Goal: Task Accomplishment & Management: Manage account settings

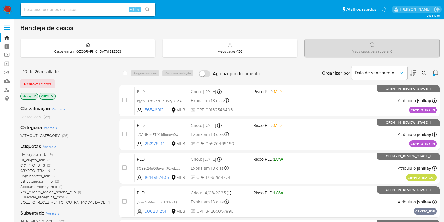
scroll to position [241, 0]
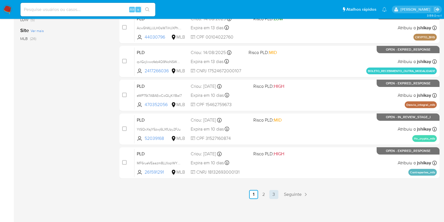
click at [272, 190] on link "3" at bounding box center [273, 194] width 9 height 9
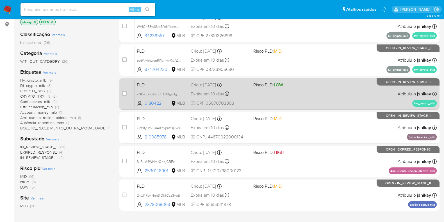
scroll to position [120, 0]
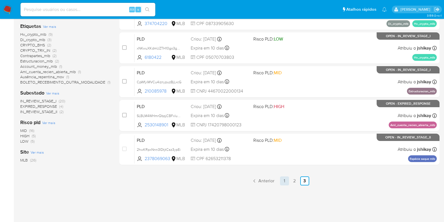
click at [283, 180] on link "1" at bounding box center [284, 180] width 9 height 9
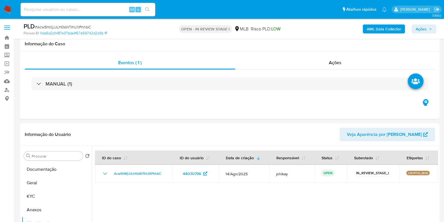
scroll to position [70, 0]
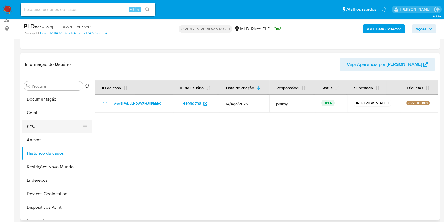
click at [39, 125] on button "KYC" at bounding box center [55, 125] width 66 height 13
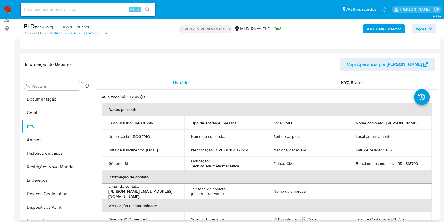
click at [33, 90] on div "Procurar Retornar ao pedido padrão Documentação Geral KYC Anexos Histórico de c…" at bounding box center [57, 148] width 70 height 143
click at [34, 95] on button "Documentação" at bounding box center [55, 98] width 66 height 13
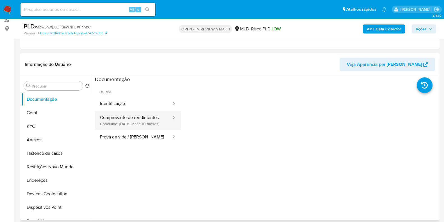
click at [139, 123] on button "Comprovante de rendimentos Concluído: 15/11/2024 (hace 10 meses)" at bounding box center [133, 120] width 77 height 19
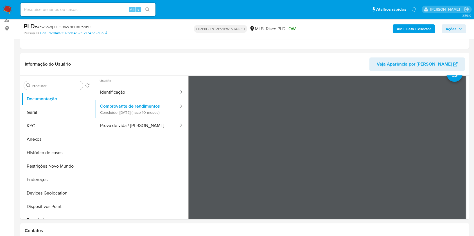
scroll to position [0, 0]
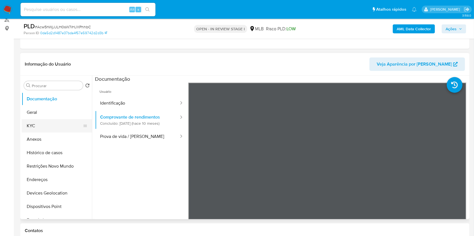
click at [53, 122] on button "KYC" at bounding box center [55, 125] width 66 height 13
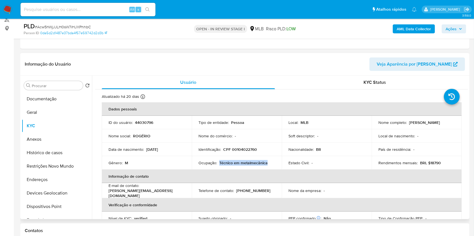
copy p "Técnico em metalmecânica"
drag, startPoint x: 218, startPoint y: 163, endPoint x: 269, endPoint y: 163, distance: 51.4
click at [269, 163] on div "Ocupação : Técnico em metalmecânica" at bounding box center [236, 163] width 76 height 5
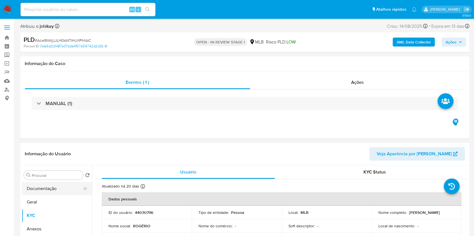
click at [36, 191] on button "Documentação" at bounding box center [55, 188] width 66 height 13
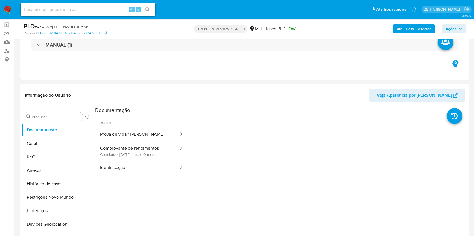
scroll to position [75, 0]
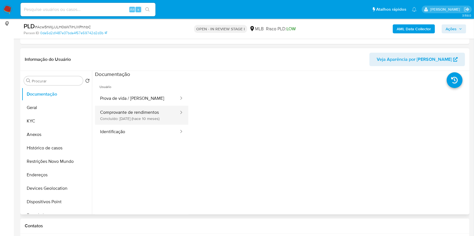
click at [140, 117] on button "Comprovante de rendimentos Concluído: 15/11/2024 (hace 10 meses)" at bounding box center [137, 115] width 84 height 19
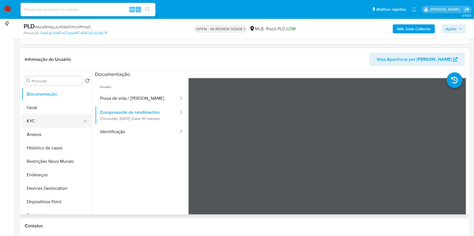
click at [43, 122] on button "KYC" at bounding box center [55, 121] width 66 height 13
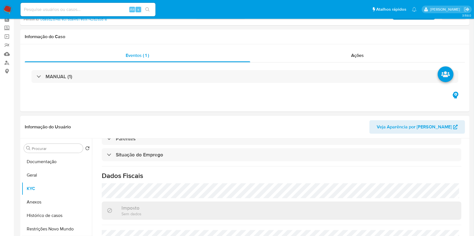
scroll to position [0, 0]
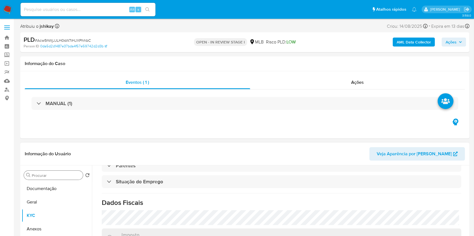
drag, startPoint x: 55, startPoint y: 192, endPoint x: 53, endPoint y: 179, distance: 13.6
click at [55, 191] on button "Documentação" at bounding box center [57, 188] width 70 height 13
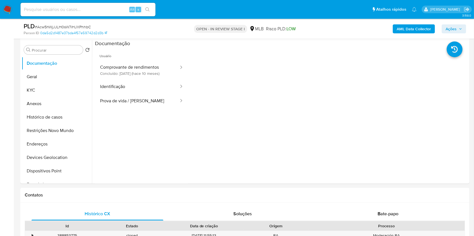
scroll to position [112, 0]
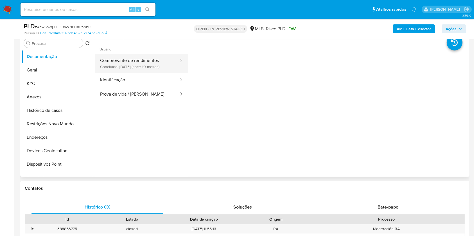
click at [136, 60] on button "Comprovante de rendimentos Concluído: 15/11/2024 (hace 10 meses)" at bounding box center [137, 63] width 84 height 19
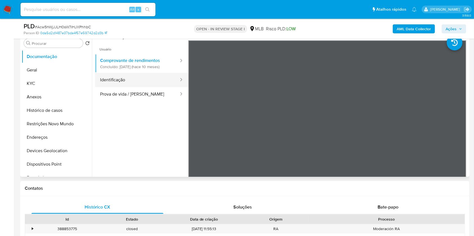
click at [150, 80] on button "Identificação" at bounding box center [137, 80] width 84 height 14
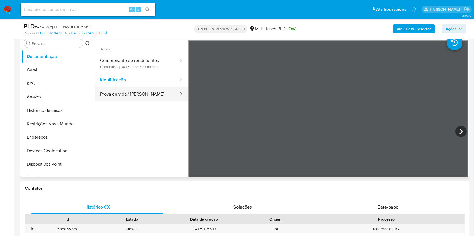
click at [175, 92] on div at bounding box center [179, 94] width 9 height 6
click at [149, 95] on button "Prova de vida / [PERSON_NAME]" at bounding box center [137, 94] width 84 height 14
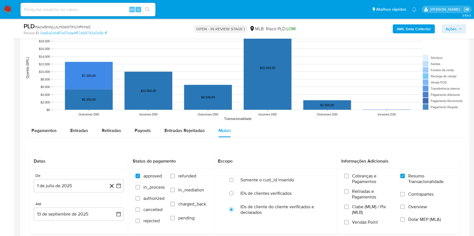
scroll to position [562, 0]
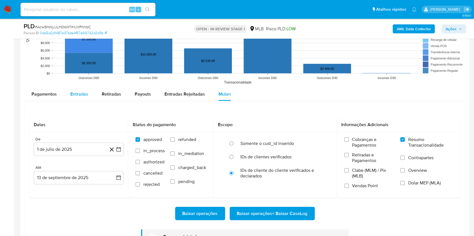
click at [82, 94] on span "Entradas" at bounding box center [79, 94] width 18 height 6
select select "10"
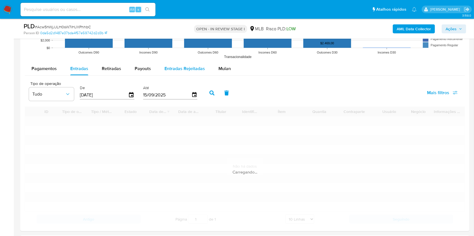
scroll to position [599, 0]
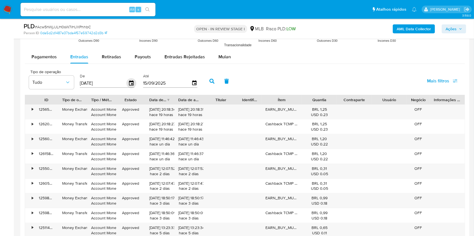
click at [130, 84] on icon "button" at bounding box center [131, 84] width 10 height 10
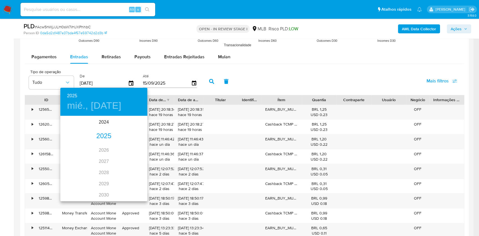
click at [105, 140] on div "2025" at bounding box center [103, 136] width 87 height 11
click at [133, 150] on div "jun." at bounding box center [133, 148] width 29 height 21
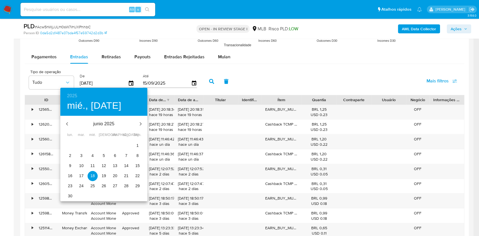
click at [137, 146] on p "1" at bounding box center [137, 146] width 2 height 6
type input "01/06/2025"
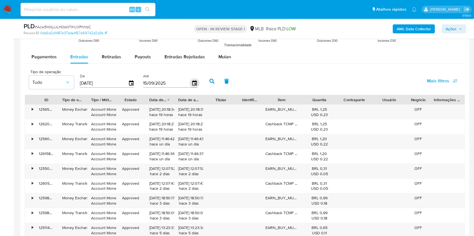
click at [193, 82] on icon "button" at bounding box center [194, 83] width 4 height 5
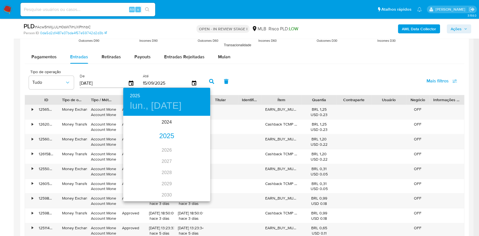
click at [166, 138] on div "2025" at bounding box center [166, 136] width 87 height 11
click at [187, 149] on div "jun." at bounding box center [195, 148] width 29 height 21
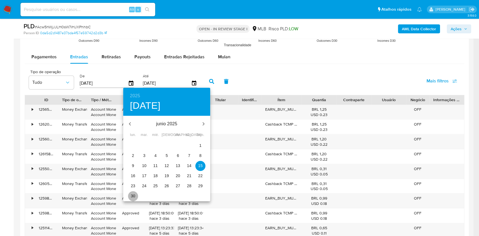
click at [136, 195] on span "30" at bounding box center [133, 197] width 10 height 6
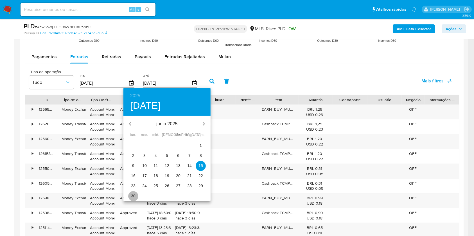
type input "30/06/2025"
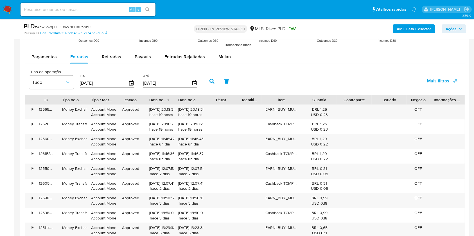
click at [213, 80] on icon "button" at bounding box center [211, 81] width 5 height 5
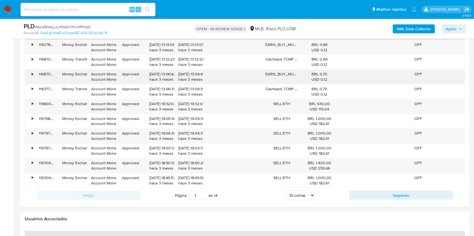
scroll to position [674, 0]
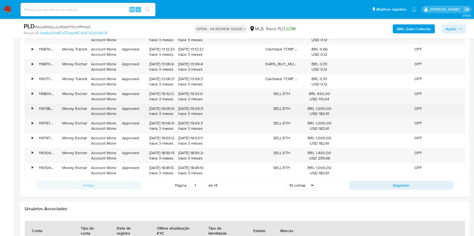
click at [32, 107] on div "•" at bounding box center [32, 108] width 1 height 5
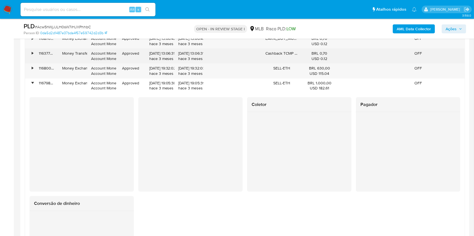
scroll to position [711, 0]
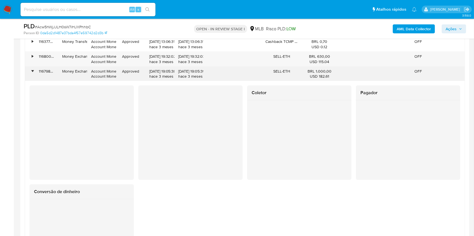
click at [32, 70] on div "•" at bounding box center [32, 71] width 1 height 5
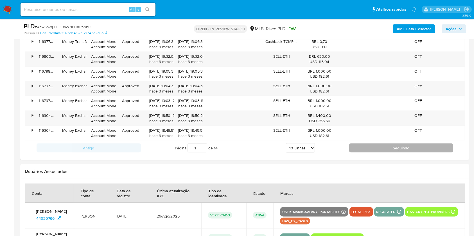
click at [372, 149] on button "Seguindo" at bounding box center [401, 148] width 104 height 9
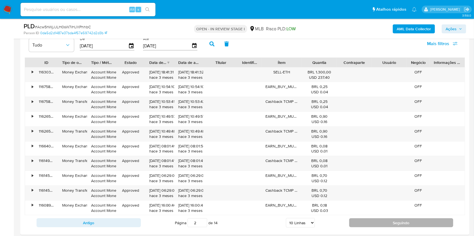
scroll to position [674, 0]
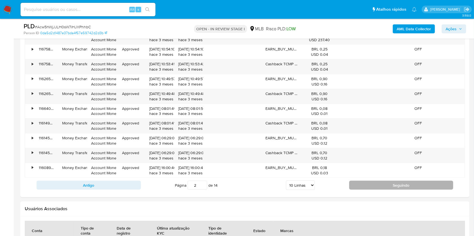
click at [372, 185] on button "Seguindo" at bounding box center [401, 185] width 104 height 9
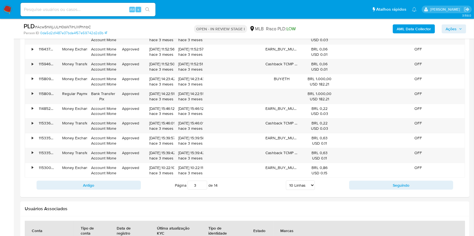
scroll to position [636, 0]
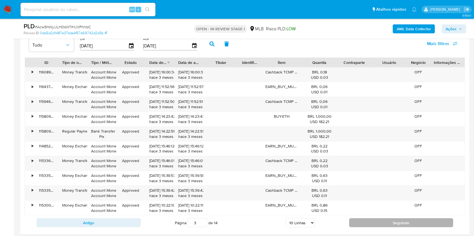
click at [376, 221] on button "Seguindo" at bounding box center [401, 223] width 104 height 9
type input "5"
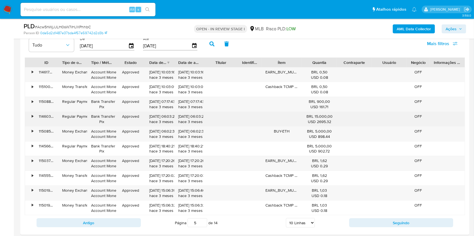
click at [33, 118] on div "•" at bounding box center [30, 119] width 10 height 15
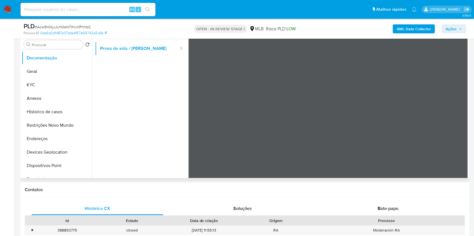
scroll to position [75, 0]
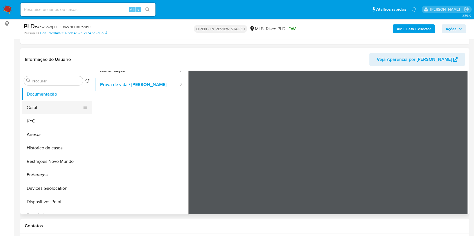
click at [41, 107] on button "Geral" at bounding box center [55, 107] width 66 height 13
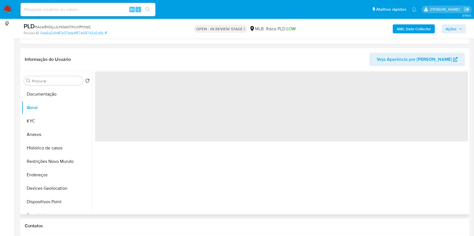
scroll to position [0, 0]
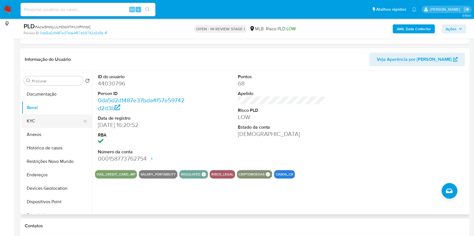
click at [50, 125] on button "KYC" at bounding box center [55, 121] width 66 height 13
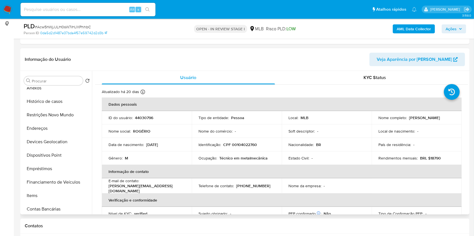
scroll to position [75, 0]
click at [48, 103] on button "Endereços" at bounding box center [55, 100] width 66 height 13
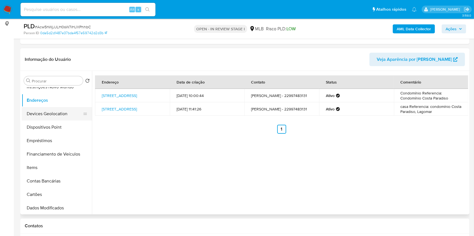
click at [58, 111] on button "Devices Geolocation" at bounding box center [55, 113] width 66 height 13
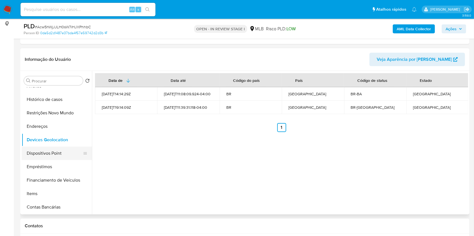
scroll to position [37, 0]
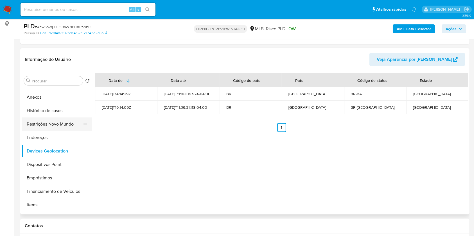
click at [52, 123] on button "Restrições Novo Mundo" at bounding box center [55, 124] width 66 height 13
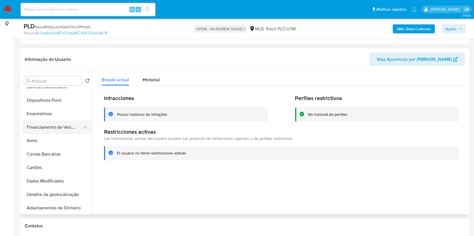
scroll to position [112, 0]
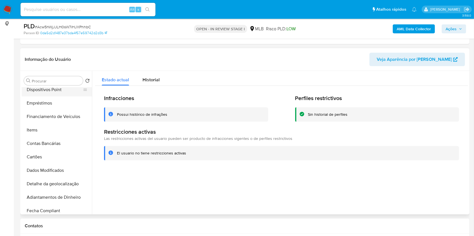
click at [53, 95] on button "Dispositivos Point" at bounding box center [55, 89] width 66 height 13
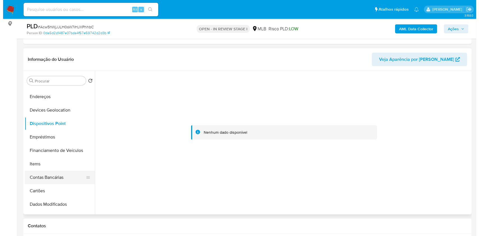
scroll to position [0, 0]
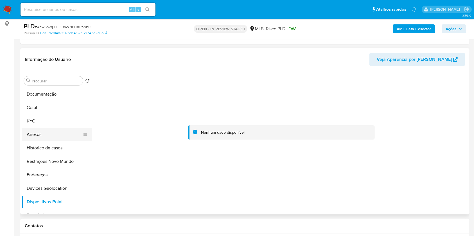
click at [47, 135] on button "Anexos" at bounding box center [55, 134] width 66 height 13
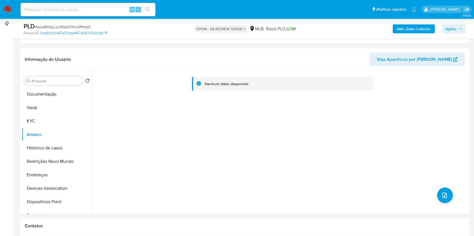
click at [410, 29] on b "AML Data Collector" at bounding box center [413, 28] width 34 height 9
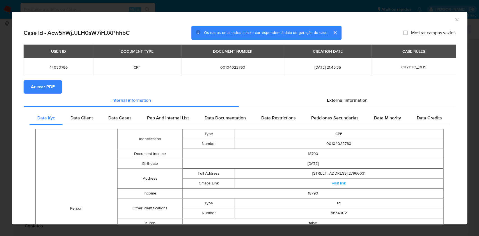
click at [42, 82] on span "Anexar PDF" at bounding box center [43, 87] width 24 height 12
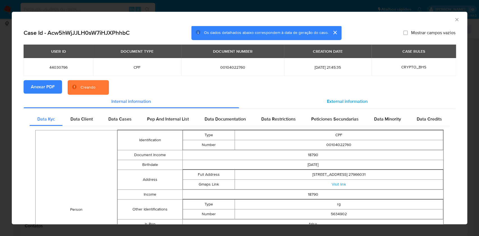
click at [349, 100] on span "External information" at bounding box center [347, 101] width 41 height 6
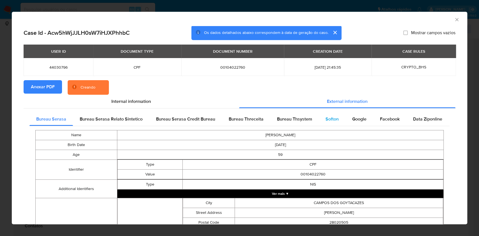
click at [331, 121] on span "Softon" at bounding box center [332, 119] width 13 height 6
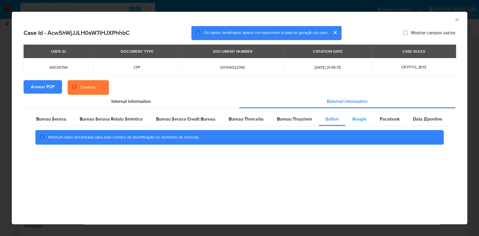
click at [352, 119] on span "Google" at bounding box center [359, 119] width 14 height 6
click at [336, 119] on div "Softon" at bounding box center [332, 119] width 27 height 13
click at [353, 119] on span "Google" at bounding box center [359, 119] width 14 height 6
click at [335, 119] on span "Softon" at bounding box center [332, 119] width 13 height 6
click at [358, 119] on span "Google" at bounding box center [359, 119] width 14 height 6
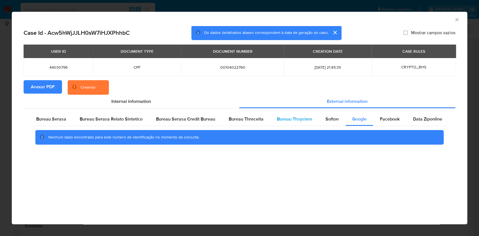
click at [311, 119] on div "Bureau Thsystem" at bounding box center [294, 119] width 49 height 13
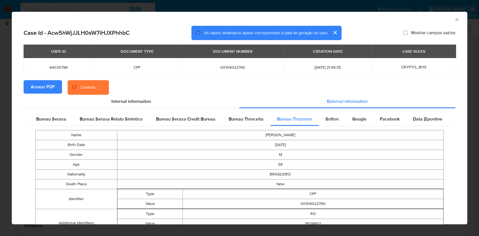
click at [444, 22] on icon "Fechar a janela" at bounding box center [457, 20] width 6 height 6
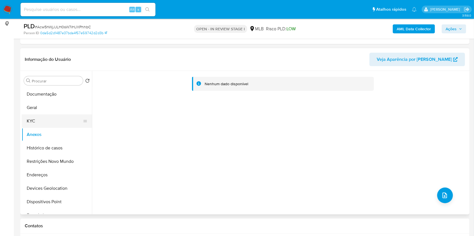
click at [45, 122] on button "KYC" at bounding box center [55, 121] width 66 height 13
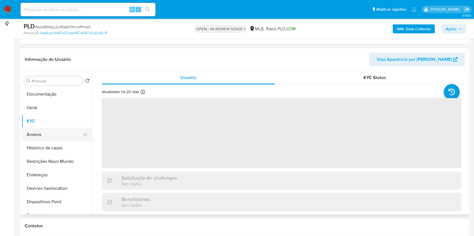
click at [45, 137] on button "Anexos" at bounding box center [55, 134] width 66 height 13
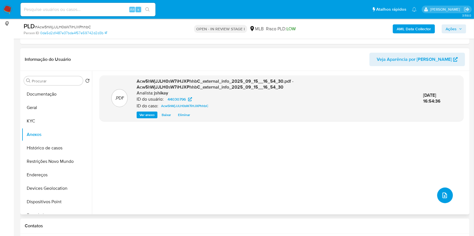
click at [444, 194] on icon "upload-file" at bounding box center [444, 195] width 7 height 7
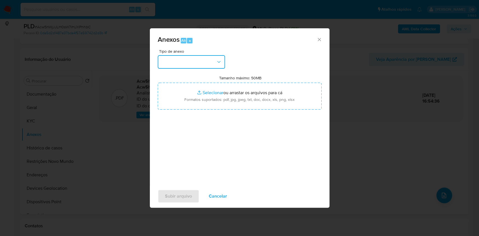
click at [171, 60] on button "button" at bounding box center [191, 61] width 67 height 13
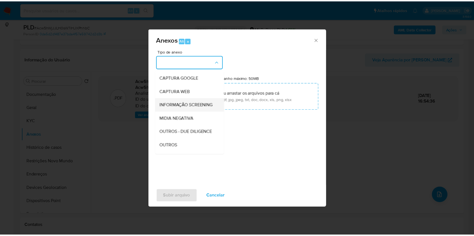
scroll to position [37, 0]
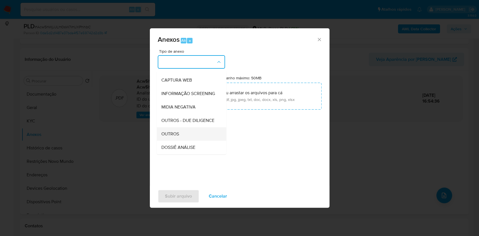
click at [189, 140] on div "OUTROS" at bounding box center [189, 134] width 57 height 13
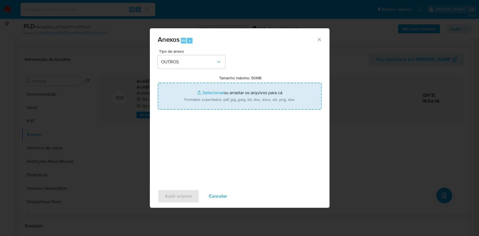
click at [233, 97] on input "Tamanho máximo: 50MB Selecionar arquivos" at bounding box center [240, 96] width 164 height 27
type input "C:\fakepath\CPF 00104022760 -- ROGERIO INACIO DE SOUZA.pdf"
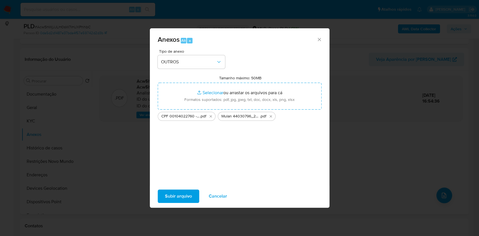
click at [191, 196] on span "Subir arquivo" at bounding box center [178, 196] width 27 height 12
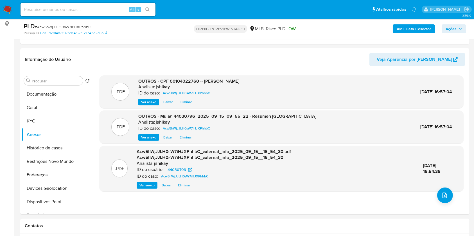
click at [444, 29] on span "Ações" at bounding box center [450, 28] width 11 height 9
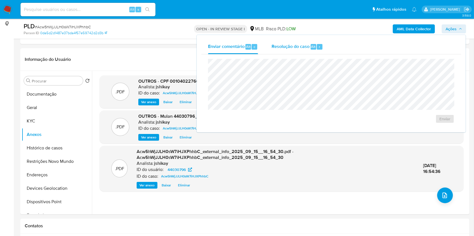
click at [272, 45] on span "Resolução do caso" at bounding box center [290, 46] width 38 height 6
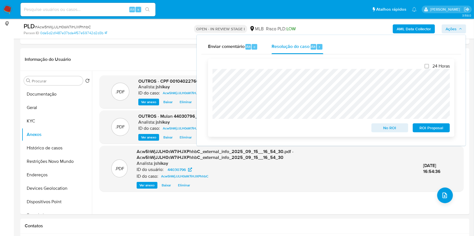
click at [383, 129] on span "No ROI" at bounding box center [389, 128] width 29 height 8
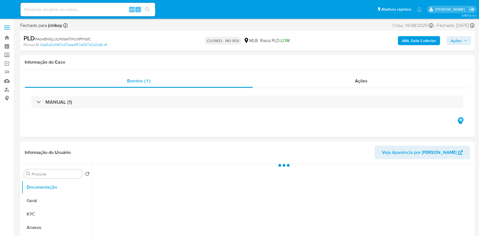
select select "10"
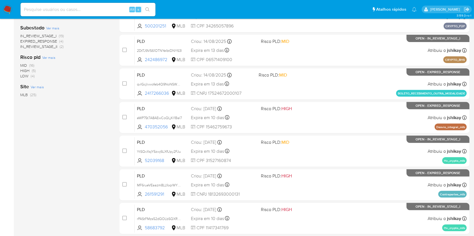
scroll to position [187, 0]
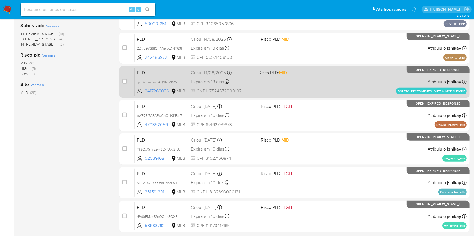
click at [421, 91] on p "BOLETO_RECEBIMENTO_OUTRA_MODALIDADE" at bounding box center [431, 91] width 70 height 7
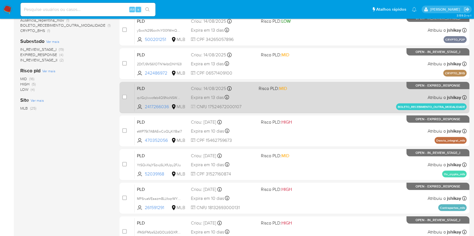
scroll to position [0, 0]
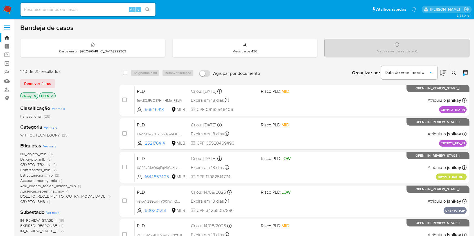
click at [65, 196] on span "BOLETO_RECEBIMENTO_OUTRA_MODALIDADE" at bounding box center [62, 197] width 85 height 6
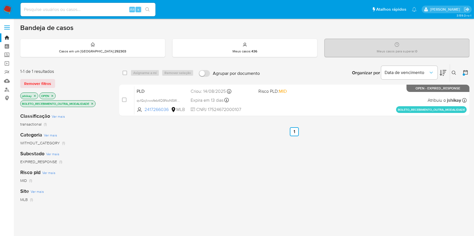
click at [51, 95] on icon "close-filter" at bounding box center [52, 95] width 3 height 3
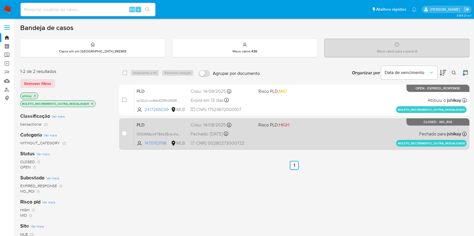
click at [302, 130] on div "PLD I3QQM9pU4TBAz3SnbvKeRC3C 1470153198 MLB Risco PLD: HIGH Criou: 14/08/2025 C…" at bounding box center [300, 134] width 332 height 28
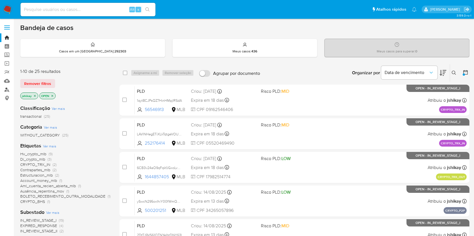
click at [7, 90] on link "Localizador de pessoas" at bounding box center [33, 89] width 67 height 9
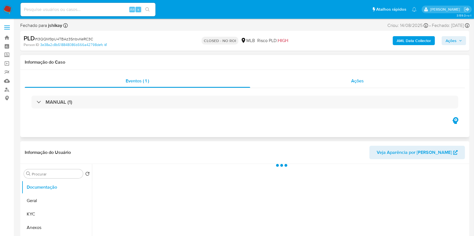
select select "10"
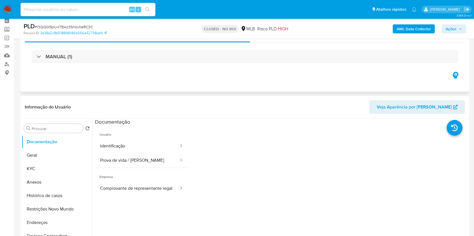
scroll to position [37, 0]
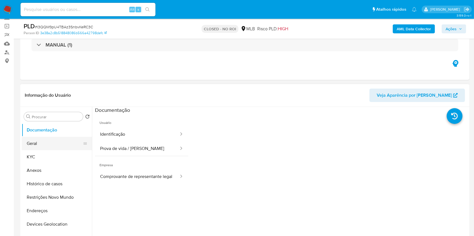
click at [40, 144] on button "Geral" at bounding box center [55, 143] width 66 height 13
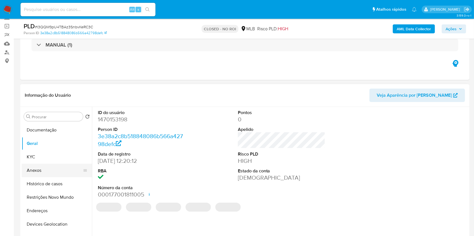
click at [53, 176] on button "Anexos" at bounding box center [55, 170] width 66 height 13
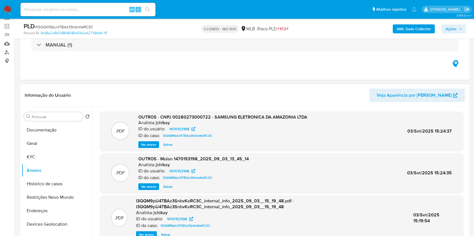
click at [147, 144] on span "Ver anexo" at bounding box center [148, 145] width 15 height 6
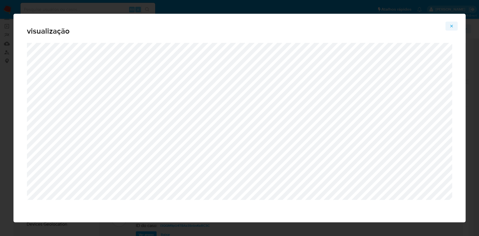
click at [453, 26] on icon "Attachment preview" at bounding box center [452, 26] width 4 height 4
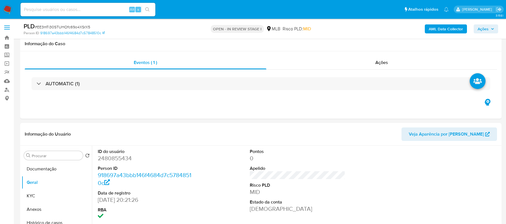
scroll to position [70, 0]
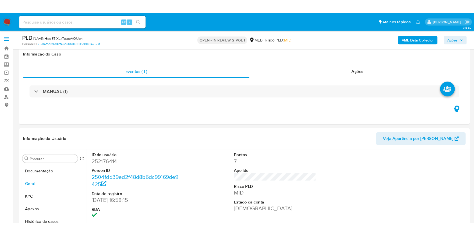
scroll to position [70, 0]
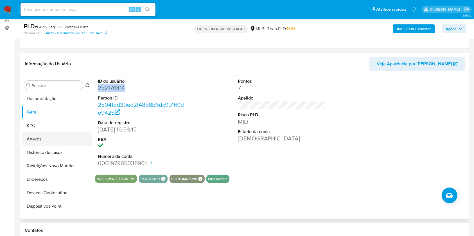
click at [49, 145] on button "Anexos" at bounding box center [55, 139] width 66 height 13
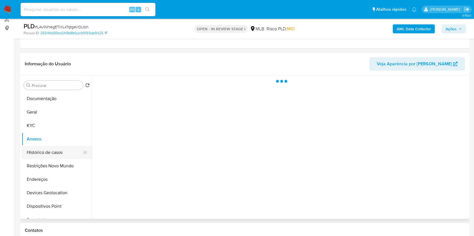
click at [49, 151] on button "Histórico de casos" at bounding box center [55, 152] width 66 height 13
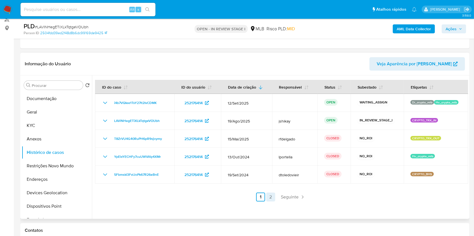
click at [268, 199] on link "2" at bounding box center [270, 197] width 9 height 9
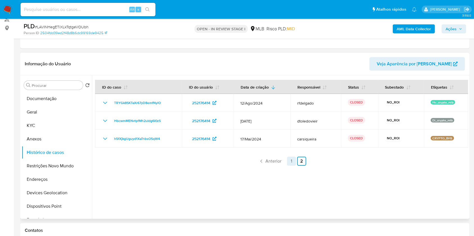
click at [287, 163] on link "1" at bounding box center [291, 161] width 9 height 9
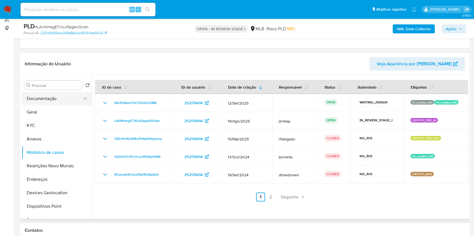
click at [28, 101] on button "Documentação" at bounding box center [55, 98] width 66 height 13
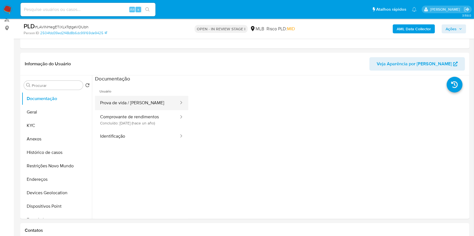
click at [133, 109] on button "Prova de vida / [PERSON_NAME]" at bounding box center [137, 103] width 84 height 14
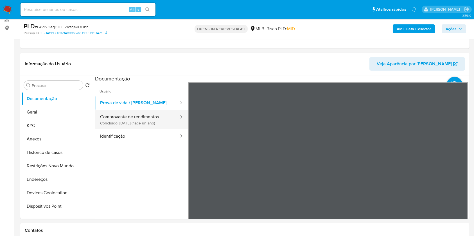
click at [141, 118] on button "Comprovante de rendimentos Concluído: [DATE] (hace un año)" at bounding box center [137, 119] width 84 height 19
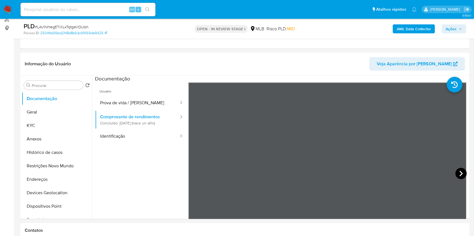
click at [459, 174] on icon at bounding box center [460, 174] width 3 height 6
click at [199, 173] on icon at bounding box center [195, 173] width 11 height 11
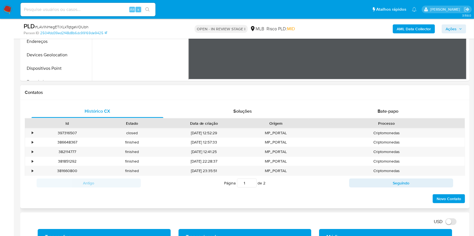
scroll to position [220, 0]
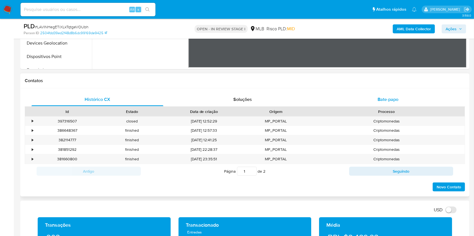
click at [363, 96] on div "Bate-papo" at bounding box center [388, 99] width 132 height 13
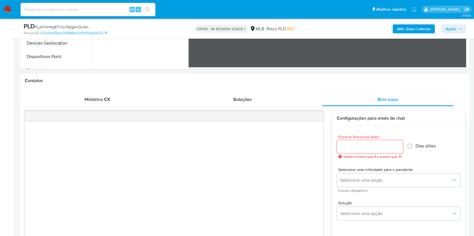
click at [233, 112] on div at bounding box center [174, 116] width 298 height 9
click at [231, 103] on div "Soluções" at bounding box center [243, 99] width 132 height 13
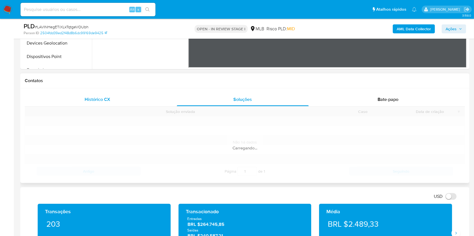
click at [149, 101] on div "Histórico CX" at bounding box center [97, 99] width 132 height 13
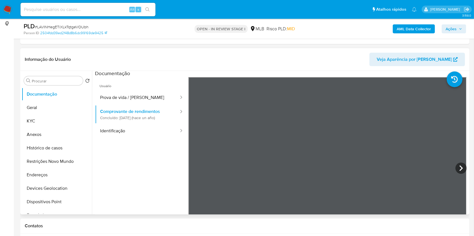
scroll to position [0, 0]
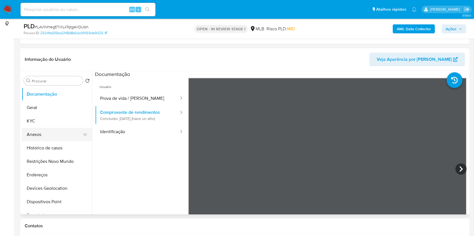
click at [53, 131] on button "Anexos" at bounding box center [55, 134] width 66 height 13
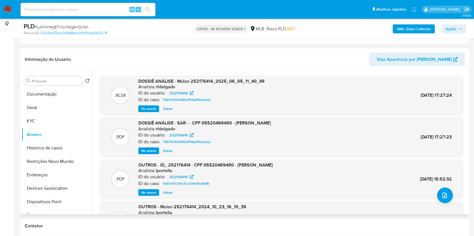
click at [149, 149] on span "Ver anexo" at bounding box center [148, 151] width 15 height 6
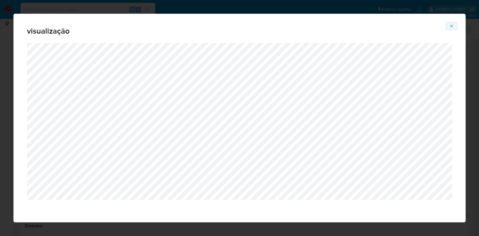
click at [452, 26] on icon "Attachment preview" at bounding box center [452, 26] width 4 height 4
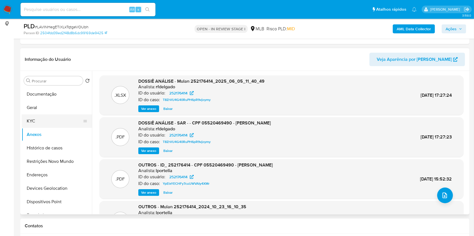
click at [58, 117] on button "KYC" at bounding box center [55, 121] width 66 height 13
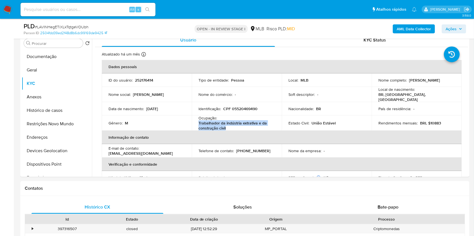
drag, startPoint x: 233, startPoint y: 126, endPoint x: 193, endPoint y: 122, distance: 40.1
click at [193, 122] on td "Ocupação : Trabalhador da indústria extrativa e da construção civil" at bounding box center [237, 123] width 90 height 15
copy p "Trabalhador da indústria extrativa e da construção civil"
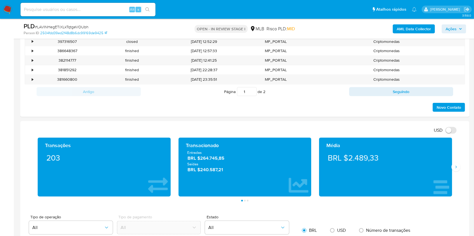
scroll to position [337, 0]
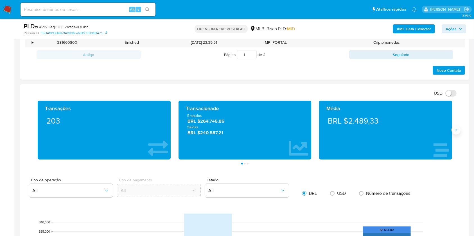
click at [455, 129] on icon "Siguiente" at bounding box center [455, 130] width 4 height 4
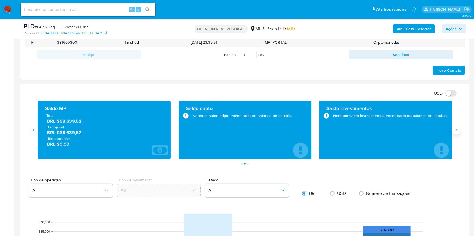
click at [455, 129] on icon "Siguiente" at bounding box center [455, 130] width 4 height 4
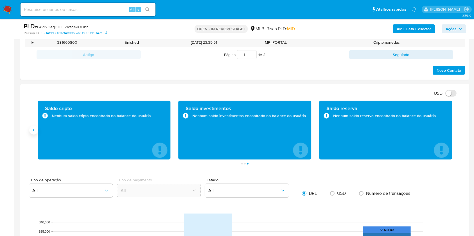
click at [36, 129] on icon "Anterior" at bounding box center [33, 130] width 4 height 4
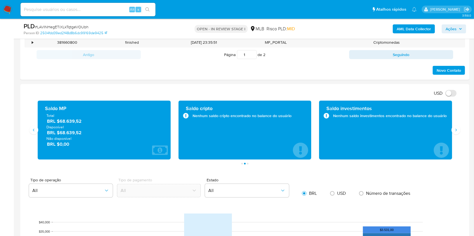
drag, startPoint x: 82, startPoint y: 136, endPoint x: 60, endPoint y: 133, distance: 22.6
click at [60, 133] on div "Total BRL $68.639,52 Disponível BRL $68.639,52 Não disponível BRL $0,00" at bounding box center [104, 130] width 124 height 34
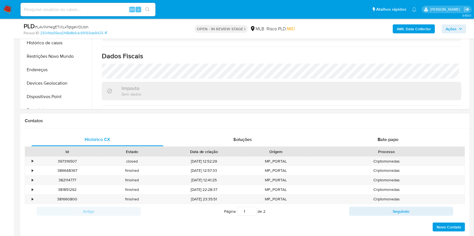
scroll to position [75, 0]
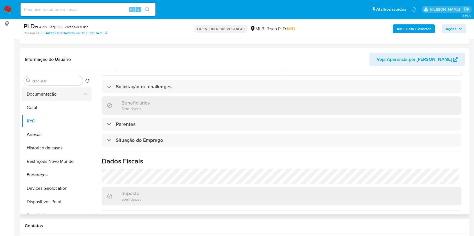
click at [49, 95] on button "Documentação" at bounding box center [55, 94] width 66 height 13
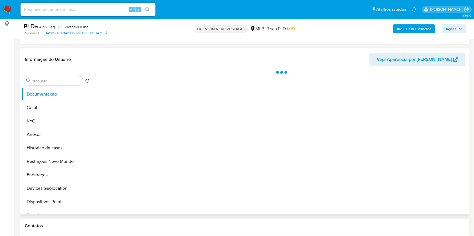
scroll to position [0, 0]
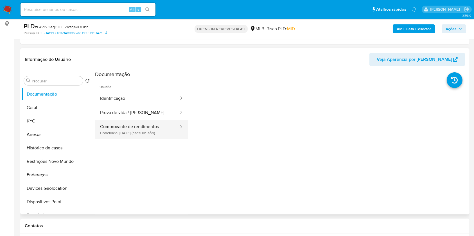
click at [153, 122] on button "Comprovante de rendimentos Concluído: 09/06/2024 (hace un año)" at bounding box center [137, 129] width 84 height 19
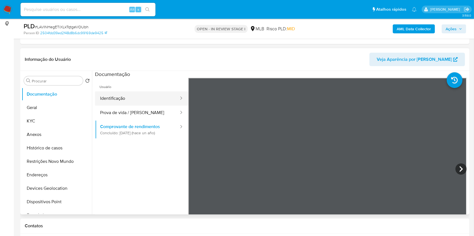
click at [144, 94] on button "Identificação" at bounding box center [137, 99] width 84 height 14
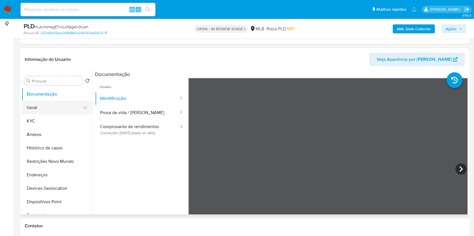
click at [46, 102] on button "Geral" at bounding box center [55, 107] width 66 height 13
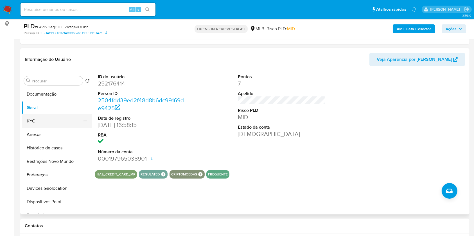
drag, startPoint x: 38, startPoint y: 123, endPoint x: 78, endPoint y: 129, distance: 40.7
click at [38, 123] on button "KYC" at bounding box center [57, 121] width 70 height 13
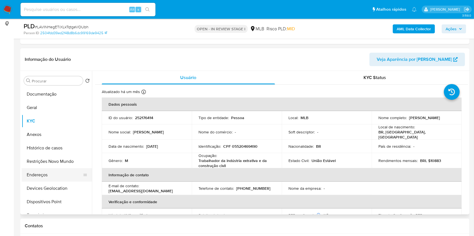
click at [43, 181] on button "Endereços" at bounding box center [55, 175] width 66 height 13
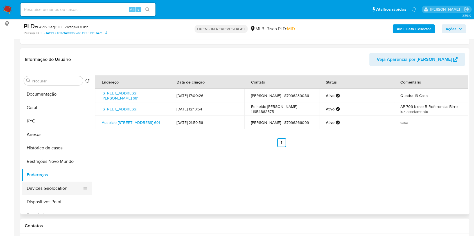
click at [60, 189] on button "Devices Geolocation" at bounding box center [55, 188] width 66 height 13
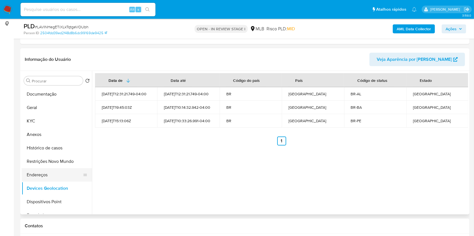
click at [53, 169] on button "Endereços" at bounding box center [55, 175] width 66 height 13
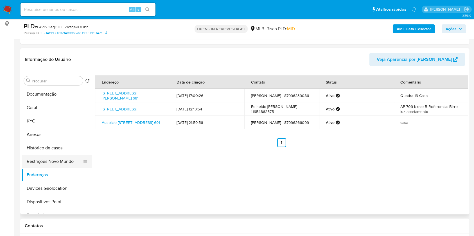
click at [46, 161] on button "Restrições Novo Mundo" at bounding box center [55, 161] width 66 height 13
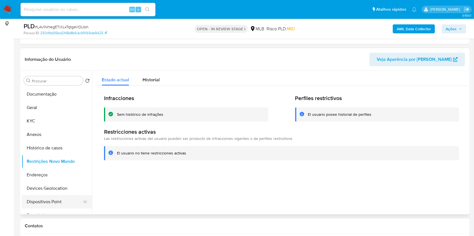
click at [47, 200] on button "Dispositivos Point" at bounding box center [55, 201] width 66 height 13
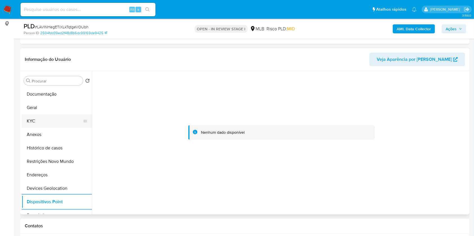
click at [72, 120] on button "KYC" at bounding box center [55, 121] width 66 height 13
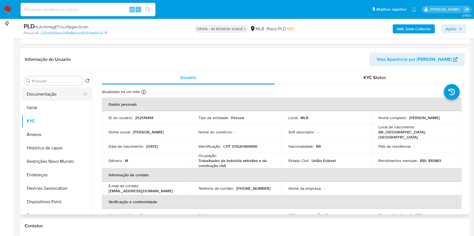
click at [45, 92] on button "Documentação" at bounding box center [55, 94] width 66 height 13
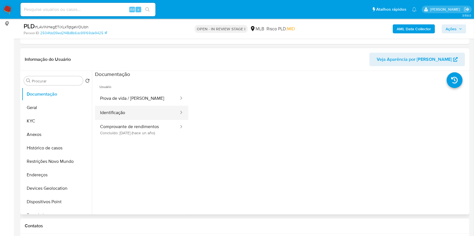
click at [137, 116] on button "Identificação" at bounding box center [137, 113] width 84 height 14
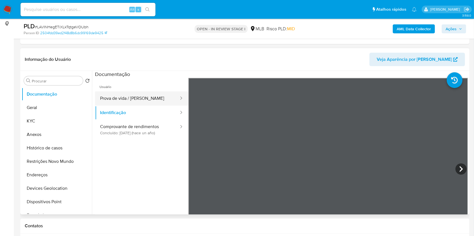
click at [117, 93] on button "Prova de vida / [PERSON_NAME]" at bounding box center [137, 99] width 84 height 14
click at [364, 158] on div at bounding box center [327, 170] width 279 height 184
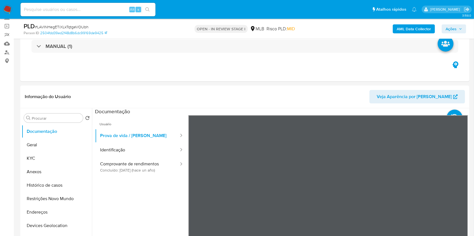
click at [409, 25] on b "AML Data Collector" at bounding box center [413, 28] width 34 height 9
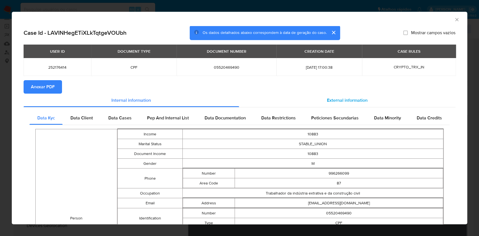
click at [316, 96] on div "External information" at bounding box center [347, 100] width 217 height 13
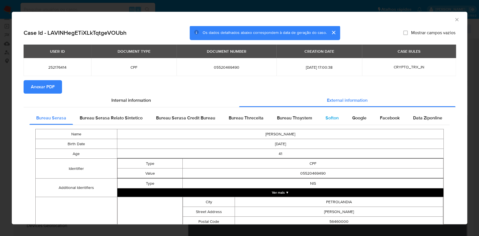
click at [321, 114] on div "Softon" at bounding box center [332, 118] width 27 height 13
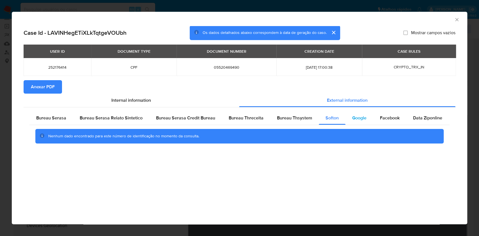
click at [354, 119] on span "Google" at bounding box center [359, 118] width 14 height 6
click at [46, 89] on span "Anexar PDF" at bounding box center [43, 87] width 24 height 12
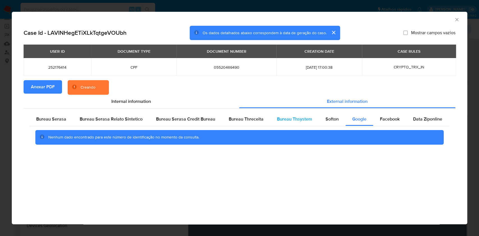
click at [278, 116] on span "Bureau Thsystem" at bounding box center [294, 119] width 35 height 6
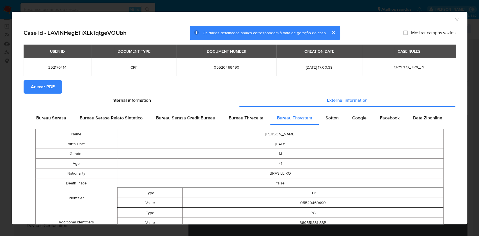
click at [454, 21] on icon "Fechar a janela" at bounding box center [457, 20] width 6 height 6
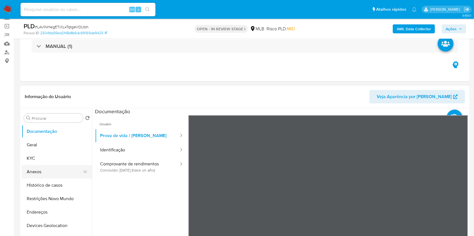
click at [51, 169] on button "Anexos" at bounding box center [55, 171] width 66 height 13
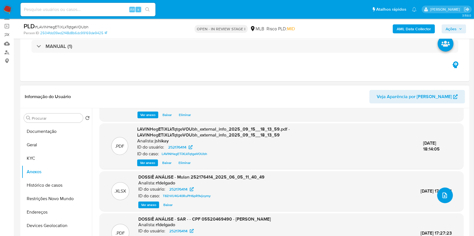
click at [445, 196] on button "upload-file" at bounding box center [445, 196] width 16 height 16
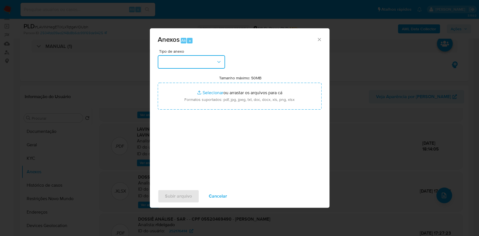
click at [178, 65] on button "button" at bounding box center [191, 61] width 67 height 13
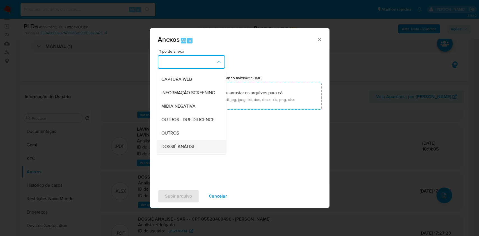
scroll to position [75, 0]
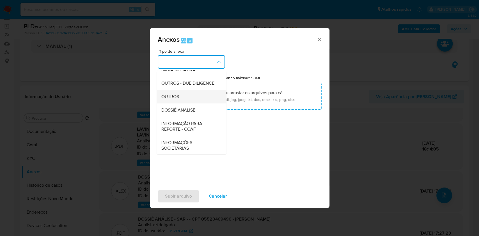
click at [181, 104] on div "OUTROS" at bounding box center [189, 96] width 57 height 13
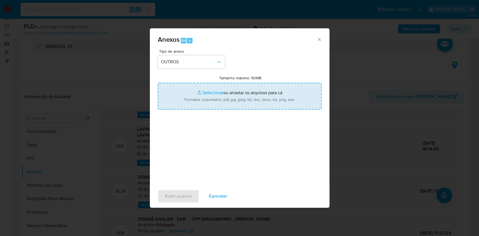
click at [199, 96] on input "Tamanho máximo: 50MB Selecionar arquivos" at bounding box center [240, 96] width 164 height 27
type input "C:\fakepath\Mulan 252176414_2025_09_15_09_56_23 - Resumen TX.pdf"
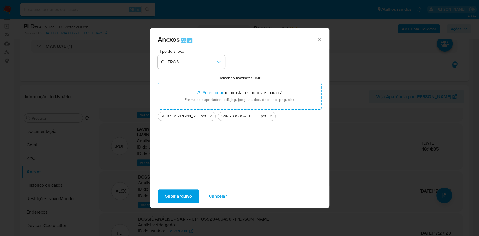
click at [177, 195] on span "Subir arquivo" at bounding box center [178, 196] width 27 height 12
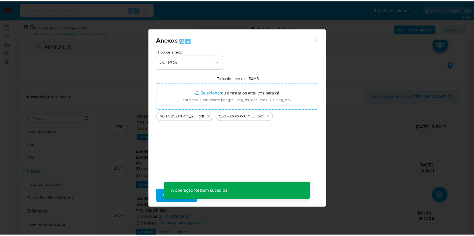
scroll to position [46, 0]
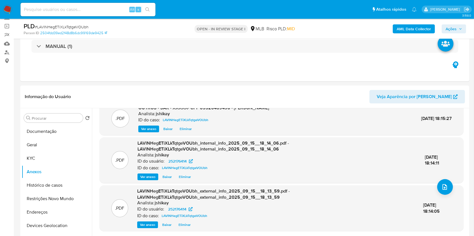
click at [453, 30] on span "Ações" at bounding box center [450, 28] width 11 height 9
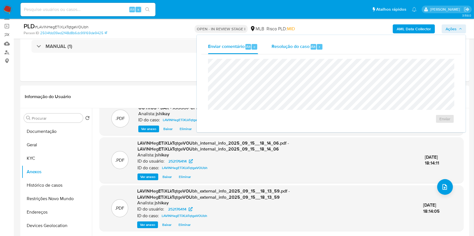
click at [293, 49] on span "Resolução do caso" at bounding box center [290, 46] width 38 height 6
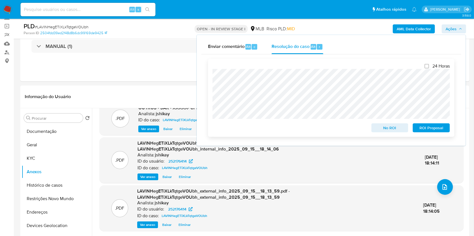
click at [427, 130] on span "ROI Proposal" at bounding box center [430, 128] width 29 height 8
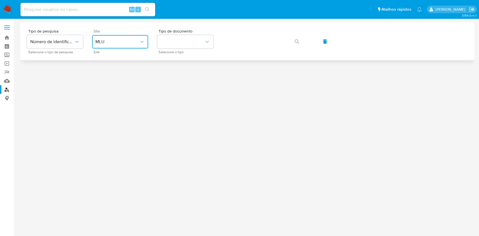
click at [126, 39] on span "MLU" at bounding box center [117, 42] width 44 height 6
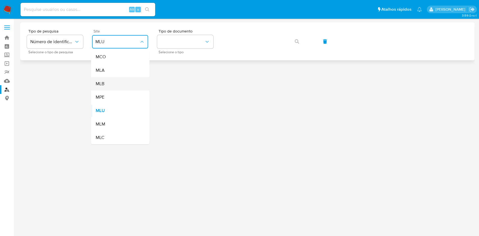
click at [116, 83] on div "MLB" at bounding box center [118, 83] width 46 height 13
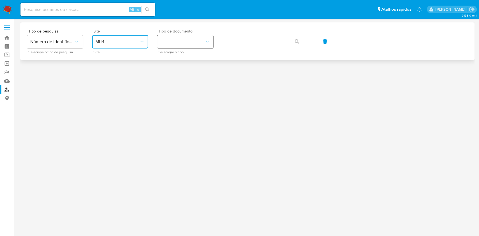
click at [179, 35] on button "identificationType" at bounding box center [185, 41] width 56 height 13
click at [179, 73] on div "CPF CPF" at bounding box center [184, 78] width 46 height 19
click at [298, 41] on icon "button" at bounding box center [297, 41] width 4 height 4
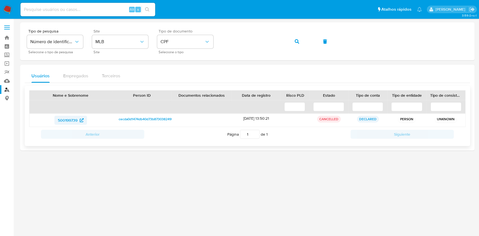
click at [70, 122] on span "500199739" at bounding box center [68, 120] width 20 height 9
drag, startPoint x: 182, startPoint y: 36, endPoint x: 221, endPoint y: 37, distance: 39.3
click at [182, 37] on button "CPF" at bounding box center [185, 41] width 56 height 13
click at [288, 40] on button "button" at bounding box center [297, 41] width 19 height 13
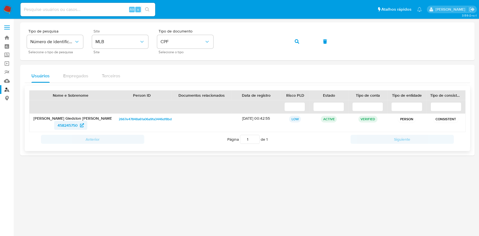
click at [77, 127] on span "458245750" at bounding box center [68, 125] width 20 height 9
click at [103, 10] on input at bounding box center [88, 9] width 135 height 7
paste input "172465208"
type input "172465208"
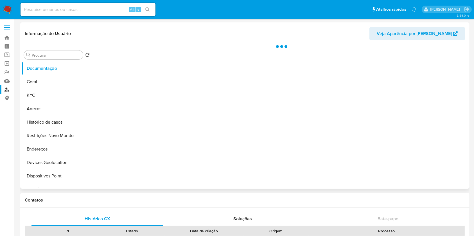
select select "10"
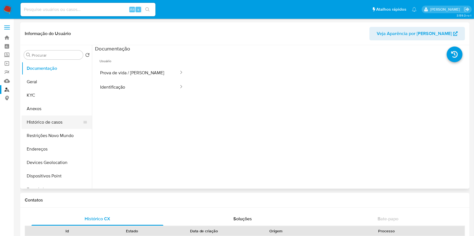
click at [46, 125] on button "Histórico de casos" at bounding box center [55, 122] width 66 height 13
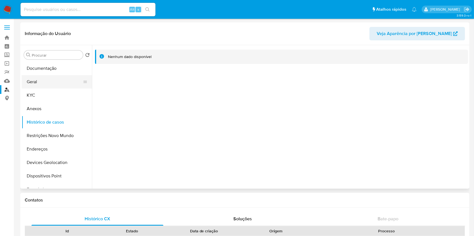
click at [34, 83] on button "Geral" at bounding box center [55, 81] width 66 height 13
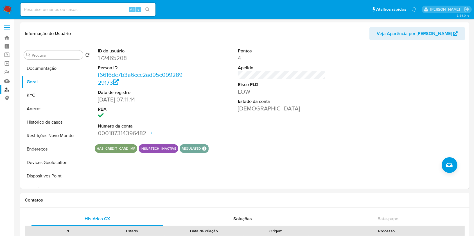
click at [9, 10] on img at bounding box center [8, 10] width 10 height 10
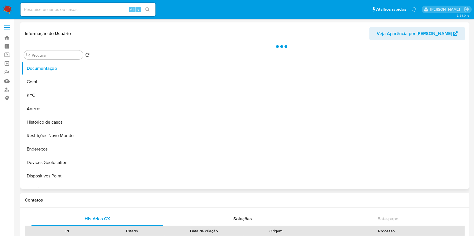
select select "10"
click at [60, 84] on button "Geral" at bounding box center [55, 81] width 66 height 13
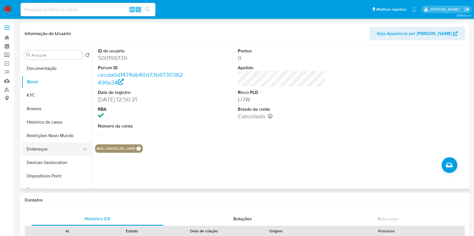
click at [53, 145] on button "Endereços" at bounding box center [55, 149] width 66 height 13
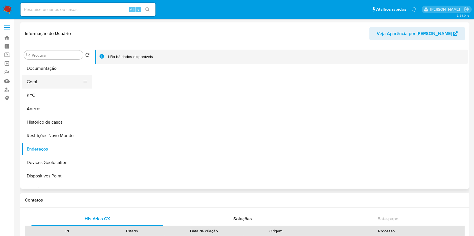
click at [47, 87] on button "Geral" at bounding box center [55, 81] width 66 height 13
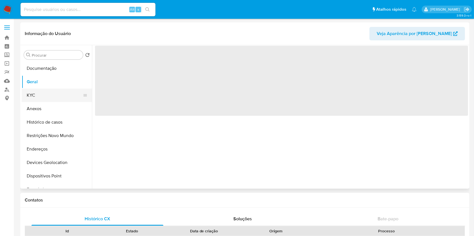
click at [54, 95] on button "KYC" at bounding box center [55, 95] width 66 height 13
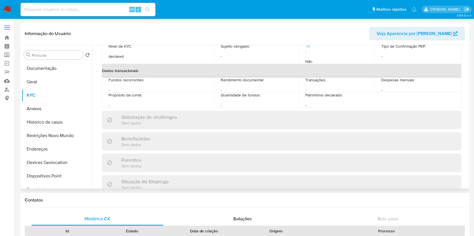
scroll to position [236, 0]
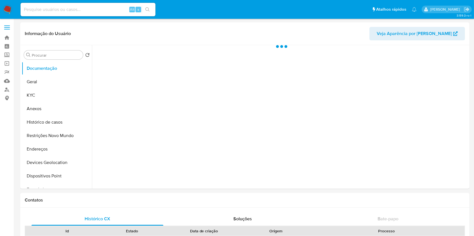
select select "10"
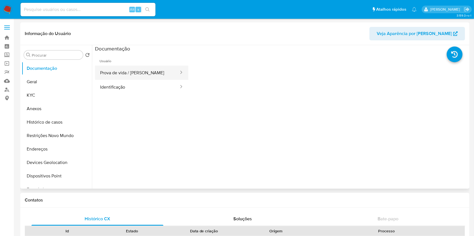
click at [136, 72] on button "Prova de vida / [PERSON_NAME]" at bounding box center [137, 73] width 84 height 14
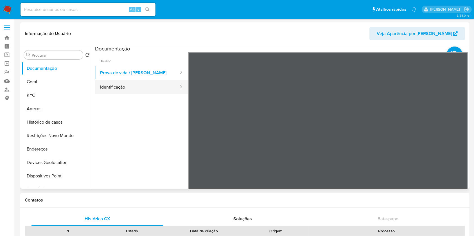
click at [145, 87] on button "Identificação" at bounding box center [137, 87] width 84 height 14
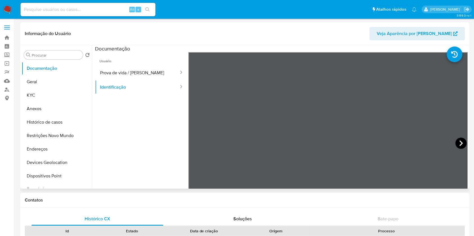
click at [457, 140] on icon at bounding box center [460, 143] width 11 height 11
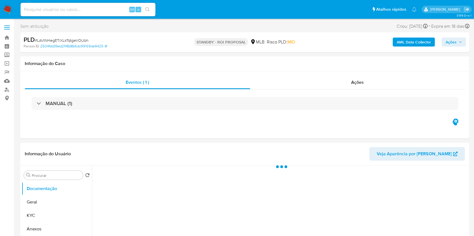
select select "10"
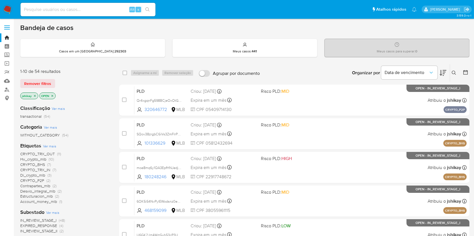
click at [466, 71] on icon at bounding box center [465, 72] width 4 height 4
click at [469, 70] on button at bounding box center [465, 73] width 7 height 7
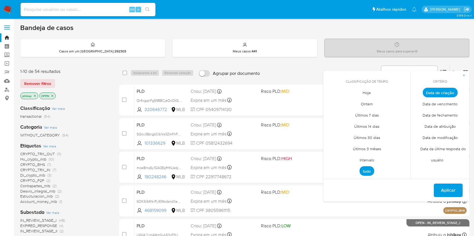
click at [361, 156] on span "Intervalo" at bounding box center [366, 161] width 26 height 12
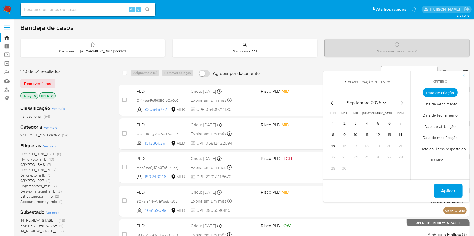
click at [331, 101] on icon "Mes anterior" at bounding box center [331, 103] width 7 height 7
click at [376, 124] on button "1" at bounding box center [377, 123] width 9 height 9
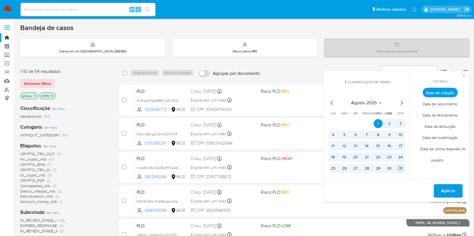
click at [404, 171] on td "31" at bounding box center [400, 168] width 9 height 9
drag, startPoint x: 461, startPoint y: 193, endPoint x: 398, endPoint y: 165, distance: 69.4
click at [394, 163] on div "Classificação de tempo agosto 2025 agosto 2025 lun lunes mar martes mié miércol…" at bounding box center [396, 136] width 146 height 131
click at [402, 167] on button "31" at bounding box center [400, 168] width 9 height 9
click at [451, 193] on span "Aplicar" at bounding box center [448, 191] width 14 height 12
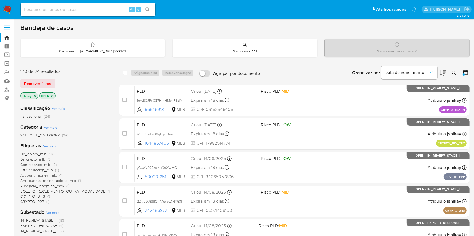
click at [86, 10] on input at bounding box center [88, 9] width 135 height 7
paste input "LAVlNHegETiXLkTqtgeVOUbh"
type input "LAVlNHegETiXLkTqtgeVOUbh"
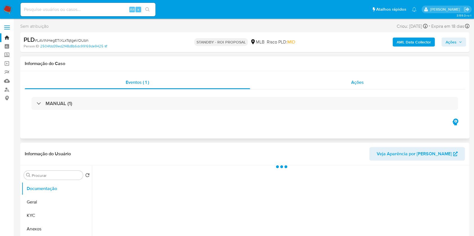
click at [300, 85] on div "Ações" at bounding box center [357, 82] width 215 height 13
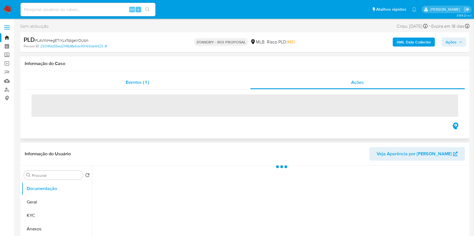
select select "10"
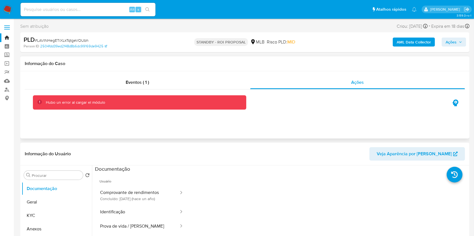
click at [355, 107] on div "Eventos ( 1 ) Ações Hubo un error al cargar el módulo" at bounding box center [244, 104] width 449 height 67
click at [212, 79] on div "Eventos ( 1 )" at bounding box center [137, 82] width 225 height 13
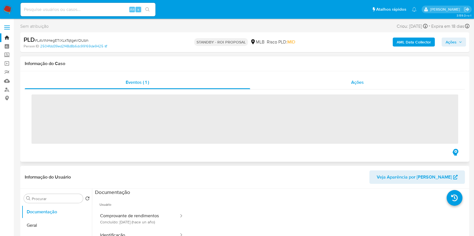
click at [265, 79] on div "Ações" at bounding box center [357, 82] width 215 height 13
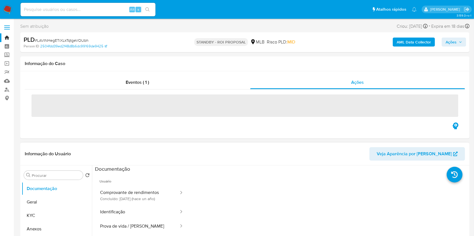
scroll to position [45, 0]
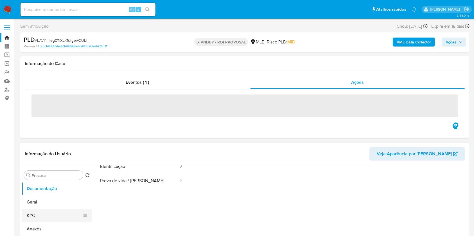
click at [62, 219] on button "KYC" at bounding box center [55, 215] width 66 height 13
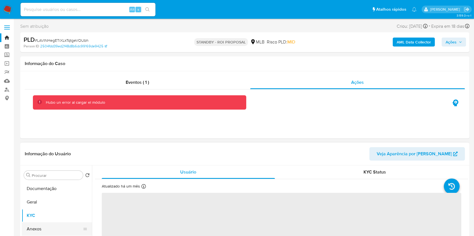
click at [49, 227] on button "Anexos" at bounding box center [55, 229] width 66 height 13
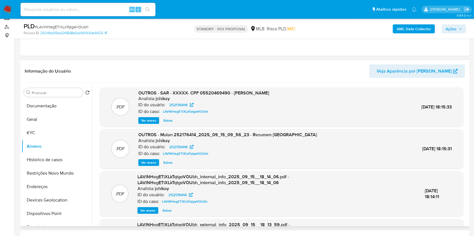
scroll to position [75, 0]
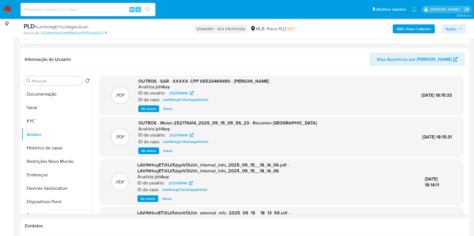
click at [9, 7] on img at bounding box center [8, 10] width 10 height 10
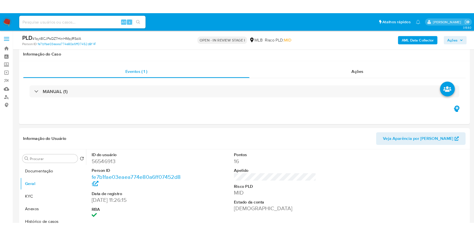
scroll to position [70, 0]
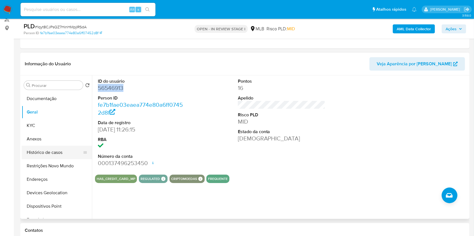
click at [52, 150] on button "Histórico de casos" at bounding box center [55, 152] width 66 height 13
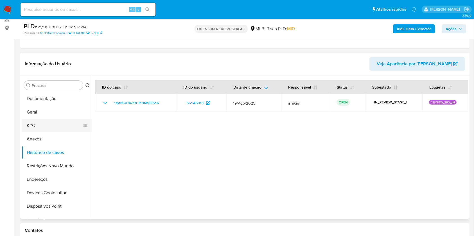
click at [52, 128] on button "KYC" at bounding box center [55, 125] width 66 height 13
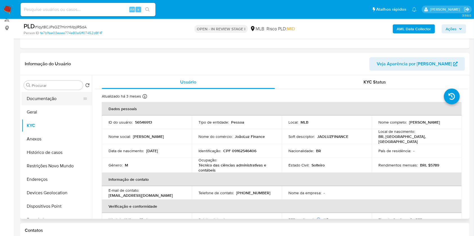
click at [60, 102] on button "Documentação" at bounding box center [55, 98] width 66 height 13
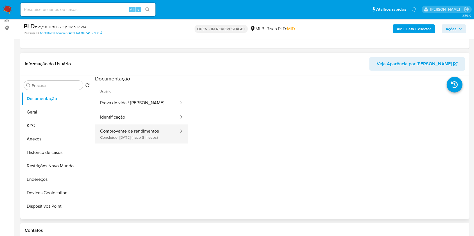
click at [152, 133] on button "Comprovante de rendimentos Concluído: [DATE] (hace 8 meses)" at bounding box center [137, 134] width 84 height 19
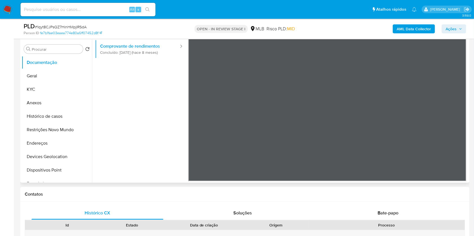
scroll to position [108, 0]
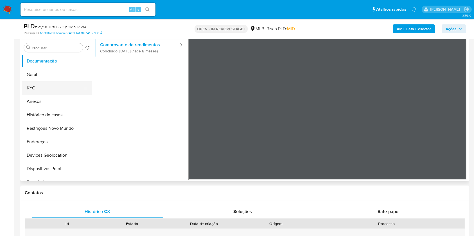
click at [40, 87] on button "KYC" at bounding box center [55, 87] width 66 height 13
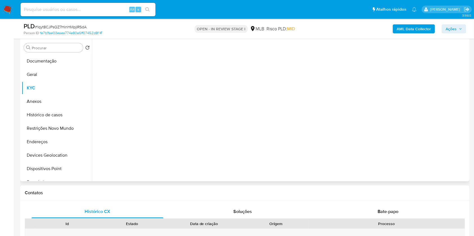
scroll to position [0, 0]
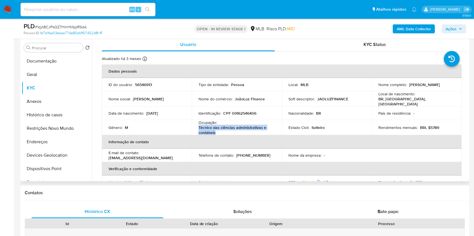
drag, startPoint x: 218, startPoint y: 132, endPoint x: 196, endPoint y: 129, distance: 22.4
click at [196, 129] on td "Ocupação : Técnico das ciências administrativas e contábeis" at bounding box center [237, 127] width 90 height 15
copy p "Técnico das ciências administrativas e contábeis"
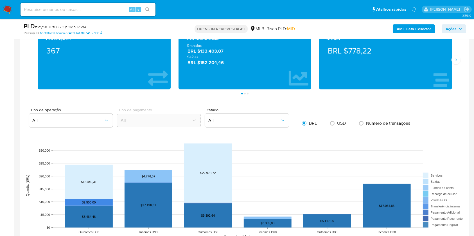
scroll to position [333, 0]
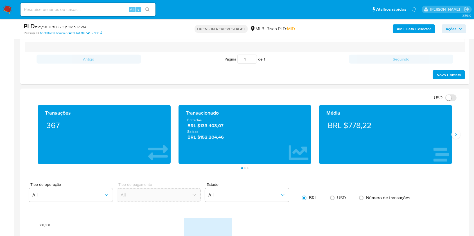
click at [456, 139] on div "Transações 367 Transacionado Entradas BRL $133.403,07 Saídas BRL $152.204,46 Mé…" at bounding box center [245, 137] width 440 height 64
click at [456, 134] on icon "Siguiente" at bounding box center [455, 135] width 4 height 4
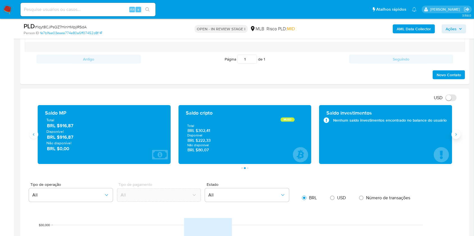
click at [456, 134] on icon "Siguiente" at bounding box center [455, 135] width 4 height 4
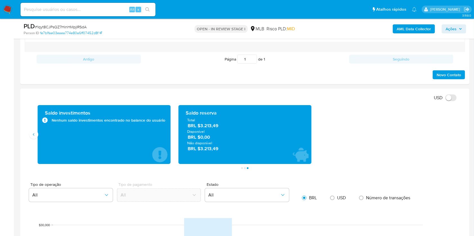
drag, startPoint x: 221, startPoint y: 127, endPoint x: 202, endPoint y: 127, distance: 18.8
click at [202, 127] on span "BRL $3.213,49" at bounding box center [244, 126] width 115 height 6
click at [36, 138] on div "Saldo investimentos Nenhum saldo investimentos encontrado no balance do usuário" at bounding box center [104, 134] width 141 height 59
click at [35, 136] on icon "Anterior" at bounding box center [33, 135] width 4 height 4
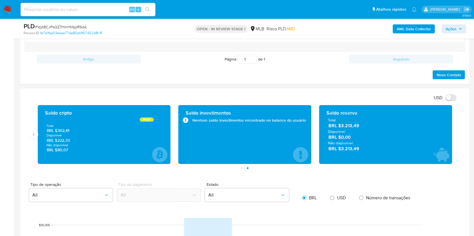
drag, startPoint x: 73, startPoint y: 142, endPoint x: 57, endPoint y: 142, distance: 16.6
click at [57, 142] on span "BRL $222,33" at bounding box center [104, 140] width 115 height 5
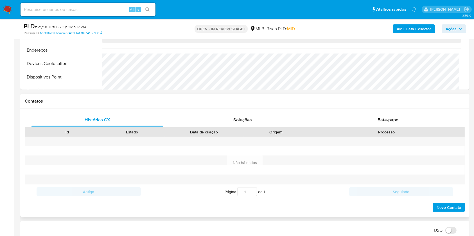
scroll to position [108, 0]
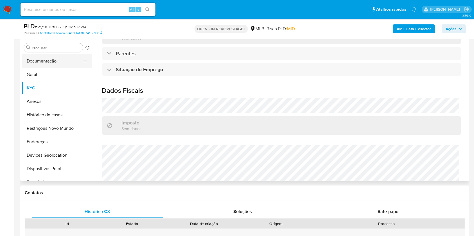
click at [45, 56] on button "Documentação" at bounding box center [55, 60] width 66 height 13
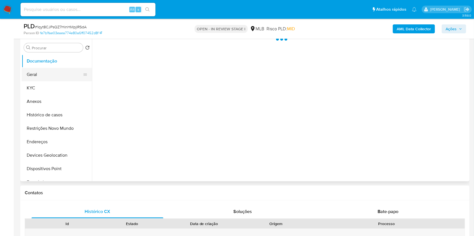
scroll to position [0, 0]
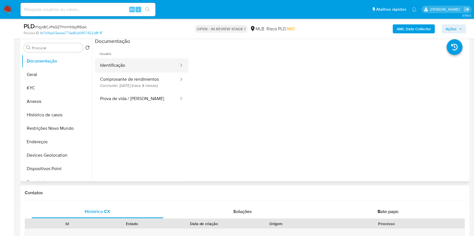
click at [151, 69] on button "Identificação" at bounding box center [137, 65] width 84 height 14
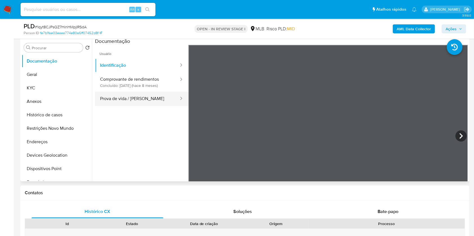
click at [133, 96] on button "Prova de vida / [PERSON_NAME]" at bounding box center [137, 99] width 84 height 14
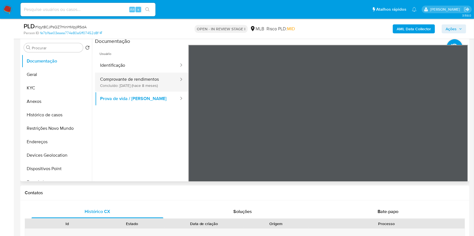
click at [132, 82] on button "Comprovante de rendimentos Concluído: [DATE] (hace 8 meses)" at bounding box center [137, 82] width 84 height 19
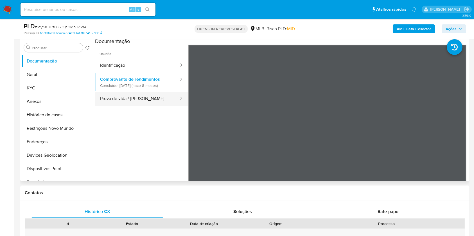
click at [134, 96] on button "Prova de vida / [PERSON_NAME]" at bounding box center [137, 99] width 84 height 14
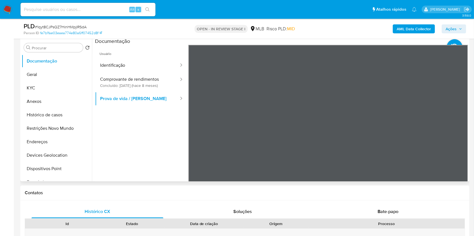
click at [361, 125] on div at bounding box center [327, 137] width 279 height 184
click at [56, 74] on button "Geral" at bounding box center [55, 74] width 66 height 13
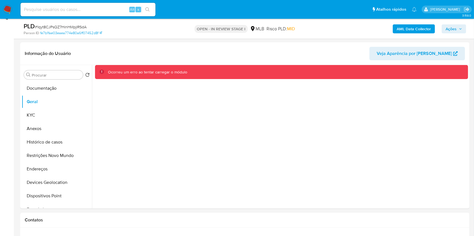
scroll to position [70, 0]
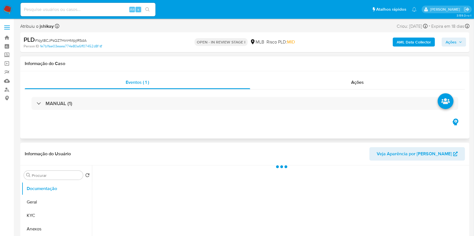
select select "10"
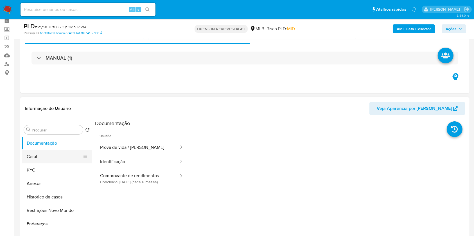
scroll to position [37, 0]
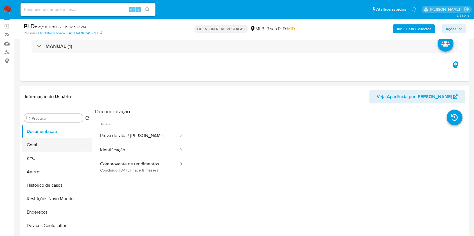
click at [43, 144] on button "Geral" at bounding box center [55, 144] width 66 height 13
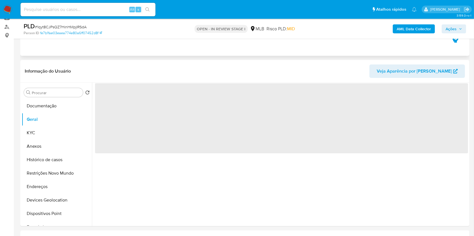
scroll to position [75, 0]
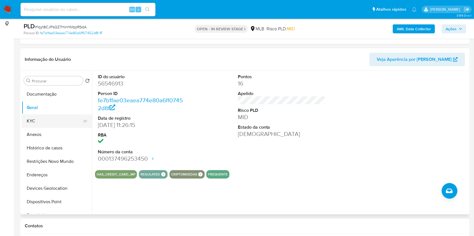
drag, startPoint x: 37, startPoint y: 119, endPoint x: 44, endPoint y: 119, distance: 7.6
click at [37, 119] on button "KYC" at bounding box center [55, 121] width 66 height 13
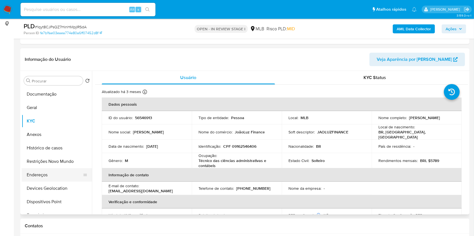
drag, startPoint x: 56, startPoint y: 177, endPoint x: 63, endPoint y: 176, distance: 7.6
click at [56, 178] on button "Endereços" at bounding box center [55, 175] width 66 height 13
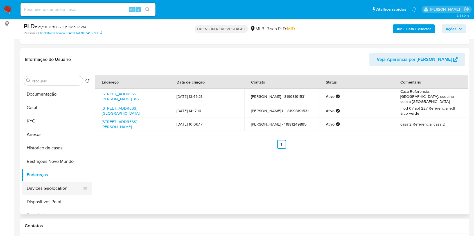
click at [58, 183] on button "Devices Geolocation" at bounding box center [55, 188] width 66 height 13
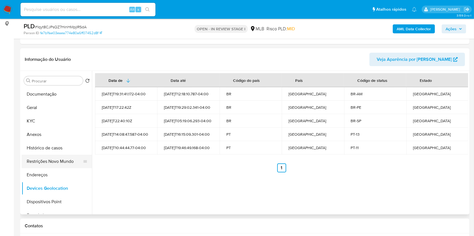
click at [62, 161] on button "Restrições Novo Mundo" at bounding box center [55, 161] width 66 height 13
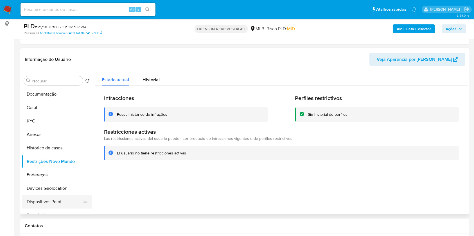
click at [60, 202] on button "Dispositivos Point" at bounding box center [55, 201] width 66 height 13
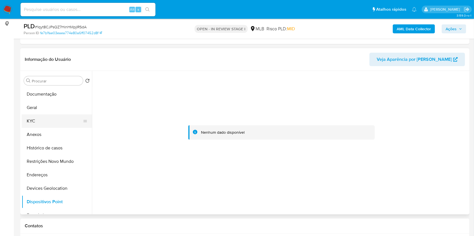
click at [51, 120] on button "KYC" at bounding box center [55, 121] width 66 height 13
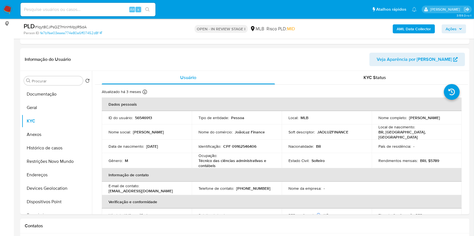
click at [398, 28] on b "AML Data Collector" at bounding box center [413, 28] width 34 height 9
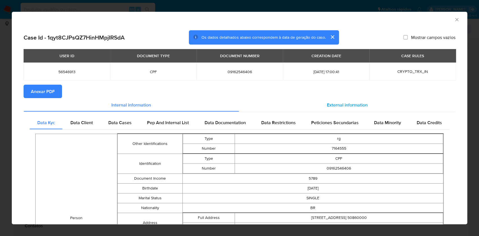
click at [312, 108] on div "External information" at bounding box center [347, 104] width 217 height 13
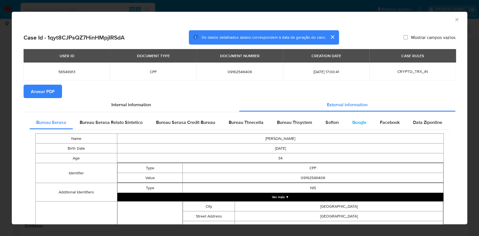
click at [346, 122] on div "Google" at bounding box center [360, 122] width 28 height 13
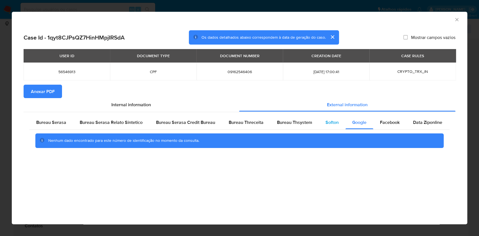
click at [327, 124] on span "Softon" at bounding box center [332, 122] width 13 height 6
click at [388, 123] on span "Facebook" at bounding box center [390, 122] width 20 height 6
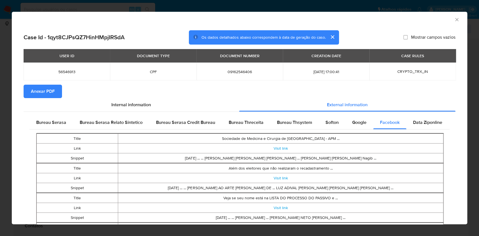
click at [37, 94] on span "Anexar PDF" at bounding box center [43, 91] width 24 height 12
click at [43, 89] on span "Anexar PDF" at bounding box center [43, 91] width 24 height 12
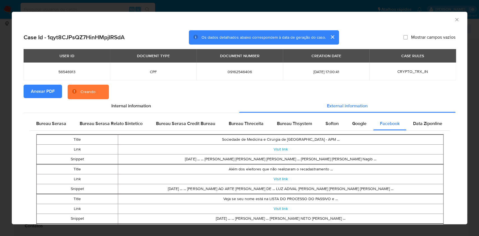
click at [454, 21] on icon "Fechar a janela" at bounding box center [457, 20] width 6 height 6
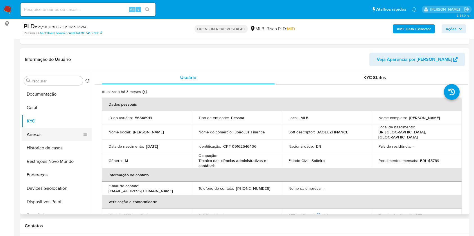
click at [43, 131] on button "Anexos" at bounding box center [55, 134] width 66 height 13
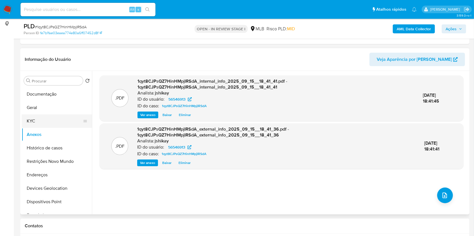
click at [47, 120] on button "KYC" at bounding box center [55, 121] width 66 height 13
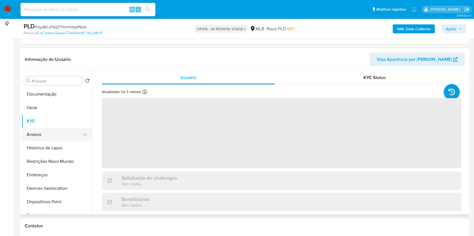
click at [51, 134] on button "Anexos" at bounding box center [55, 134] width 66 height 13
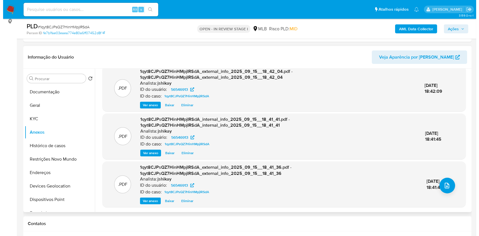
scroll to position [37, 0]
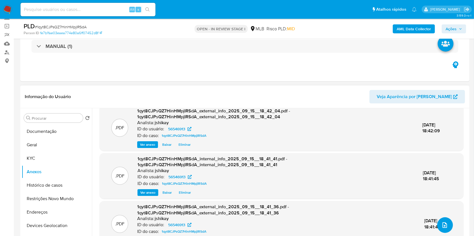
click at [445, 229] on button "upload-file" at bounding box center [445, 226] width 16 height 16
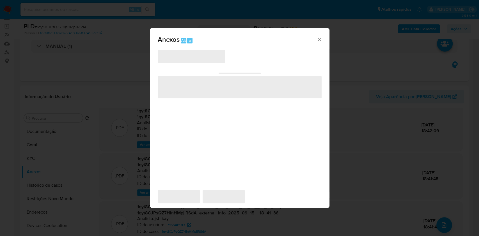
click at [183, 54] on span "‌" at bounding box center [191, 56] width 67 height 13
click at [184, 60] on span "‌" at bounding box center [191, 56] width 67 height 13
click at [339, 48] on div "Anexos Alt a ‌ ‌ ‌ ‌ ‌" at bounding box center [239, 118] width 479 height 236
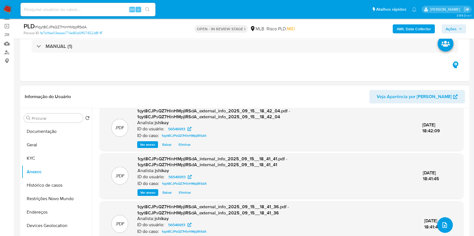
click at [444, 226] on icon "upload-file" at bounding box center [444, 226] width 4 height 6
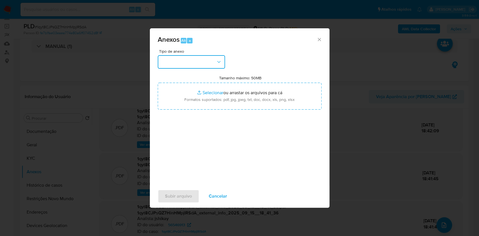
click at [187, 60] on button "button" at bounding box center [191, 61] width 67 height 13
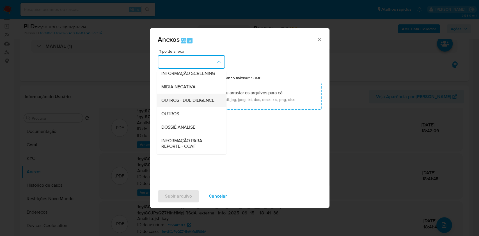
scroll to position [75, 0]
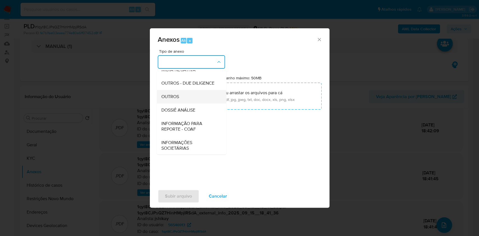
click at [164, 104] on div "OUTROS" at bounding box center [189, 96] width 57 height 13
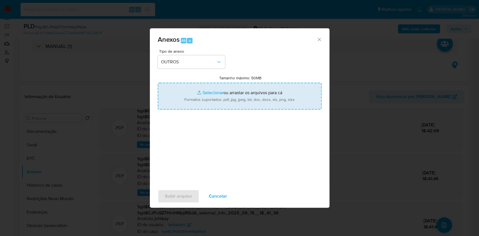
click at [210, 92] on input "Tamanho máximo: 50MB Selecionar arquivos" at bounding box center [240, 96] width 164 height 27
type input "C:\fakepath\Mulan 56546913_2025_09_15_09_55_33 - Resumen TX.pdf"
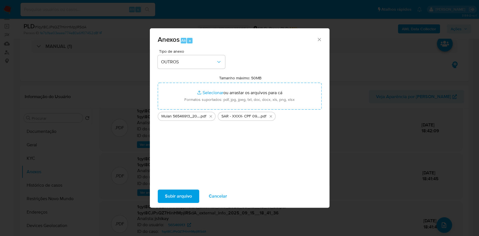
drag, startPoint x: 210, startPoint y: 92, endPoint x: 182, endPoint y: 193, distance: 105.0
click at [182, 193] on span "Subir arquivo" at bounding box center [178, 196] width 27 height 12
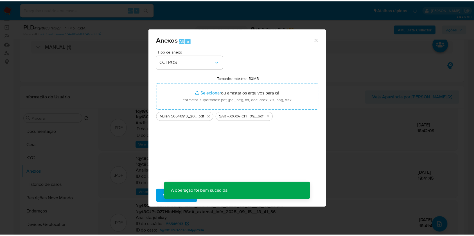
scroll to position [30, 0]
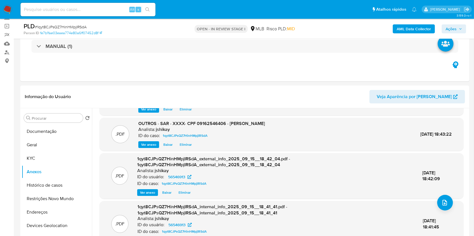
drag, startPoint x: 457, startPoint y: 28, endPoint x: 379, endPoint y: 30, distance: 78.7
click at [457, 28] on span "Ações" at bounding box center [453, 29] width 17 height 8
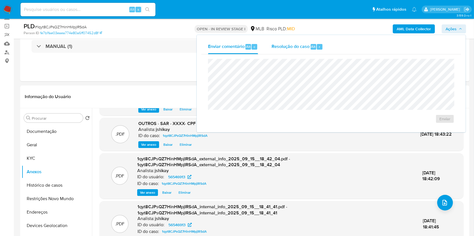
click at [285, 49] on span "Resolução do caso" at bounding box center [290, 46] width 38 height 6
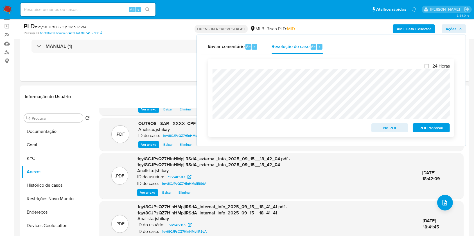
click at [442, 128] on span "ROI Proposal" at bounding box center [430, 128] width 29 height 8
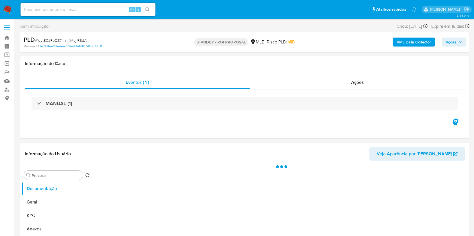
select select "10"
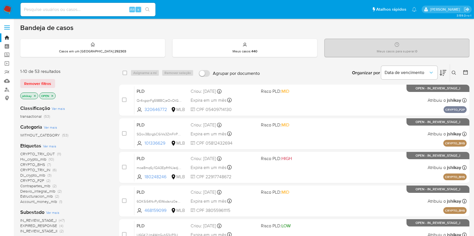
click at [465, 29] on div "Bandeja de casos" at bounding box center [244, 28] width 449 height 8
click at [464, 71] on icon at bounding box center [465, 72] width 4 height 4
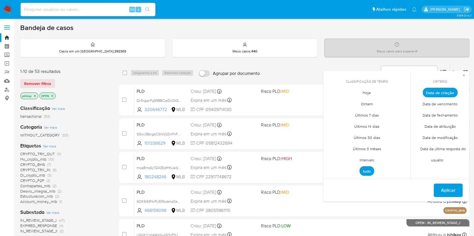
click at [369, 161] on span "Intervalo" at bounding box center [366, 161] width 26 height 12
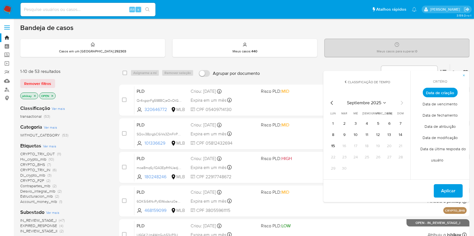
click at [331, 101] on icon "Mes anterior" at bounding box center [331, 103] width 7 height 7
click at [379, 124] on button "1" at bounding box center [377, 123] width 9 height 9
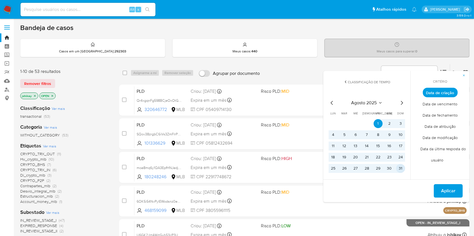
click at [399, 167] on button "31" at bounding box center [400, 168] width 9 height 9
click at [442, 187] on span "Aplicar" at bounding box center [448, 191] width 14 height 12
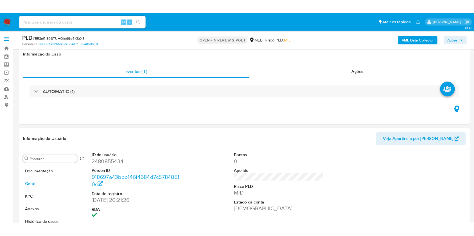
scroll to position [70, 0]
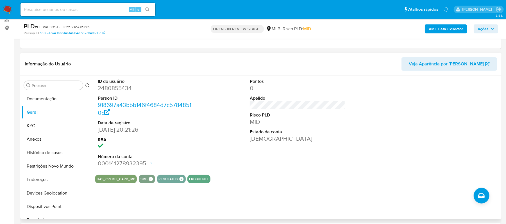
click at [231, 144] on div "ID do usuário 2480855434 Person ID 918697a43bbb146f4684d7c57848510c Data de reg…" at bounding box center [297, 123] width 405 height 95
click at [103, 88] on dd "2480855434" at bounding box center [146, 88] width 96 height 8
copy dd "2480855434"
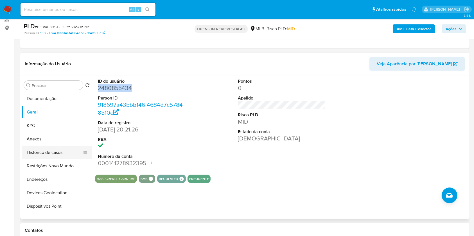
click at [59, 150] on button "Histórico de casos" at bounding box center [55, 152] width 66 height 13
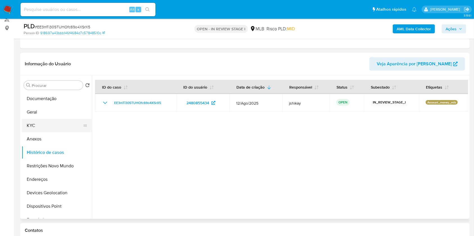
click at [58, 124] on button "KYC" at bounding box center [55, 125] width 66 height 13
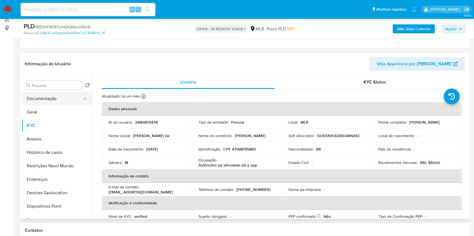
click at [56, 96] on button "Documentação" at bounding box center [55, 98] width 66 height 13
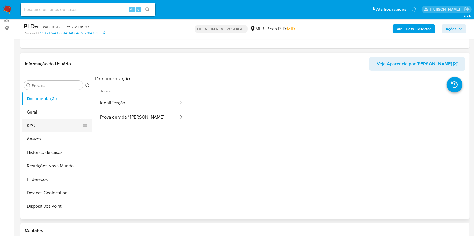
click at [43, 124] on button "KYC" at bounding box center [55, 125] width 66 height 13
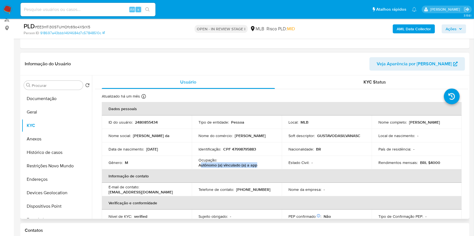
drag, startPoint x: 260, startPoint y: 165, endPoint x: 200, endPoint y: 167, distance: 60.2
click at [200, 167] on div "Ocupação : Autônomo (a) vinculado (a) a app" at bounding box center [236, 163] width 76 height 10
copy p "utônomo (a) vinculado (a) a app"
drag, startPoint x: 199, startPoint y: 166, endPoint x: 255, endPoint y: 166, distance: 56.7
click at [255, 166] on div "Ocupação : Autônomo (a) vinculado (a) a app" at bounding box center [236, 163] width 76 height 10
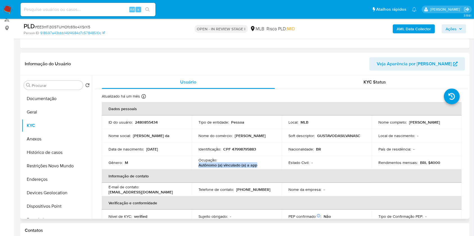
copy p "Autônomo (a) vinculado (a) a app"
click at [47, 102] on button "Documentação" at bounding box center [55, 98] width 66 height 13
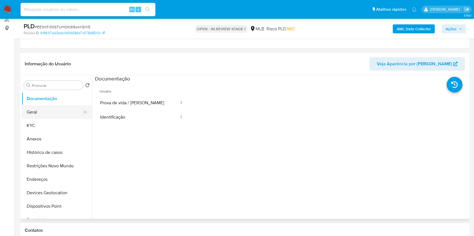
click at [54, 113] on button "Geral" at bounding box center [55, 112] width 66 height 13
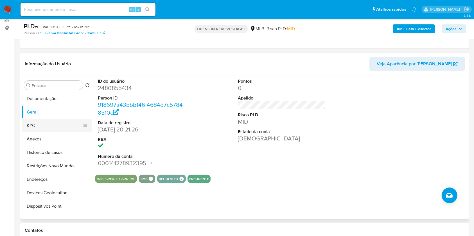
click at [42, 127] on button "KYC" at bounding box center [55, 125] width 66 height 13
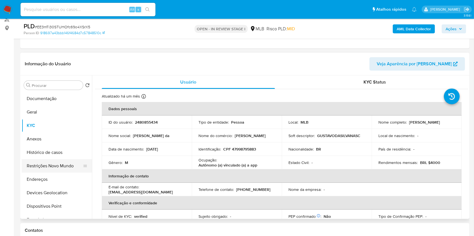
click at [52, 163] on button "Restrições Novo Mundo" at bounding box center [55, 166] width 66 height 13
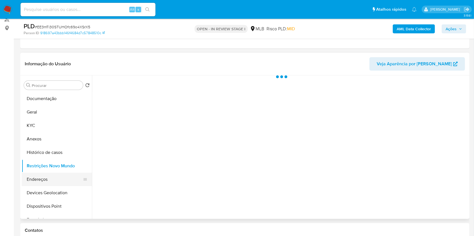
click at [54, 183] on button "Endereços" at bounding box center [55, 179] width 66 height 13
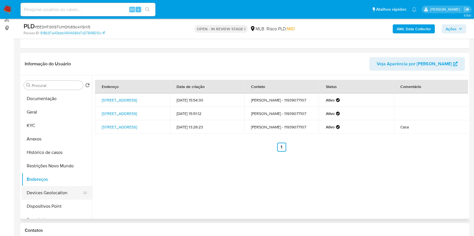
drag, startPoint x: 54, startPoint y: 190, endPoint x: 78, endPoint y: 193, distance: 24.8
click at [54, 190] on button "Devices Geolocation" at bounding box center [55, 192] width 66 height 13
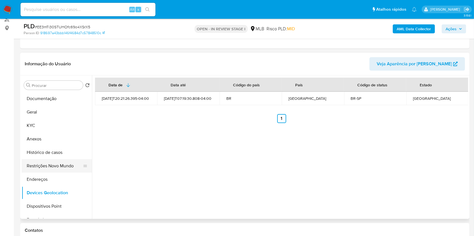
click at [51, 166] on button "Restrições Novo Mundo" at bounding box center [55, 166] width 66 height 13
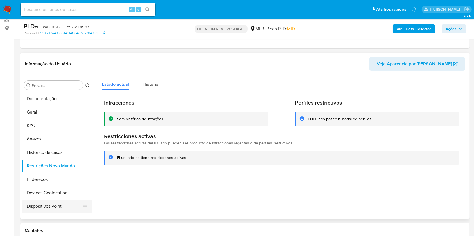
click at [56, 206] on button "Dispositivos Point" at bounding box center [55, 206] width 66 height 13
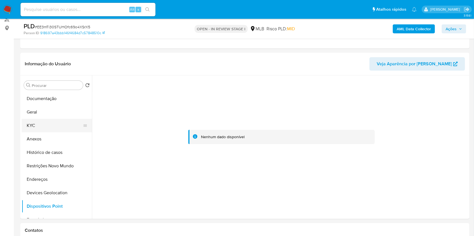
click at [43, 120] on button "KYC" at bounding box center [55, 125] width 66 height 13
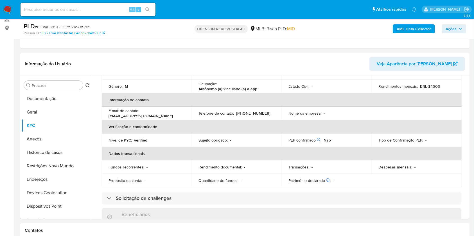
scroll to position [0, 0]
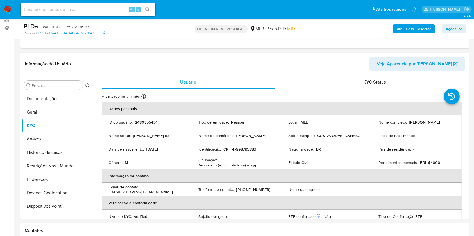
click at [411, 30] on b "AML Data Collector" at bounding box center [413, 28] width 34 height 9
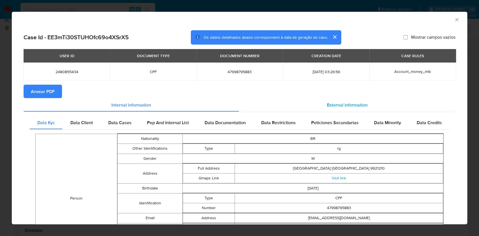
click at [357, 101] on div "External information" at bounding box center [347, 104] width 217 height 13
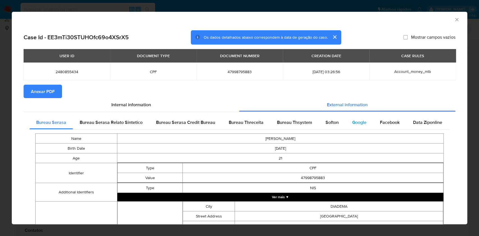
click at [360, 122] on span "Google" at bounding box center [359, 122] width 14 height 6
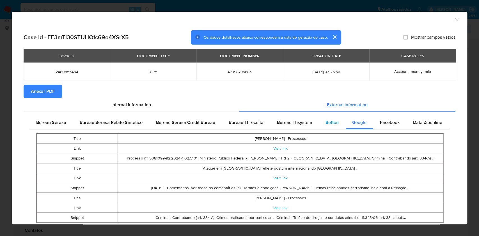
click at [335, 121] on span "Softon" at bounding box center [332, 122] width 13 height 6
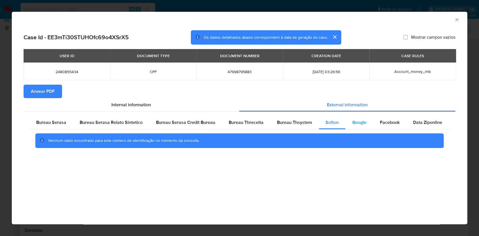
click at [356, 125] on span "Google" at bounding box center [359, 122] width 14 height 6
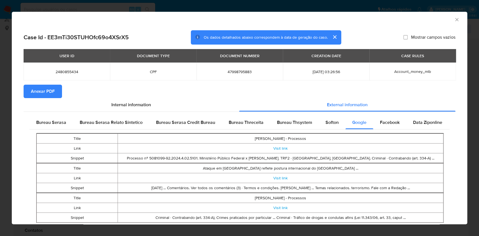
click at [44, 94] on span "Anexar PDF" at bounding box center [43, 91] width 24 height 12
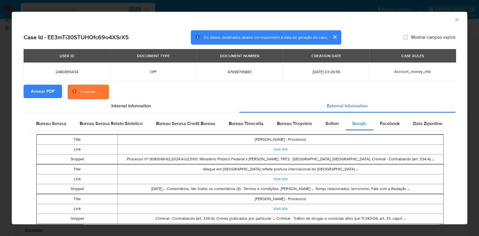
click at [454, 21] on icon "Fechar a janela" at bounding box center [457, 20] width 6 height 6
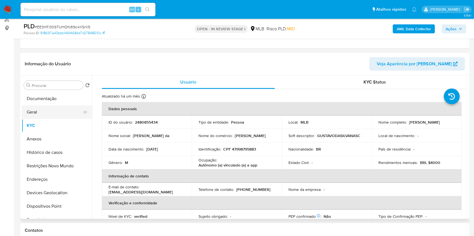
click at [47, 104] on button "Documentação" at bounding box center [57, 98] width 70 height 13
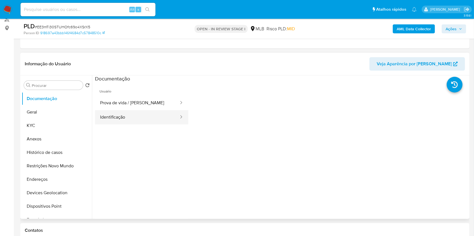
drag, startPoint x: 134, startPoint y: 123, endPoint x: 135, endPoint y: 120, distance: 3.2
click at [134, 122] on button "Identificação" at bounding box center [137, 117] width 84 height 14
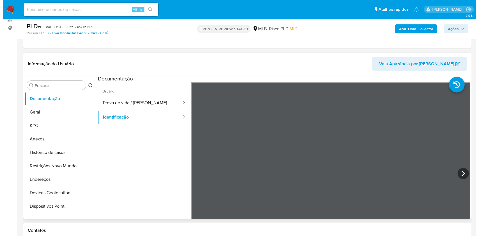
scroll to position [37, 0]
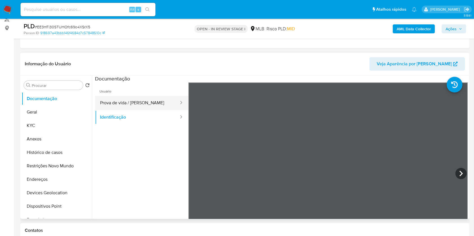
click at [164, 98] on button "Prova de vida / [PERSON_NAME]" at bounding box center [137, 103] width 84 height 14
drag, startPoint x: 342, startPoint y: 157, endPoint x: 362, endPoint y: 146, distance: 22.3
click at [362, 146] on div at bounding box center [327, 175] width 279 height 184
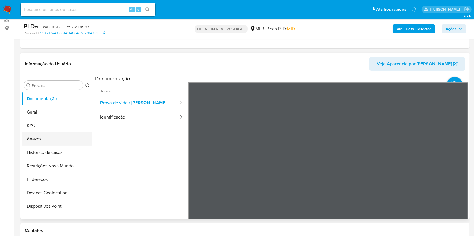
click at [51, 135] on button "Anexos" at bounding box center [55, 139] width 66 height 13
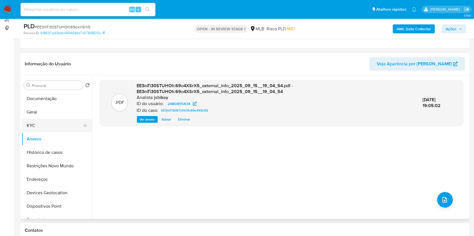
drag, startPoint x: 47, startPoint y: 133, endPoint x: 45, endPoint y: 130, distance: 3.5
click at [45, 130] on ul "Documentação Geral KYC Anexos Histórico de casos Restrições Novo Mundo Endereço…" at bounding box center [57, 155] width 70 height 127
click at [45, 132] on button "KYC" at bounding box center [55, 125] width 66 height 13
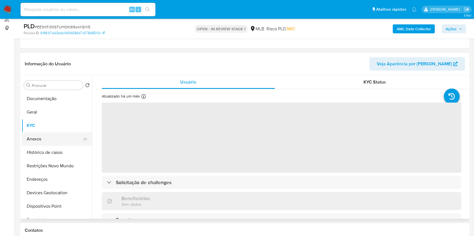
click at [49, 142] on button "Anexos" at bounding box center [55, 139] width 66 height 13
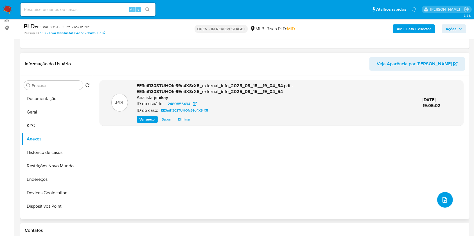
click at [445, 200] on icon "upload-file" at bounding box center [444, 200] width 7 height 7
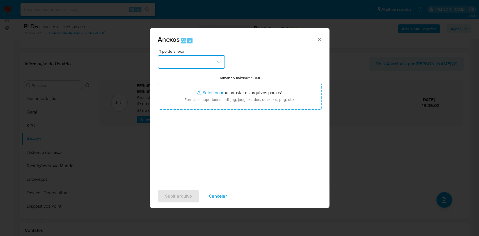
click at [171, 63] on button "button" at bounding box center [191, 61] width 67 height 13
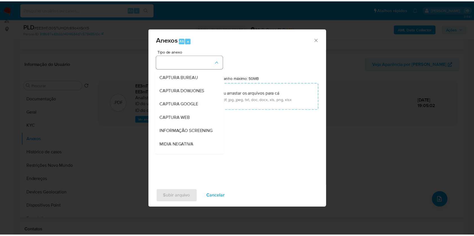
scroll to position [75, 0]
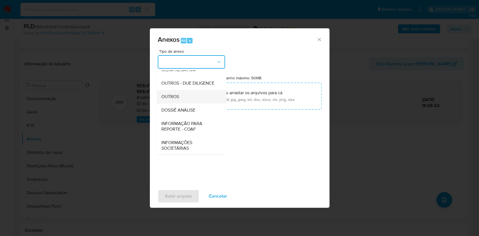
click at [185, 104] on div "OUTROS" at bounding box center [189, 96] width 57 height 13
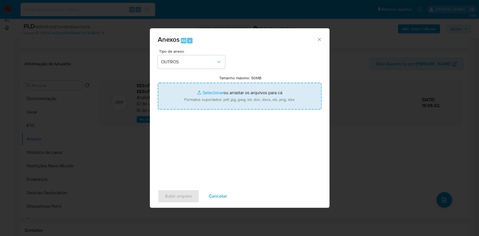
click at [224, 92] on input "Tamanho máximo: 50MB Selecionar arquivos" at bounding box center [240, 96] width 164 height 27
type input "C:\fakepath\Mulan 2480855434_2025_09_15_13_13_00 - Resumen TX.pdf"
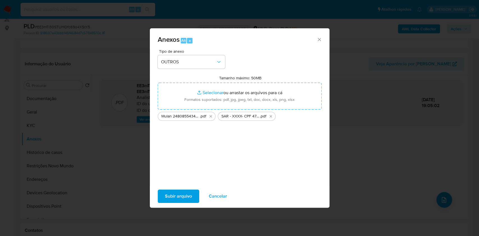
click at [191, 192] on span "Subir arquivo" at bounding box center [178, 196] width 27 height 12
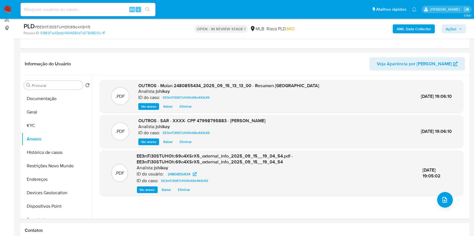
click at [460, 29] on icon "button" at bounding box center [460, 28] width 2 height 1
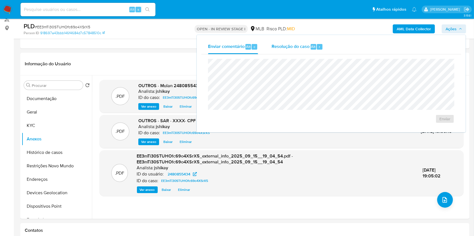
click at [281, 49] on span "Resolução do caso" at bounding box center [290, 46] width 38 height 6
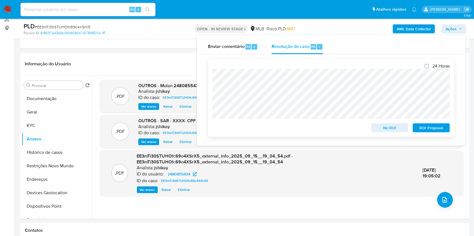
click at [423, 128] on span "ROI Proposal" at bounding box center [430, 128] width 29 height 8
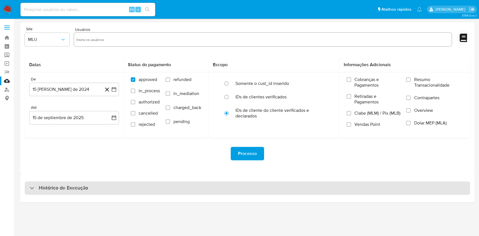
click at [75, 194] on div "Histórico de Execução" at bounding box center [248, 188] width 446 height 13
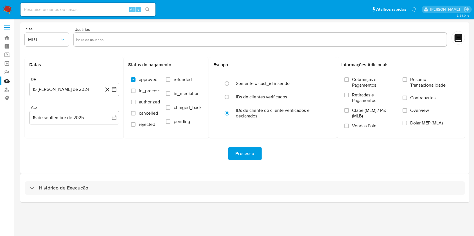
select select "10"
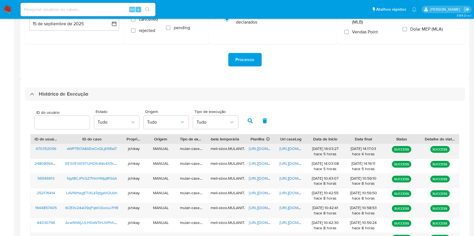
scroll to position [112, 0]
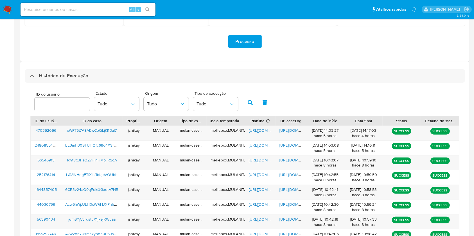
click at [327, 99] on div "ID do usuário Estado Tudo Origem Tudo Tipo de execução Tudo" at bounding box center [244, 102] width 429 height 28
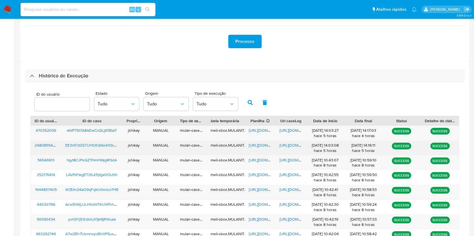
click at [257, 148] on span "[URL][DOMAIN_NAME]" at bounding box center [268, 146] width 39 height 6
click at [294, 147] on span "[URL][DOMAIN_NAME]" at bounding box center [298, 146] width 39 height 6
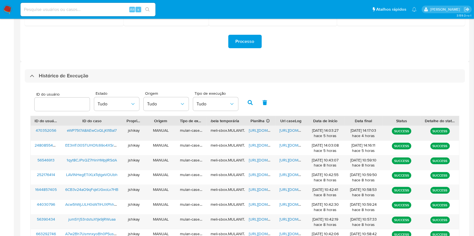
click at [250, 129] on span "[URL][DOMAIN_NAME]" at bounding box center [268, 131] width 39 height 6
click at [296, 131] on span "[URL][DOMAIN_NAME]" at bounding box center [298, 131] width 39 height 6
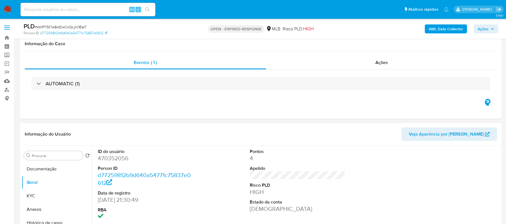
scroll to position [70, 0]
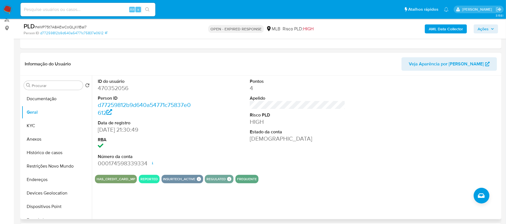
click at [121, 87] on dd "470352056" at bounding box center [146, 88] width 96 height 8
copy dd "470352056"
click at [46, 91] on div "Procurar Retornar ao pedido padrão Documentação Geral KYC Anexos Histórico de c…" at bounding box center [57, 147] width 70 height 143
click at [47, 96] on button "Documentação" at bounding box center [55, 98] width 66 height 13
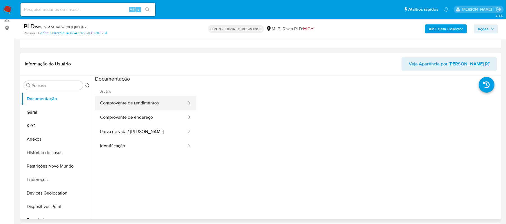
click at [152, 99] on button "Comprovante de rendimentos" at bounding box center [141, 103] width 92 height 14
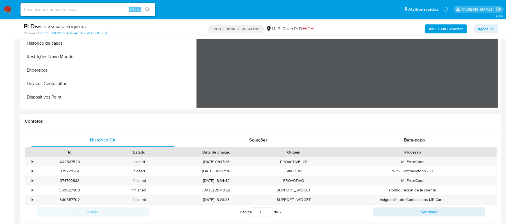
scroll to position [258, 0]
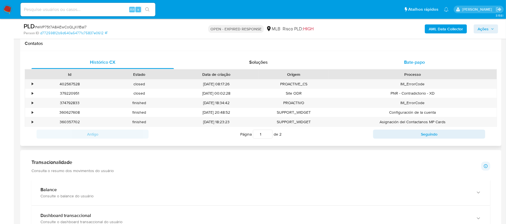
click at [411, 59] on span "Bate-papo" at bounding box center [414, 62] width 21 height 6
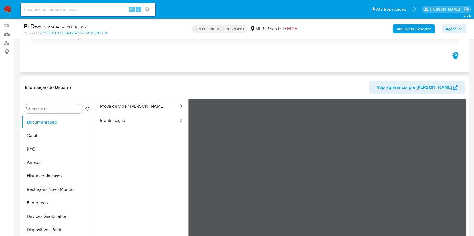
scroll to position [112, 0]
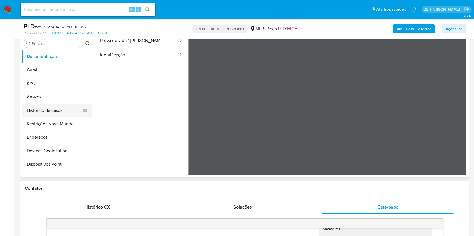
click at [60, 107] on button "Histórico de casos" at bounding box center [55, 110] width 66 height 13
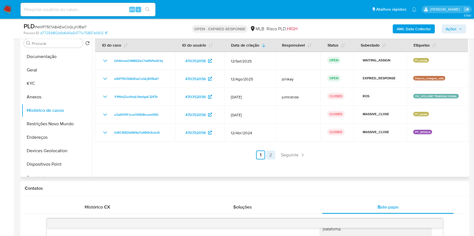
click at [270, 154] on link "2" at bounding box center [270, 155] width 9 height 9
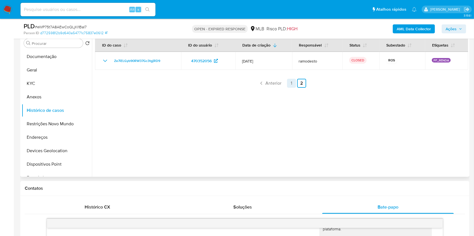
click at [289, 83] on link "1" at bounding box center [291, 83] width 9 height 9
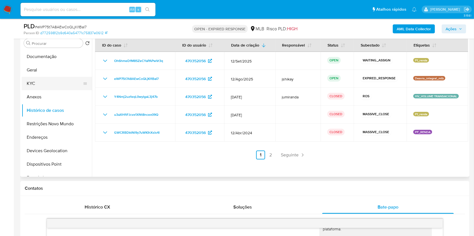
click at [47, 82] on button "KYC" at bounding box center [55, 83] width 66 height 13
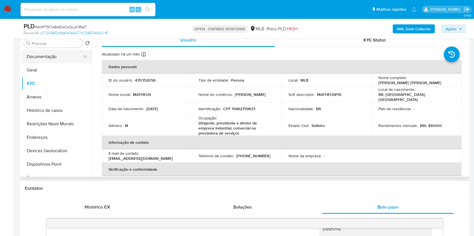
click at [63, 57] on button "Documentação" at bounding box center [55, 56] width 66 height 13
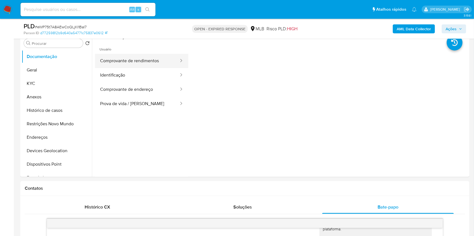
click at [143, 64] on button "Comprovante de rendimentos" at bounding box center [137, 61] width 84 height 14
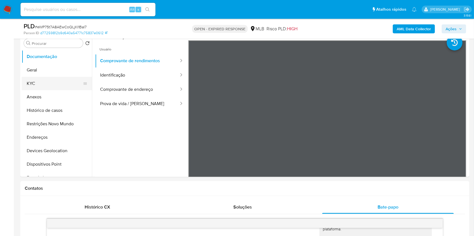
click at [44, 85] on button "KYC" at bounding box center [55, 83] width 66 height 13
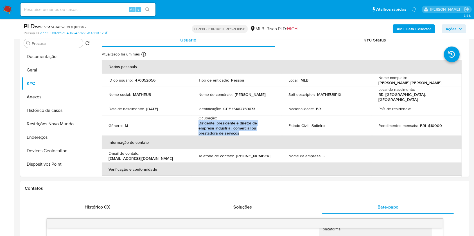
drag, startPoint x: 242, startPoint y: 133, endPoint x: 192, endPoint y: 125, distance: 50.6
click at [192, 125] on td "Ocupação : Dirigente, presidente e diretor de empresa industrial, comercial ou …" at bounding box center [237, 126] width 90 height 20
copy p "Dirigente, presidente e diretor de empresa industrial, comercial ou prestadora …"
click at [37, 54] on button "Documentação" at bounding box center [55, 56] width 66 height 13
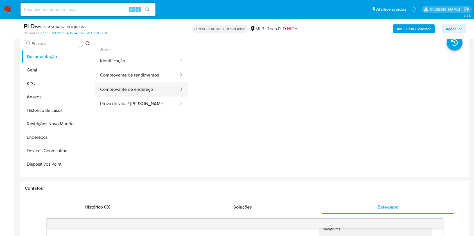
click at [138, 88] on button "Comprovante de endereço" at bounding box center [137, 90] width 84 height 14
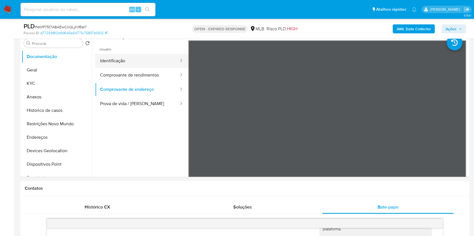
click at [142, 63] on button "Identificação" at bounding box center [137, 61] width 84 height 14
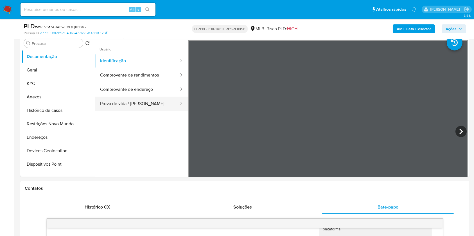
click at [161, 107] on button "Prova de vida / Selfie" at bounding box center [137, 104] width 84 height 14
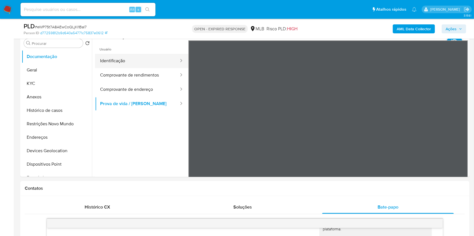
click at [162, 63] on button "Identificação" at bounding box center [137, 61] width 84 height 14
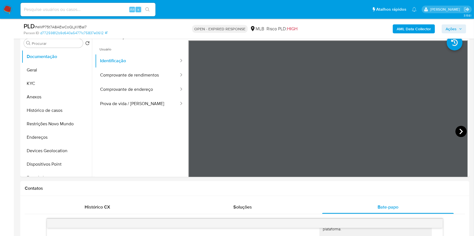
click at [457, 127] on icon at bounding box center [460, 131] width 11 height 11
click at [40, 74] on button "Geral" at bounding box center [55, 69] width 66 height 13
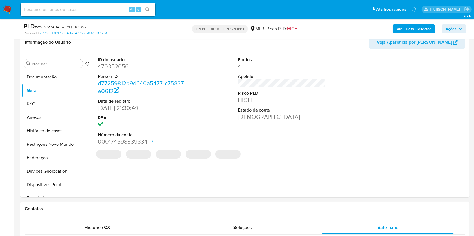
scroll to position [75, 0]
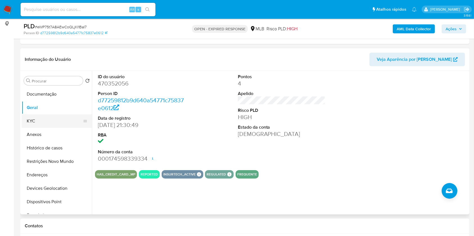
drag, startPoint x: 48, startPoint y: 121, endPoint x: 51, endPoint y: 120, distance: 3.3
click at [48, 121] on button "KYC" at bounding box center [55, 121] width 66 height 13
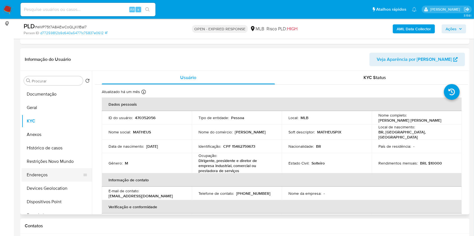
click at [38, 179] on button "Endereços" at bounding box center [55, 175] width 66 height 13
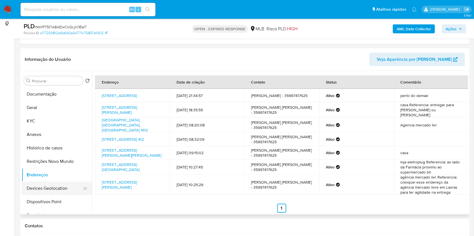
drag, startPoint x: 52, startPoint y: 193, endPoint x: 61, endPoint y: 190, distance: 9.8
click at [52, 193] on button "Devices Geolocation" at bounding box center [55, 188] width 66 height 13
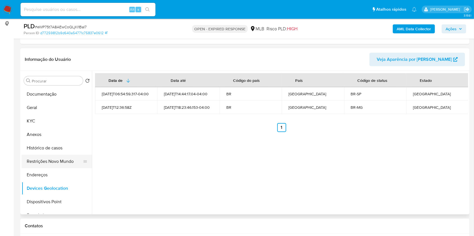
click at [49, 163] on button "Restrições Novo Mundo" at bounding box center [55, 161] width 66 height 13
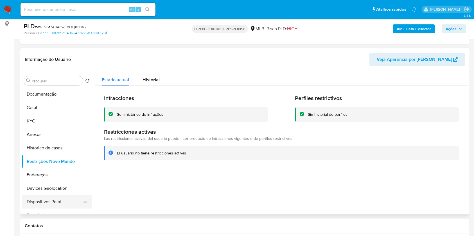
click at [37, 196] on button "Dispositivos Point" at bounding box center [55, 201] width 66 height 13
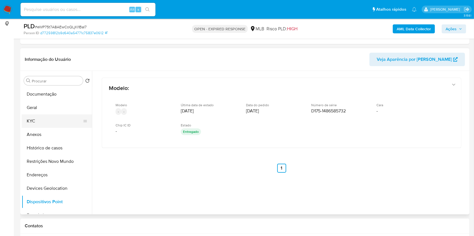
click at [43, 119] on button "KYC" at bounding box center [55, 121] width 66 height 13
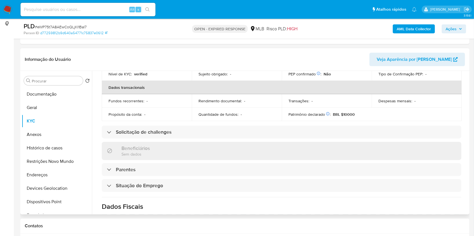
scroll to position [245, 0]
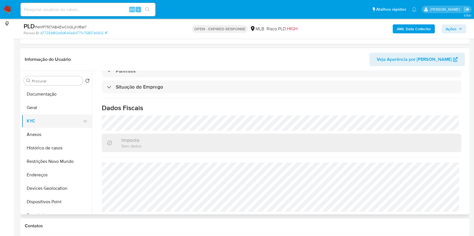
click at [42, 121] on button "KYC" at bounding box center [55, 121] width 66 height 13
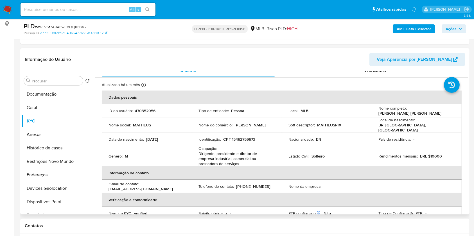
scroll to position [0, 0]
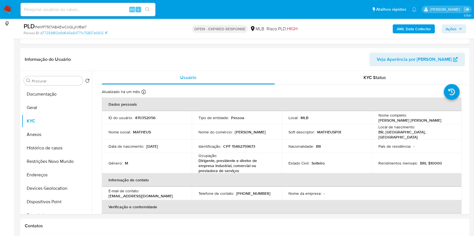
click at [73, 28] on span "# eWP75t7A8AEwCoQLjKI1BaI7" at bounding box center [61, 27] width 52 height 6
copy span "eWP75t7A8AEwCoQLjKI1BaI7"
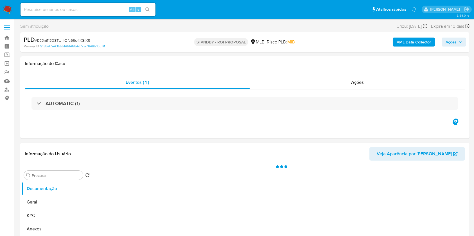
select select "10"
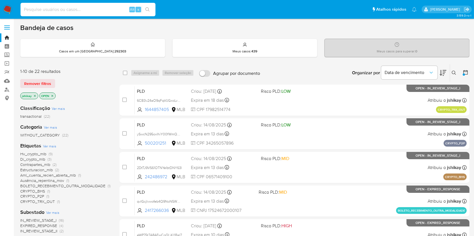
click at [82, 8] on input at bounding box center [88, 9] width 135 height 7
paste input "1724674857"
type input "1724674857"
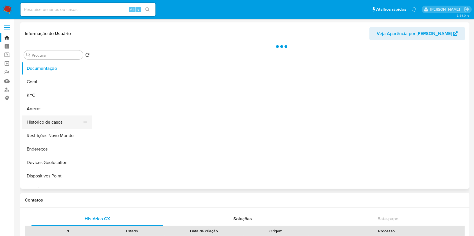
click at [47, 121] on button "Histórico de casos" at bounding box center [55, 122] width 66 height 13
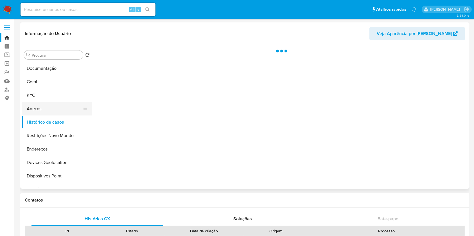
select select "10"
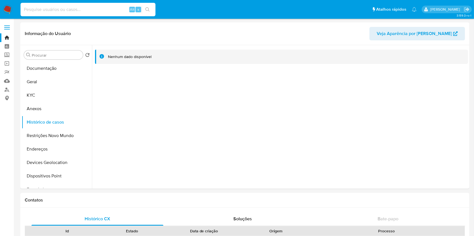
click at [90, 6] on input at bounding box center [88, 9] width 135 height 7
paste input "1721853801"
type input "1721853801"
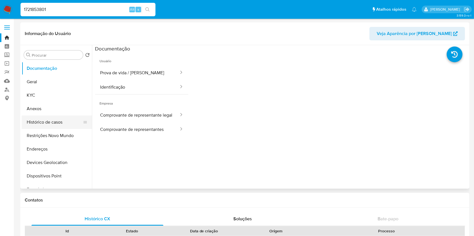
select select "10"
click at [40, 119] on button "Histórico de casos" at bounding box center [55, 122] width 66 height 13
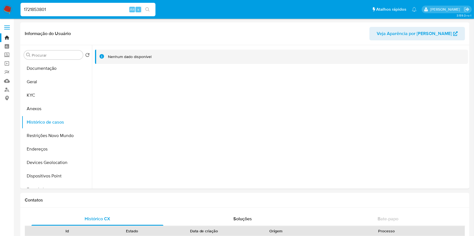
click at [6, 9] on img at bounding box center [8, 10] width 10 height 10
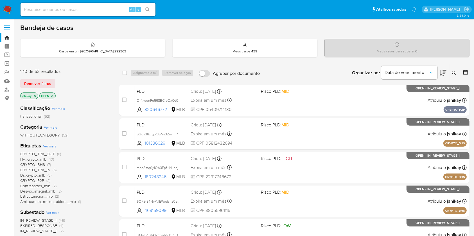
click at [454, 73] on icon at bounding box center [453, 73] width 4 height 4
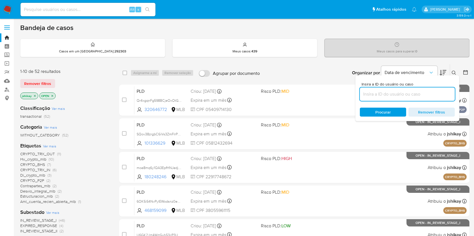
click at [402, 91] on input at bounding box center [406, 94] width 95 height 7
type input "eWP75t7A8AEwCoQLjKI1BaI7"
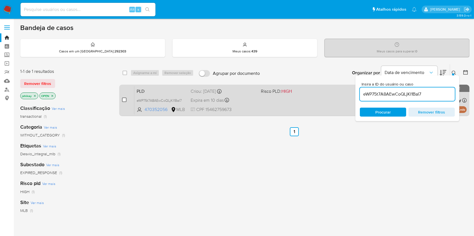
click at [122, 100] on input "checkbox" at bounding box center [124, 100] width 4 height 4
checkbox input "true"
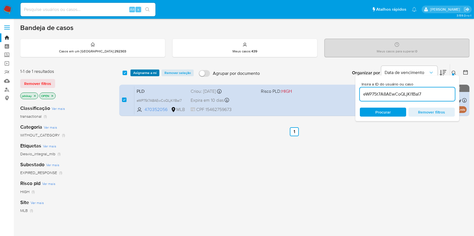
click at [139, 74] on span "Asignarme a mí" at bounding box center [144, 73] width 23 height 6
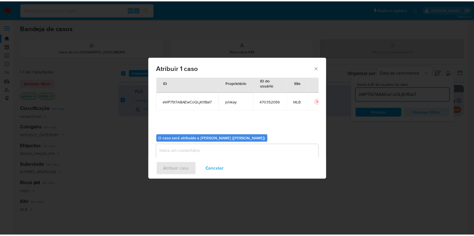
scroll to position [29, 0]
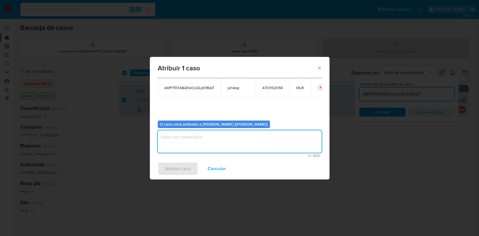
click at [199, 140] on textarea "assign-modal" at bounding box center [240, 142] width 164 height 22
type textarea "Analise"
click at [175, 168] on span "Atribuir caso" at bounding box center [178, 169] width 26 height 12
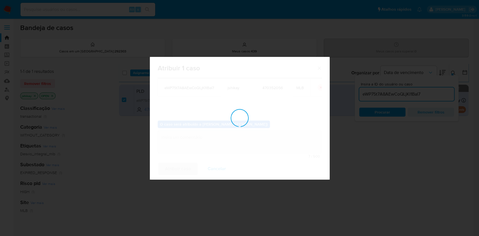
checkbox input "false"
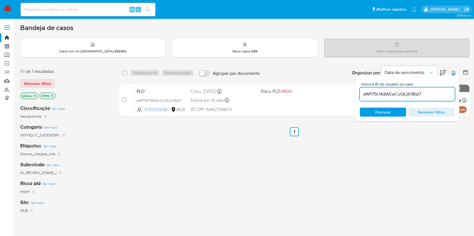
click at [8, 8] on img at bounding box center [8, 10] width 10 height 10
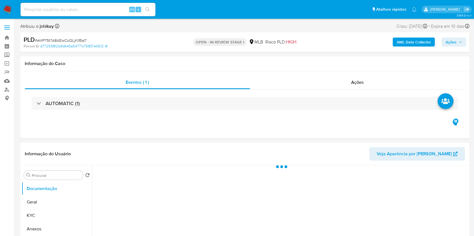
select select "10"
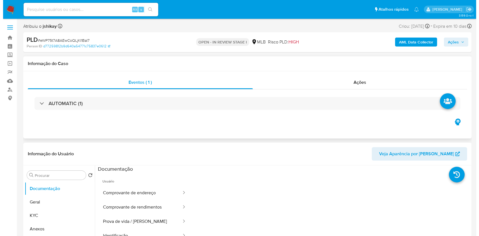
scroll to position [75, 0]
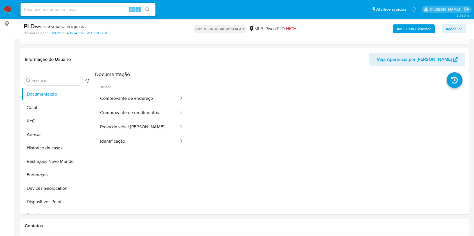
click at [422, 26] on b "AML Data Collector" at bounding box center [413, 28] width 34 height 9
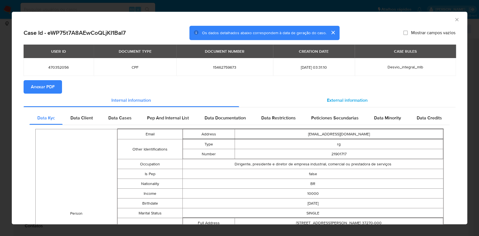
click at [306, 100] on div "External information" at bounding box center [347, 100] width 217 height 13
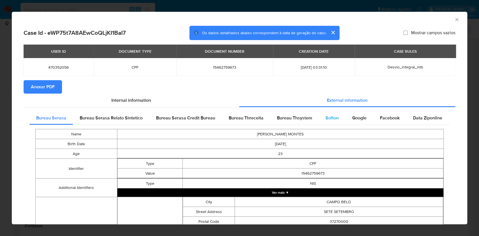
click at [326, 118] on span "Softon" at bounding box center [332, 118] width 13 height 6
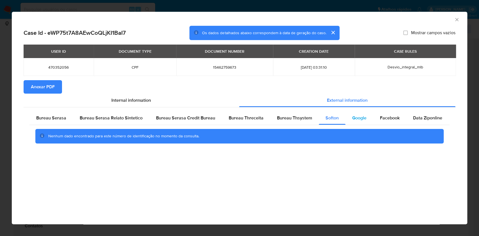
click at [352, 120] on span "Google" at bounding box center [359, 118] width 14 height 6
click at [294, 119] on span "Bureau Thsystem" at bounding box center [294, 118] width 35 height 6
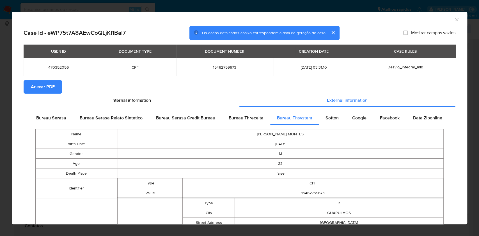
click at [37, 89] on span "Anexar PDF" at bounding box center [43, 87] width 24 height 12
click at [143, 100] on span "Internal information" at bounding box center [132, 101] width 40 height 6
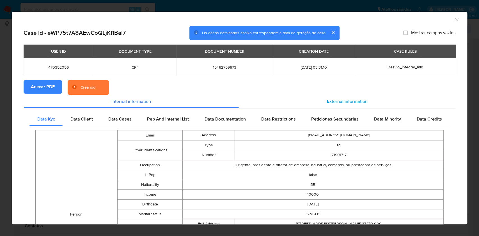
click at [308, 101] on div "External information" at bounding box center [347, 101] width 217 height 13
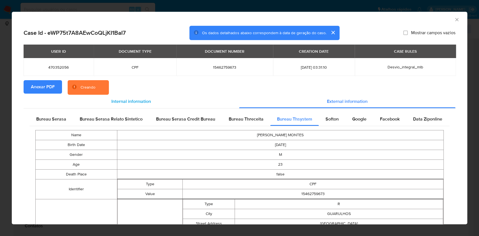
click at [166, 104] on div "Internal information" at bounding box center [132, 101] width 216 height 13
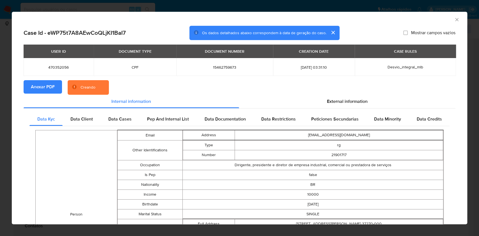
click at [446, 21] on div "AML Data Collector" at bounding box center [235, 19] width 439 height 6
click at [448, 20] on div "AML Data Collector" at bounding box center [235, 19] width 439 height 6
click at [454, 21] on icon "Fechar a janela" at bounding box center [457, 20] width 6 height 6
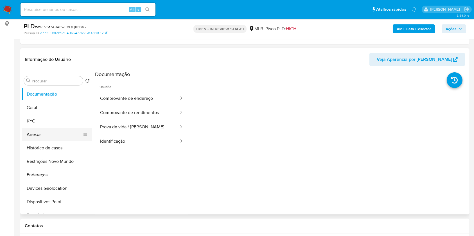
click at [47, 137] on button "Anexos" at bounding box center [55, 134] width 66 height 13
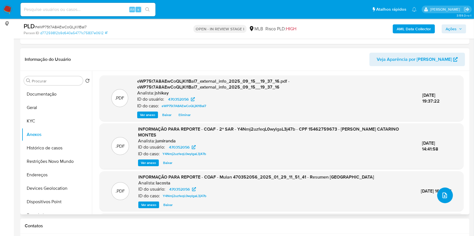
click at [442, 197] on icon "upload-file" at bounding box center [444, 195] width 7 height 7
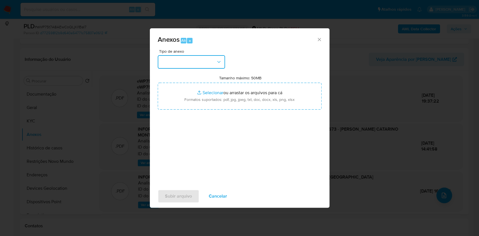
click at [175, 66] on button "button" at bounding box center [191, 61] width 67 height 13
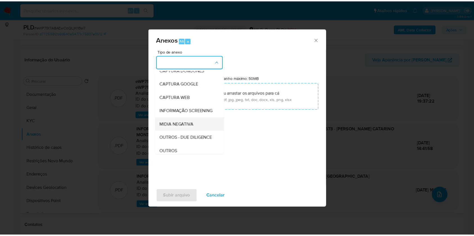
scroll to position [37, 0]
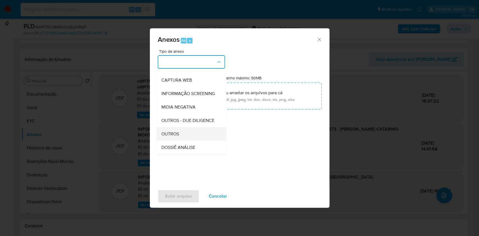
click at [180, 141] on div "OUTROS" at bounding box center [189, 134] width 57 height 13
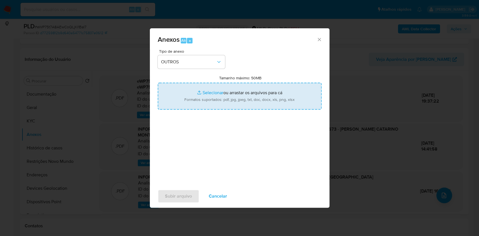
click at [202, 96] on input "Tamanho máximo: 50MB Selecionar arquivos" at bounding box center [240, 96] width 164 height 27
type input "C:\fakepath\3° SAR - XXXX- CPF 15462759673 - MATHEUS CARDOSO CATARINO MONTES.pdf"
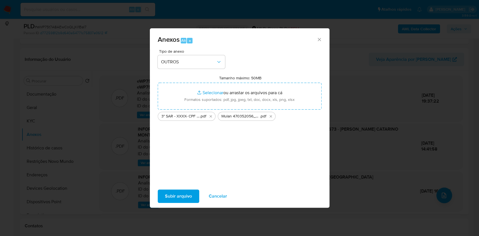
click at [179, 195] on span "Subir arquivo" at bounding box center [178, 196] width 27 height 12
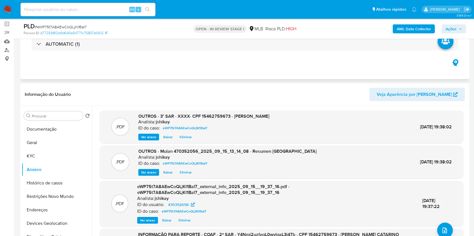
scroll to position [0, 0]
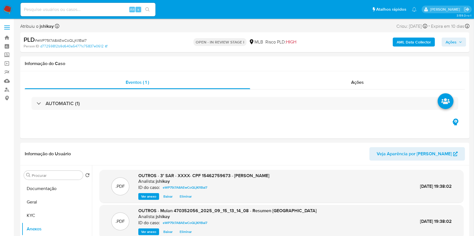
click at [450, 45] on span "Ações" at bounding box center [450, 42] width 11 height 9
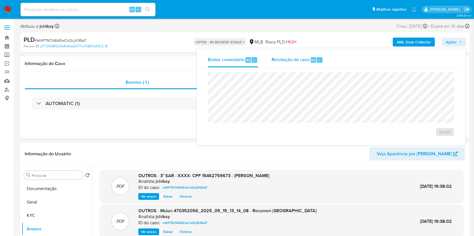
click at [270, 67] on button "Resolução do caso Alt r" at bounding box center [297, 60] width 65 height 15
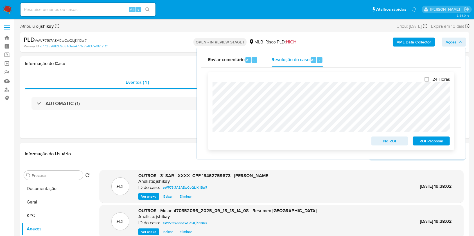
click at [422, 143] on span "ROI Proposal" at bounding box center [430, 141] width 29 height 8
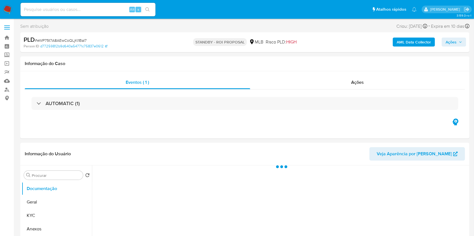
select select "10"
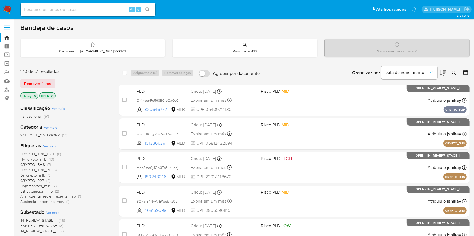
click at [466, 72] on icon at bounding box center [465, 73] width 6 height 6
click at [462, 73] on icon at bounding box center [465, 73] width 6 height 6
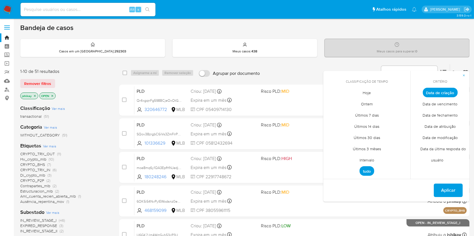
click at [366, 163] on span "Intervalo" at bounding box center [366, 161] width 26 height 12
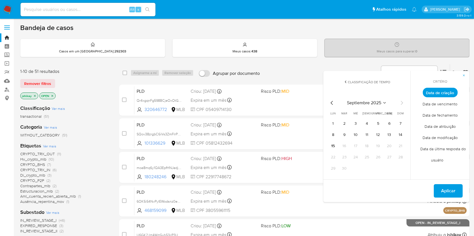
click at [332, 103] on icon "Mes anterior" at bounding box center [331, 103] width 7 height 7
click at [377, 122] on button "1" at bounding box center [377, 123] width 9 height 9
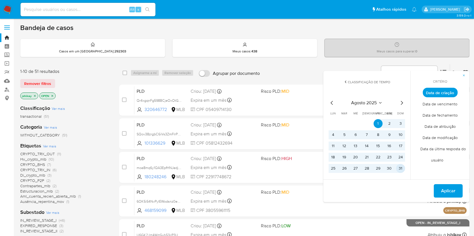
click at [400, 167] on button "31" at bounding box center [400, 168] width 9 height 9
click at [445, 190] on span "Aplicar" at bounding box center [448, 191] width 14 height 12
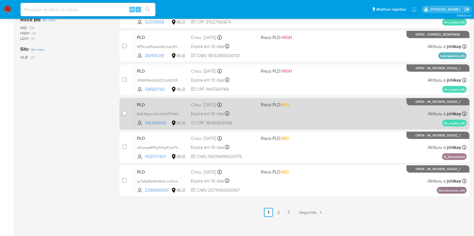
scroll to position [227, 0]
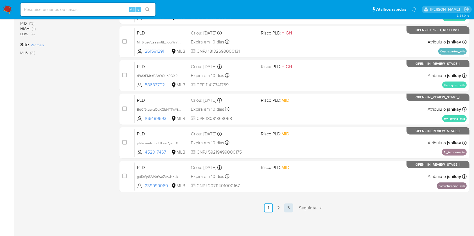
click at [288, 211] on link "3" at bounding box center [288, 208] width 9 height 9
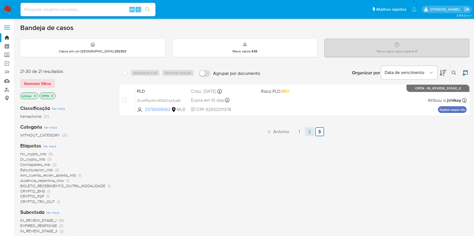
click at [308, 133] on link "2" at bounding box center [309, 132] width 9 height 9
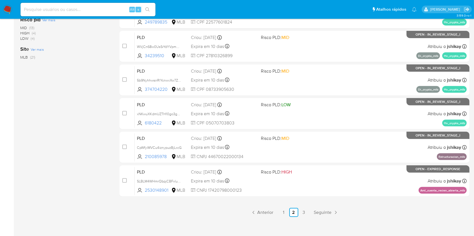
scroll to position [225, 0]
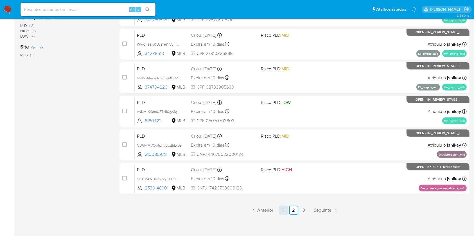
click at [282, 211] on link "1" at bounding box center [283, 210] width 9 height 9
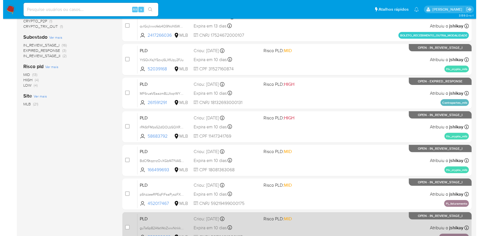
scroll to position [75, 0]
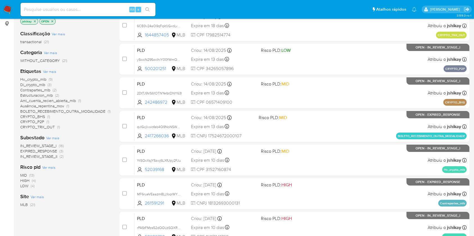
drag, startPoint x: 54, startPoint y: 68, endPoint x: 52, endPoint y: 71, distance: 3.4
click at [54, 69] on div "Etiquetas Ver mais Hv_crypto_mlb (9) Di_crypto_mlb (3) Contrapartes_mlb (2) Est…" at bounding box center [65, 99] width 90 height 62
click at [52, 72] on span "Ver mais" at bounding box center [49, 71] width 13 height 5
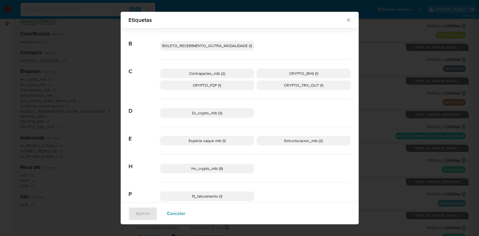
scroll to position [45, 0]
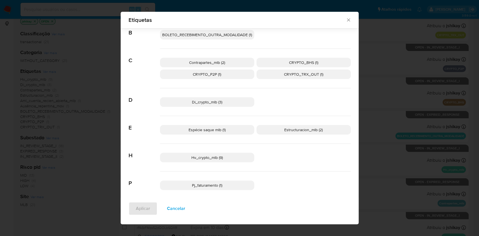
click at [225, 160] on p "Hv_crypto_mlb (9)" at bounding box center [207, 158] width 94 height 10
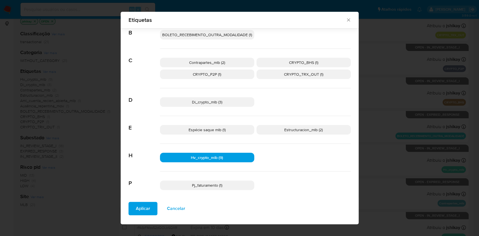
click at [136, 204] on span "Aplicar" at bounding box center [143, 209] width 14 height 12
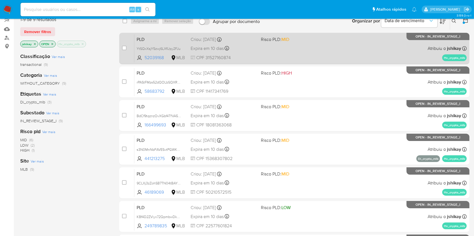
scroll to position [43, 0]
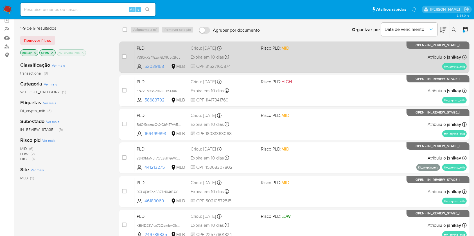
click at [342, 54] on div "PLD YtSQxXsjY5zwj6LXfUpy2FJu 52039168 MLB Risco PLD: MID Criou: 12/08/2025 Crio…" at bounding box center [300, 57] width 332 height 28
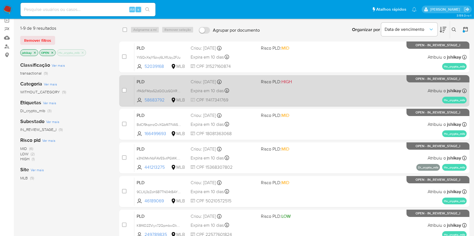
click at [332, 84] on div "PLD rPAStFMzs52dQOLbSQXRyZk9 58683792 MLB Risco PLD: HIGH Criou: 12/08/2025 Cri…" at bounding box center [300, 91] width 332 height 28
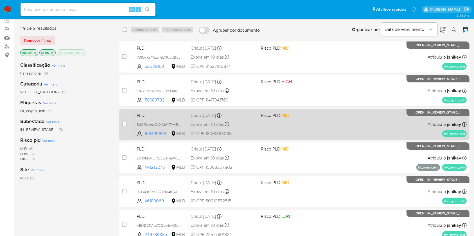
click at [337, 119] on div "PLD BdCf9tqznzOvXGbf4TfVA565 166499693 MLB Risco PLD: MID Criou: 12/08/2025 Cri…" at bounding box center [300, 124] width 332 height 28
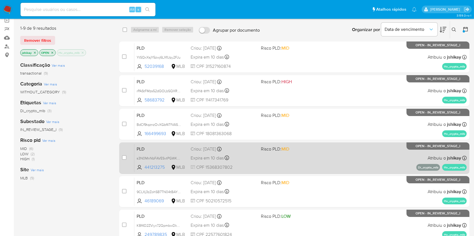
click at [337, 152] on div "PLD s3N0MnNbFAVESvtPGWKSS75Y 441213275 MLB Risco PLD: MID Criou: 12/08/2025 Cri…" at bounding box center [300, 158] width 332 height 28
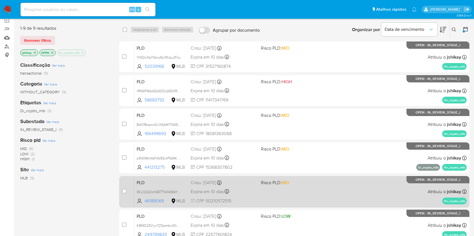
click at [342, 185] on div "PLD 9CLXj3zZohSB7TN04tBAY8gL 46189069 MLB Risco PLD: MID Criou: 12/08/2025 Crio…" at bounding box center [300, 192] width 332 height 28
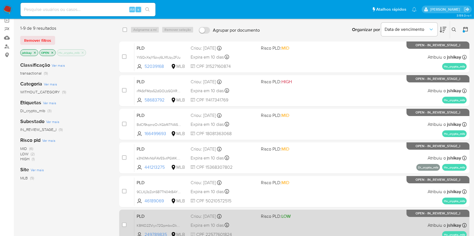
click at [362, 229] on div "PLD KBf4D2ZViyx72QpmbwDkXs5X 249789835 MLB Risco PLD: LOW Criou: 12/08/2025 Cri…" at bounding box center [300, 225] width 332 height 28
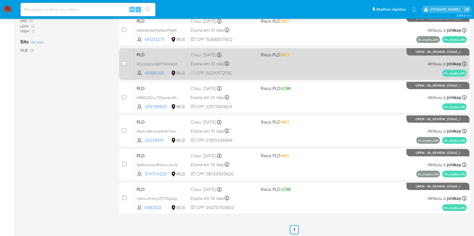
scroll to position [193, 0]
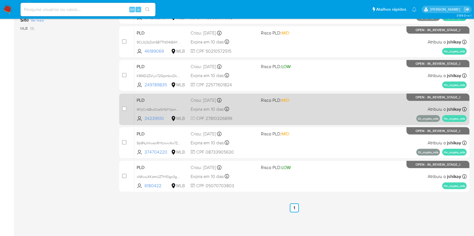
click at [299, 113] on div "PLD WVjCn68w0UsSrYdYVpmMANJk 34239510 MLB Risco PLD: MID Criou: 12/08/2025 Crio…" at bounding box center [300, 109] width 332 height 28
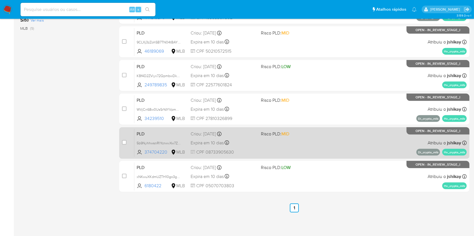
click at [304, 136] on span "Risco PLD: MID" at bounding box center [293, 133] width 65 height 7
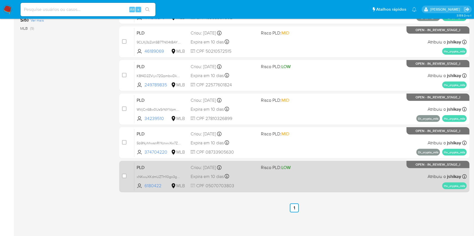
click at [311, 164] on span "Risco PLD: LOW" at bounding box center [293, 167] width 65 height 7
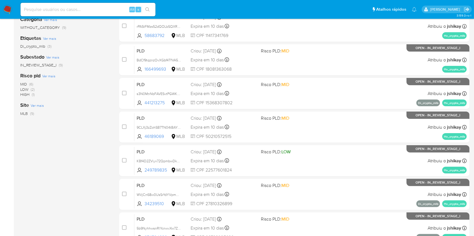
scroll to position [0, 0]
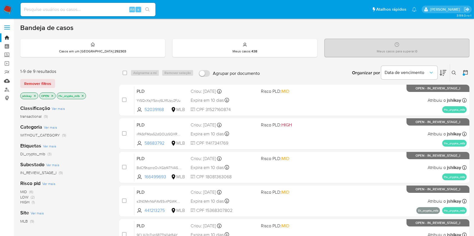
click at [10, 82] on link "Mulan" at bounding box center [33, 81] width 67 height 9
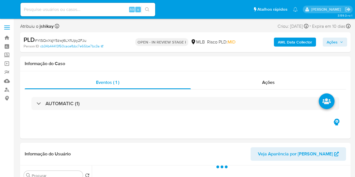
select select "10"
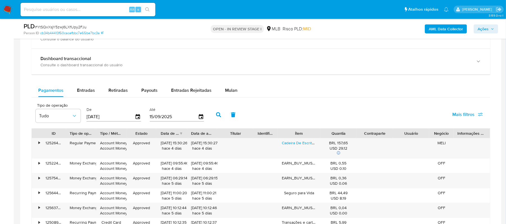
scroll to position [449, 0]
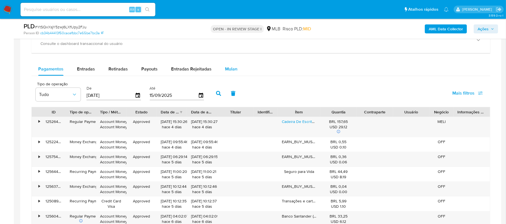
click at [225, 71] on span "Mulan" at bounding box center [231, 69] width 12 height 6
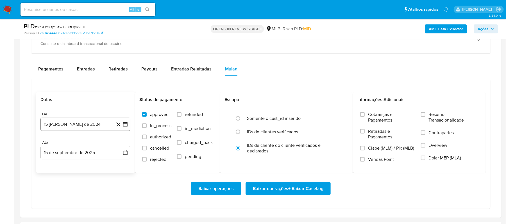
click at [126, 127] on icon "button" at bounding box center [125, 125] width 6 height 6
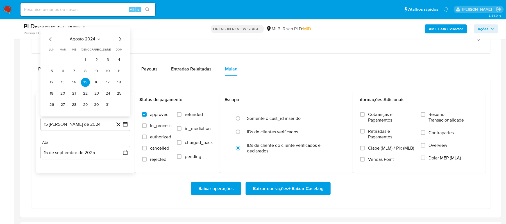
click at [87, 38] on span "agosto 2024" at bounding box center [83, 40] width 26 height 6
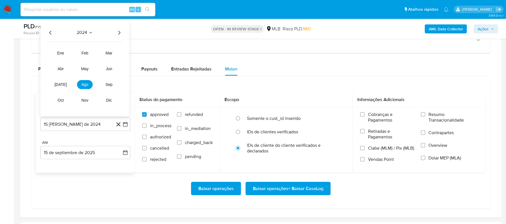
click at [123, 32] on div "2024 2024 ene feb mar abr may jun jul ago sep oct nov dic" at bounding box center [84, 68] width 89 height 95
click at [119, 34] on icon "Año siguiente" at bounding box center [119, 33] width 2 height 4
click at [61, 84] on button "[DATE]" at bounding box center [61, 84] width 16 height 9
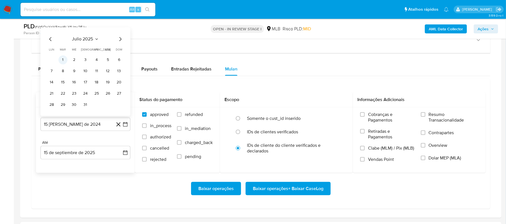
click at [60, 61] on button "1" at bounding box center [62, 60] width 9 height 9
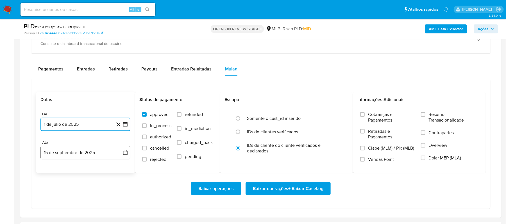
click at [126, 155] on icon "button" at bounding box center [125, 153] width 4 height 4
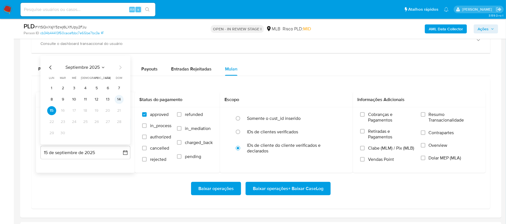
click at [118, 101] on button "14" at bounding box center [119, 99] width 9 height 9
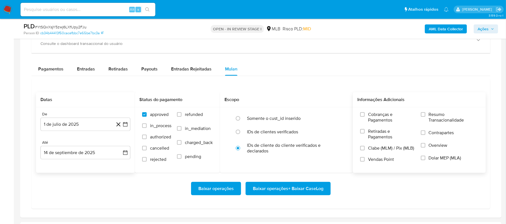
click at [355, 113] on div "Cobranças e Pagamentos Retiradas e Pagamentos Clabe (MLM) / Pix (MLB) Vendas Po…" at bounding box center [419, 139] width 133 height 65
click at [355, 119] on span "Resumo Transacionalidade" at bounding box center [454, 117] width 50 height 11
click at [355, 117] on input "Resumo Transacionalidade" at bounding box center [423, 114] width 4 height 4
click at [307, 177] on span "Baixar operações + Baixar CaseLog" at bounding box center [288, 189] width 70 height 12
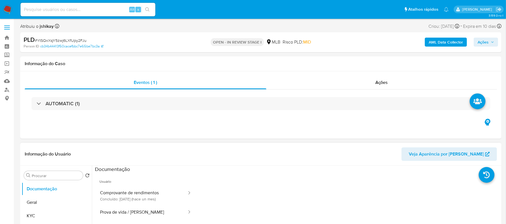
scroll to position [37, 0]
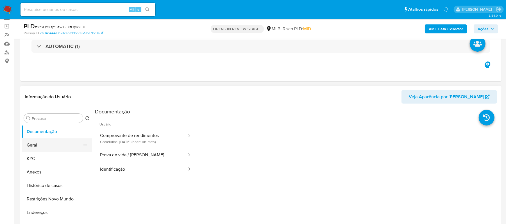
click at [41, 145] on button "Geral" at bounding box center [55, 144] width 66 height 13
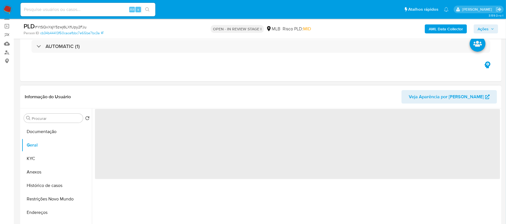
scroll to position [75, 0]
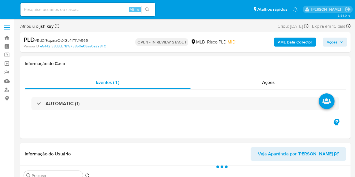
select select "10"
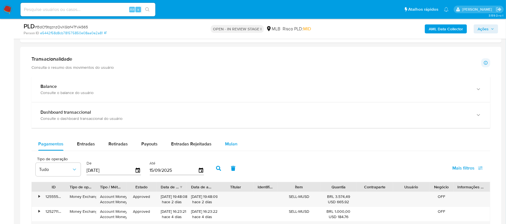
click at [220, 143] on button "Mulan" at bounding box center [231, 143] width 26 height 13
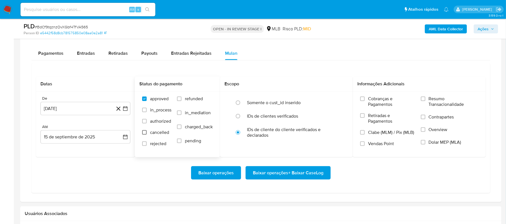
scroll to position [487, 0]
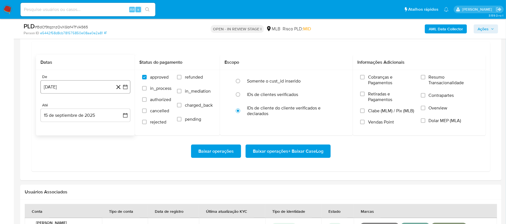
click at [126, 88] on icon "button" at bounding box center [125, 87] width 6 height 6
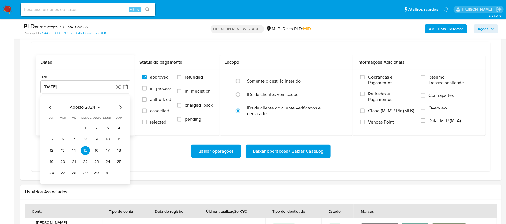
click at [93, 116] on div "[DATE] [DATE] lun lunes mar martes mié miércoles jue jueves vie viernes sáb sáb…" at bounding box center [85, 141] width 76 height 74
click at [93, 110] on span "agosto 2024" at bounding box center [83, 108] width 26 height 6
click at [119, 110] on icon "Año siguiente" at bounding box center [119, 108] width 2 height 4
click at [60, 161] on span "[DATE]" at bounding box center [60, 159] width 12 height 4
click at [60, 131] on button "1" at bounding box center [62, 128] width 9 height 9
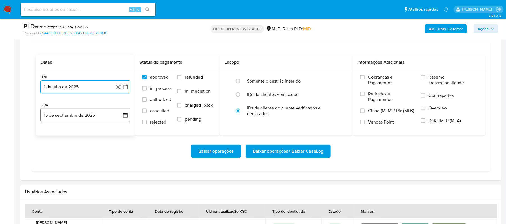
click at [123, 118] on icon "button" at bounding box center [125, 115] width 4 height 4
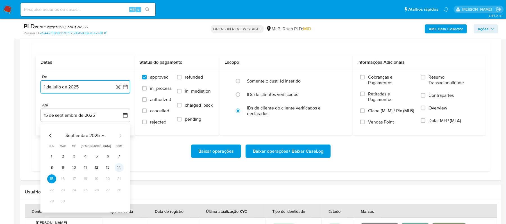
click at [117, 170] on button "14" at bounding box center [119, 167] width 9 height 9
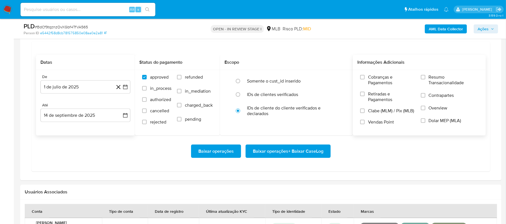
click at [355, 80] on span "Resumo Transacionalidade" at bounding box center [454, 79] width 50 height 11
click at [355, 79] on input "Resumo Transacionalidade" at bounding box center [423, 77] width 4 height 4
click at [297, 152] on span "Baixar operações + Baixar CaseLog" at bounding box center [288, 151] width 70 height 12
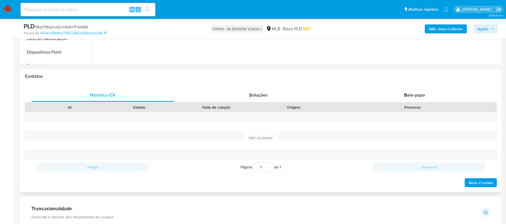
scroll to position [37, 0]
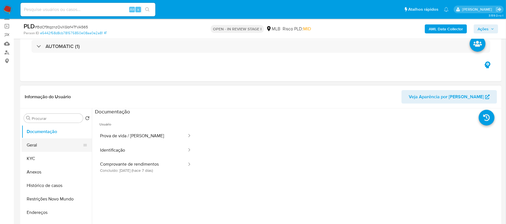
click at [50, 145] on button "Geral" at bounding box center [55, 144] width 66 height 13
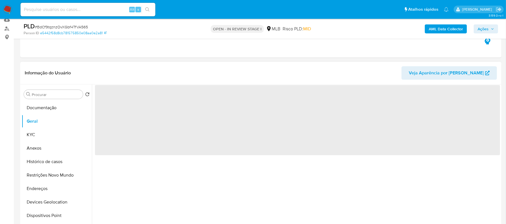
scroll to position [75, 0]
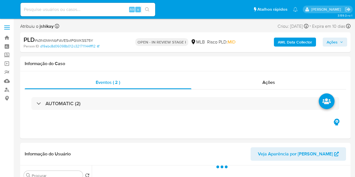
select select "10"
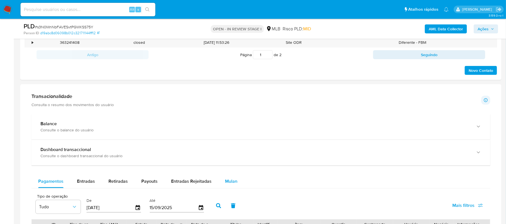
click at [230, 177] on span "Mulan" at bounding box center [231, 181] width 12 height 6
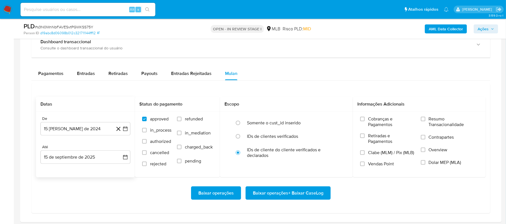
scroll to position [449, 0]
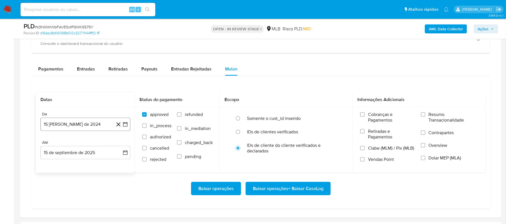
click at [126, 124] on icon "button" at bounding box center [125, 125] width 6 height 6
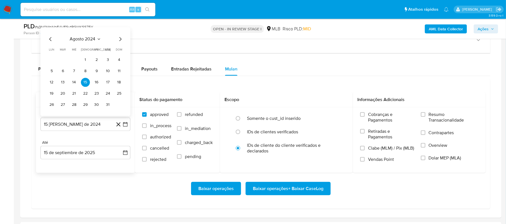
click at [83, 45] on div "agosto 2024 agosto 2024 lun lunes mar martes mié miércoles jue jueves vie viern…" at bounding box center [85, 73] width 76 height 74
click at [101, 40] on div "agosto 2024" at bounding box center [85, 39] width 76 height 7
click at [89, 40] on span "agosto 2024" at bounding box center [83, 40] width 26 height 6
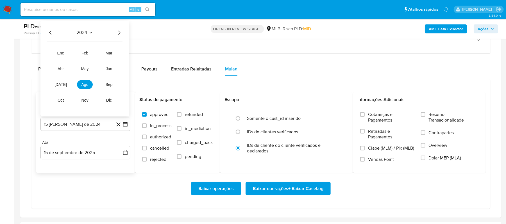
click at [120, 34] on icon "Año siguiente" at bounding box center [119, 32] width 7 height 7
click at [60, 87] on span "[DATE]" at bounding box center [60, 85] width 12 height 4
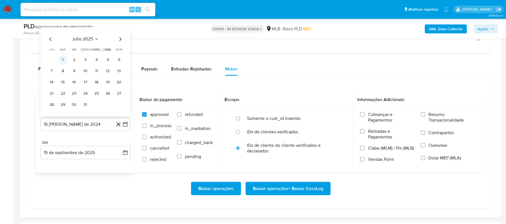
click at [62, 62] on button "1" at bounding box center [62, 60] width 9 height 9
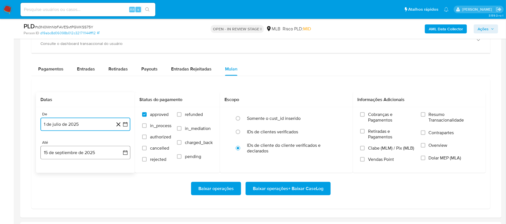
click at [123, 153] on icon "button" at bounding box center [125, 153] width 4 height 4
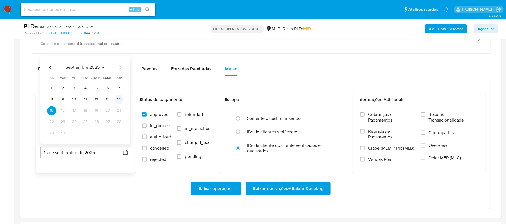
click at [117, 102] on button "14" at bounding box center [119, 99] width 9 height 9
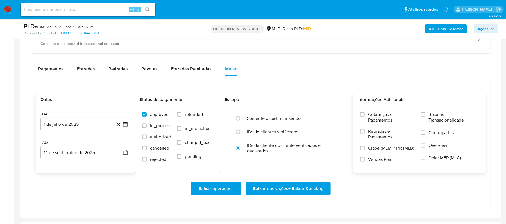
click at [355, 117] on span "Resumo Transacionalidade" at bounding box center [454, 117] width 50 height 11
click at [355, 117] on input "Resumo Transacionalidade" at bounding box center [423, 114] width 4 height 4
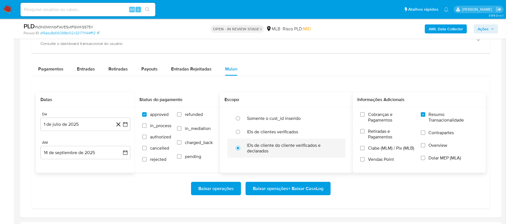
scroll to position [487, 0]
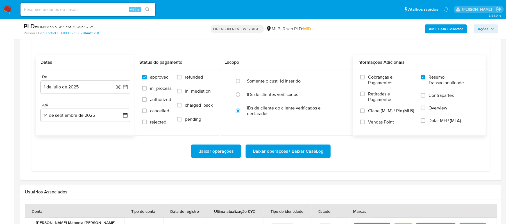
click at [289, 149] on span "Baixar operações + Baixar CaseLog" at bounding box center [288, 151] width 70 height 12
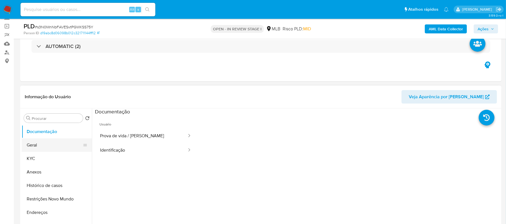
click at [52, 145] on button "Geral" at bounding box center [55, 144] width 66 height 13
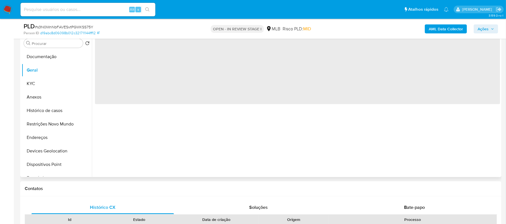
scroll to position [75, 0]
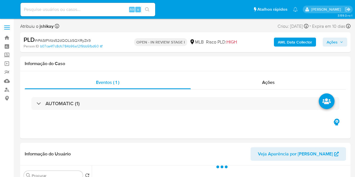
select select "10"
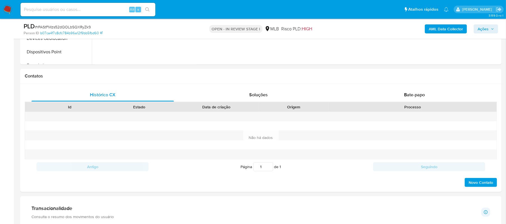
scroll to position [374, 0]
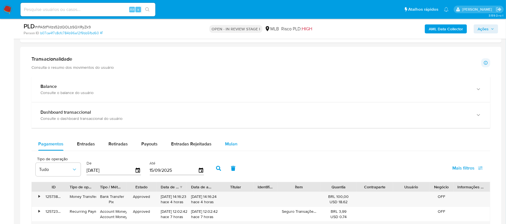
click at [225, 144] on span "Mulan" at bounding box center [231, 144] width 12 height 6
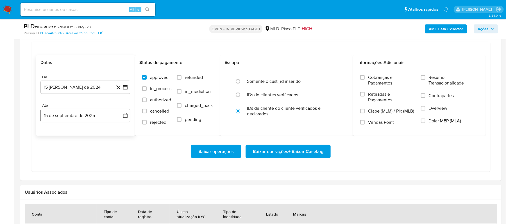
scroll to position [487, 0]
click at [124, 87] on icon "button" at bounding box center [125, 87] width 6 height 6
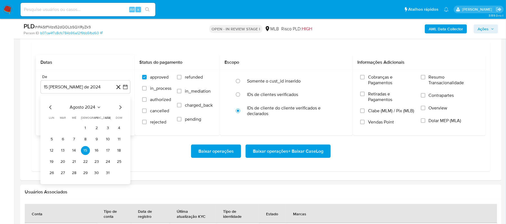
click at [88, 110] on span "agosto 2024" at bounding box center [83, 108] width 26 height 6
click at [120, 111] on icon "Año siguiente" at bounding box center [119, 107] width 7 height 7
click at [57, 161] on button "[DATE]" at bounding box center [61, 159] width 16 height 9
click at [60, 129] on button "1" at bounding box center [62, 128] width 9 height 9
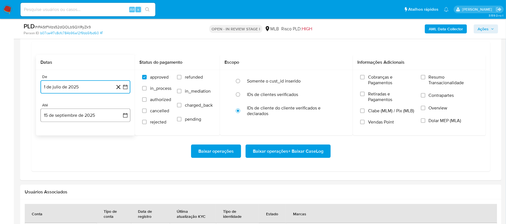
click at [126, 118] on icon "button" at bounding box center [125, 116] width 6 height 6
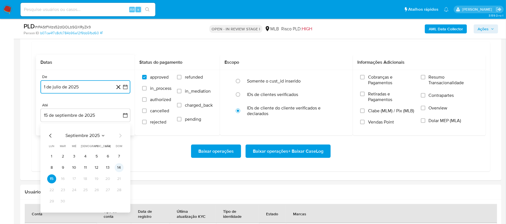
drag, startPoint x: 110, startPoint y: 171, endPoint x: 116, endPoint y: 171, distance: 6.7
click at [116, 171] on tr "8 9 10 11 12 13 14" at bounding box center [85, 167] width 76 height 9
click at [119, 171] on button "14" at bounding box center [119, 167] width 9 height 9
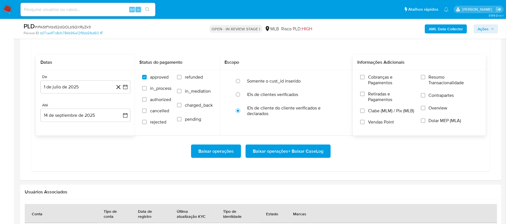
click at [355, 79] on span "Resumo Transacionalidade" at bounding box center [454, 79] width 50 height 11
click at [355, 79] on input "Resumo Transacionalidade" at bounding box center [423, 77] width 4 height 4
click at [298, 154] on span "Baixar operações + Baixar CaseLog" at bounding box center [288, 151] width 70 height 12
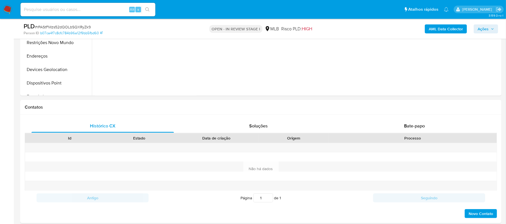
scroll to position [75, 0]
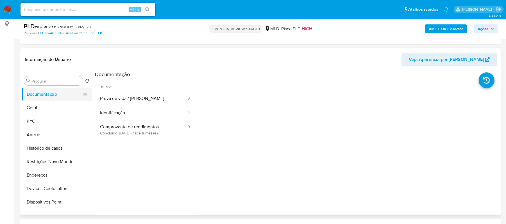
click at [47, 98] on button "Documentação" at bounding box center [55, 94] width 66 height 13
click at [47, 107] on button "Geral" at bounding box center [55, 107] width 66 height 13
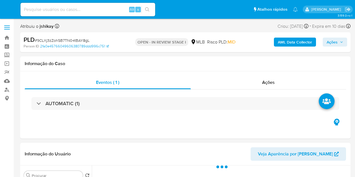
select select "10"
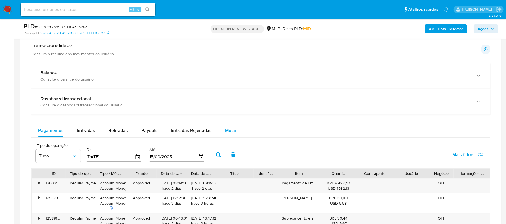
scroll to position [412, 0]
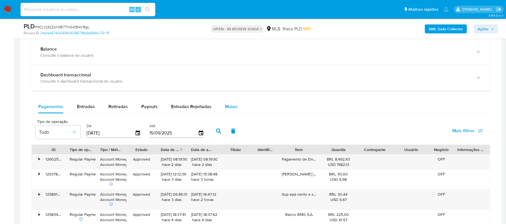
click at [225, 110] on span "Mulan" at bounding box center [231, 106] width 12 height 6
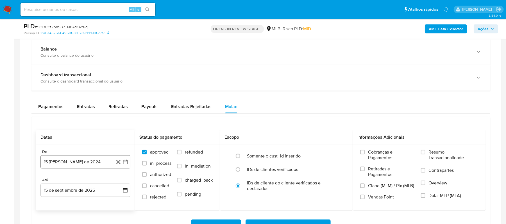
click at [128, 163] on button "15 [PERSON_NAME] de 2024" at bounding box center [85, 161] width 90 height 13
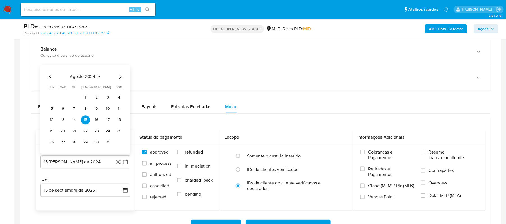
click at [80, 74] on div "agosto 2024 agosto 2024 lun lunes mar martes mié miércoles jue jueves vie viern…" at bounding box center [85, 109] width 90 height 89
click at [86, 80] on span "agosto 2024" at bounding box center [83, 77] width 26 height 6
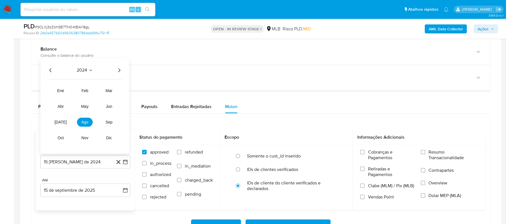
click at [116, 71] on icon "Año siguiente" at bounding box center [119, 70] width 7 height 7
click at [63, 122] on button "[DATE]" at bounding box center [61, 122] width 16 height 9
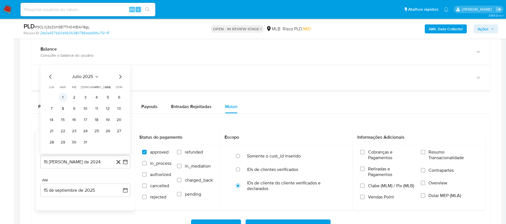
click at [61, 100] on button "1" at bounding box center [62, 97] width 9 height 9
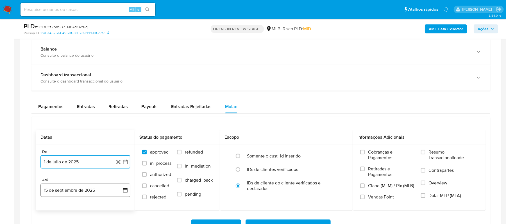
click at [126, 177] on icon "button" at bounding box center [125, 191] width 6 height 6
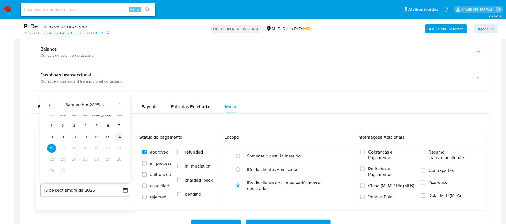
click at [119, 139] on button "14" at bounding box center [119, 137] width 9 height 9
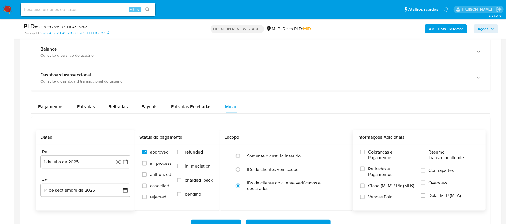
click at [355, 156] on span "Resumo Transacionalidade" at bounding box center [454, 154] width 50 height 11
click at [355, 154] on input "Resumo Transacionalidade" at bounding box center [423, 152] width 4 height 4
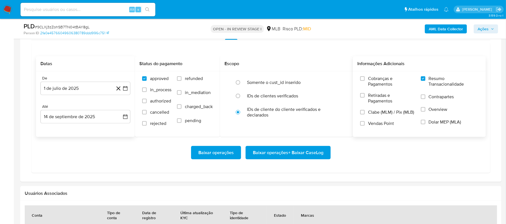
scroll to position [487, 0]
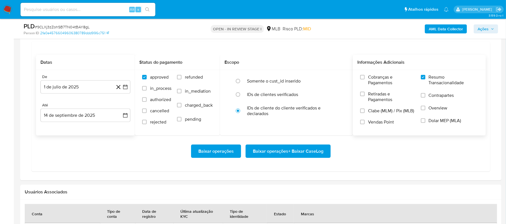
click at [272, 157] on span "Baixar operações + Baixar CaseLog" at bounding box center [288, 151] width 70 height 12
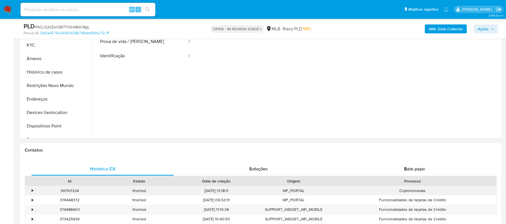
scroll to position [75, 0]
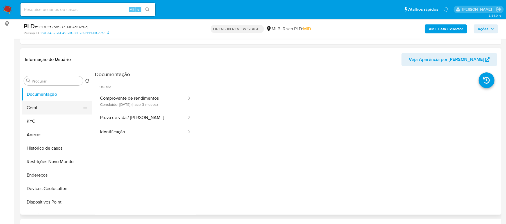
click at [44, 103] on button "Geral" at bounding box center [55, 107] width 66 height 13
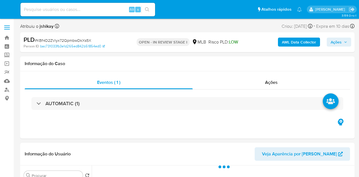
select select "10"
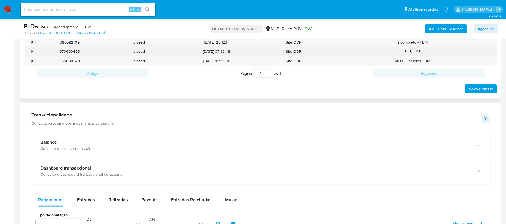
scroll to position [412, 0]
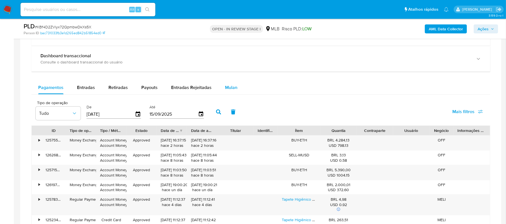
click at [235, 92] on button "Mulan" at bounding box center [231, 87] width 26 height 13
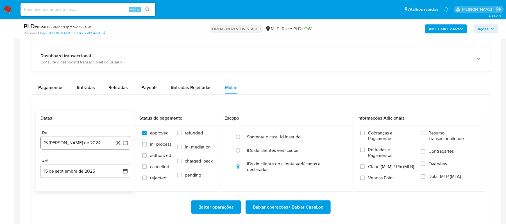
click at [128, 142] on icon "button" at bounding box center [125, 143] width 6 height 6
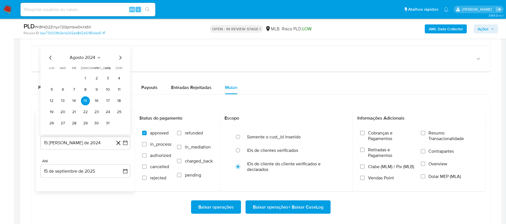
click at [83, 61] on span "agosto 2024" at bounding box center [83, 58] width 26 height 6
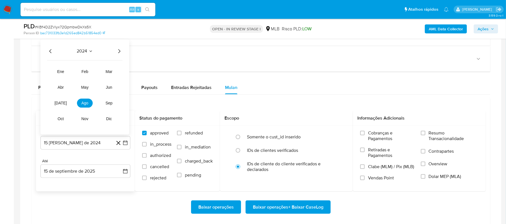
click at [117, 54] on div "2024" at bounding box center [84, 51] width 75 height 7
click at [118, 54] on icon "Año siguiente" at bounding box center [119, 51] width 7 height 7
click at [62, 100] on td "[DATE]" at bounding box center [61, 103] width 16 height 9
click at [63, 101] on button "[DATE]" at bounding box center [61, 103] width 16 height 9
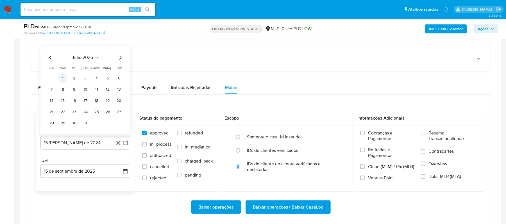
click at [64, 80] on button "1" at bounding box center [62, 78] width 9 height 9
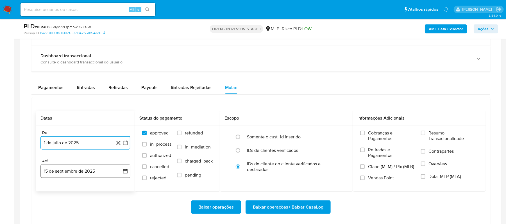
click at [126, 169] on button "15 de septiembre de 2025" at bounding box center [85, 171] width 90 height 13
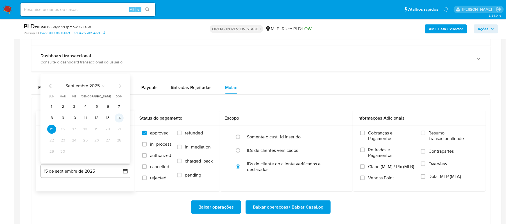
drag, startPoint x: 119, startPoint y: 120, endPoint x: 216, endPoint y: 145, distance: 100.3
click at [119, 120] on button "14" at bounding box center [119, 118] width 9 height 9
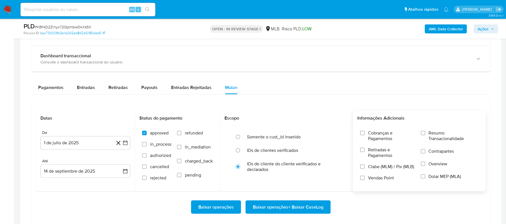
click at [359, 139] on span "Resumo Transacionalidade" at bounding box center [454, 135] width 50 height 11
click at [359, 135] on input "Resumo Transacionalidade" at bounding box center [423, 133] width 4 height 4
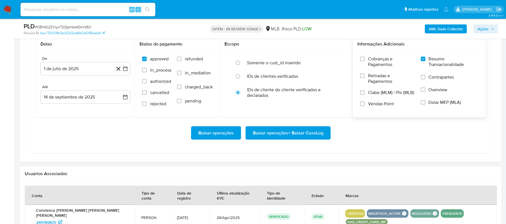
scroll to position [487, 0]
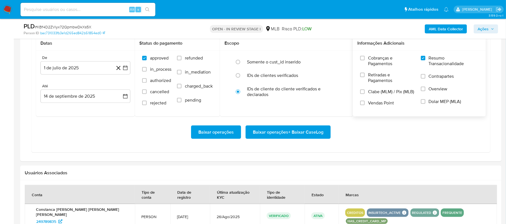
click at [255, 136] on span "Baixar operações + Baixar CaseLog" at bounding box center [288, 132] width 70 height 12
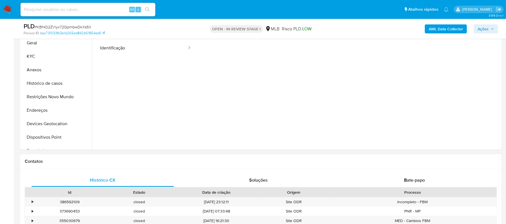
scroll to position [75, 0]
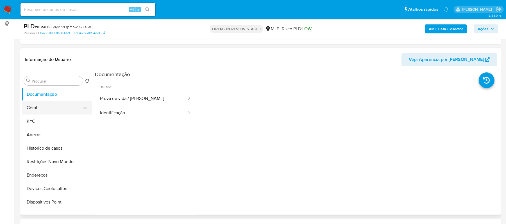
click at [48, 109] on button "Geral" at bounding box center [55, 107] width 66 height 13
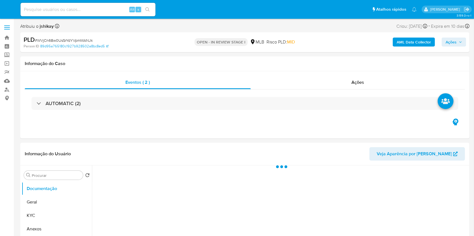
select select "10"
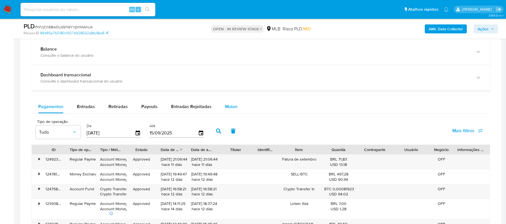
click at [225, 108] on span "Mulan" at bounding box center [231, 106] width 12 height 6
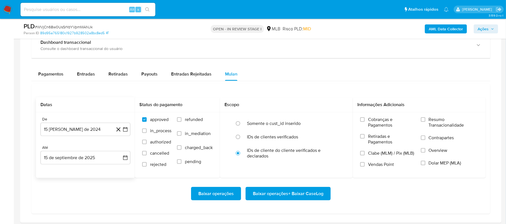
scroll to position [487, 0]
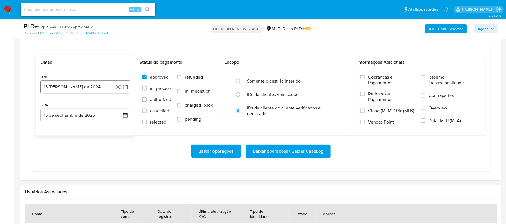
click at [127, 90] on icon "button" at bounding box center [125, 87] width 6 height 6
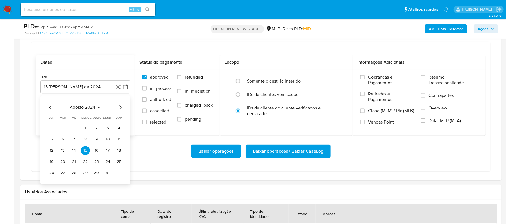
click at [88, 110] on span "agosto 2024" at bounding box center [83, 108] width 26 height 6
drag, startPoint x: 119, startPoint y: 108, endPoint x: 113, endPoint y: 125, distance: 18.4
click at [119, 109] on icon "Año siguiente" at bounding box center [119, 107] width 7 height 7
click at [62, 162] on span "[DATE]" at bounding box center [60, 159] width 12 height 4
click at [65, 132] on button "1" at bounding box center [62, 128] width 9 height 9
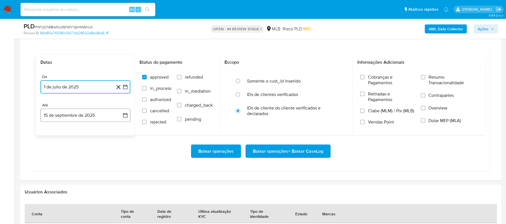
click at [125, 116] on icon "button" at bounding box center [125, 115] width 4 height 4
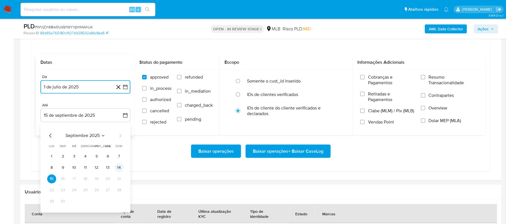
click at [116, 170] on button "14" at bounding box center [119, 167] width 9 height 9
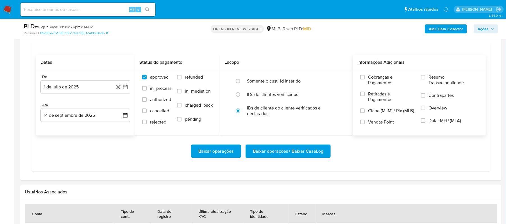
click at [355, 85] on span "Resumo Transacionalidade" at bounding box center [454, 79] width 50 height 11
click at [355, 79] on input "Resumo Transacionalidade" at bounding box center [423, 77] width 4 height 4
click at [281, 158] on span "Baixar operações + Baixar CaseLog" at bounding box center [288, 151] width 70 height 12
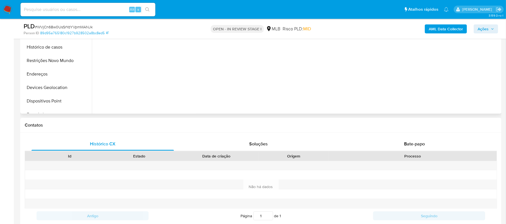
scroll to position [75, 0]
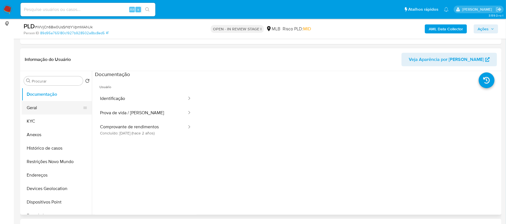
click at [49, 107] on button "Geral" at bounding box center [55, 107] width 66 height 13
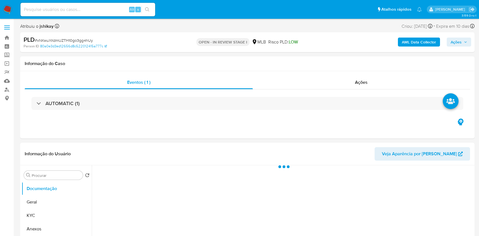
select select "10"
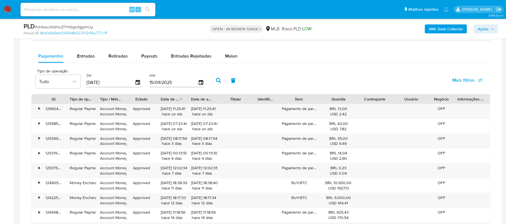
scroll to position [449, 0]
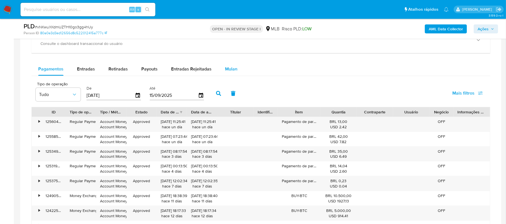
click at [228, 76] on div "Mulan" at bounding box center [231, 68] width 12 height 13
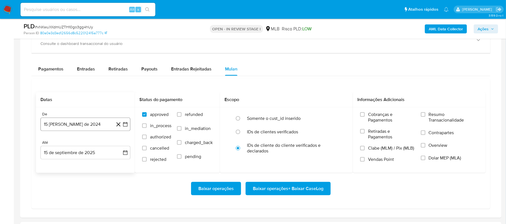
click at [122, 126] on button "15 [PERSON_NAME] de 2024" at bounding box center [85, 124] width 90 height 13
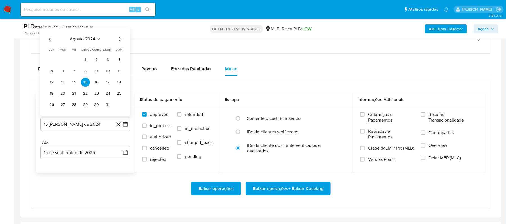
click at [79, 42] on span "agosto 2024" at bounding box center [83, 40] width 26 height 6
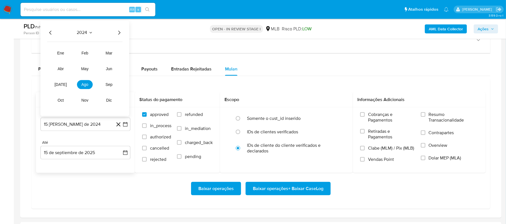
click at [116, 33] on icon "Año siguiente" at bounding box center [119, 32] width 7 height 7
click at [63, 85] on button "[DATE]" at bounding box center [61, 84] width 16 height 9
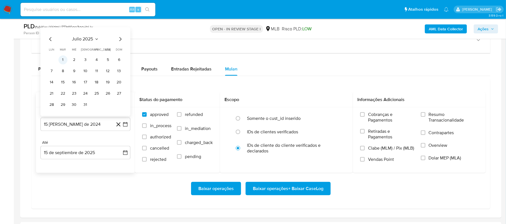
click at [62, 62] on button "1" at bounding box center [62, 60] width 9 height 9
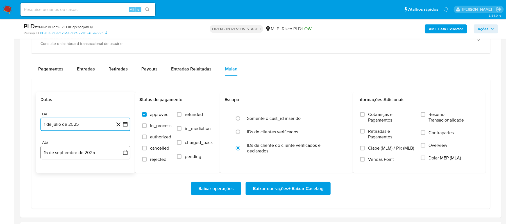
click at [128, 159] on button "15 de septiembre de 2025" at bounding box center [85, 152] width 90 height 13
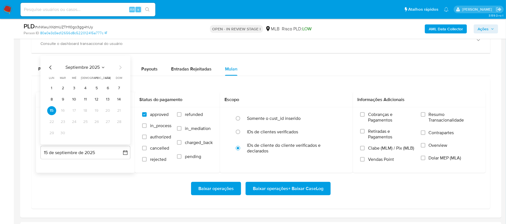
click at [113, 101] on tr "8 9 10 11 12 13 14" at bounding box center [85, 99] width 76 height 9
click at [116, 101] on button "14" at bounding box center [119, 99] width 9 height 9
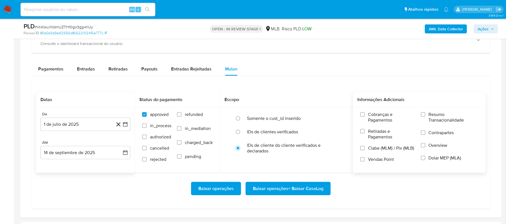
click at [461, 116] on span "Resumo Transacionalidade" at bounding box center [454, 117] width 50 height 11
click at [425, 116] on input "Resumo Transacionalidade" at bounding box center [423, 114] width 4 height 4
click at [299, 192] on span "Baixar operações + Baixar CaseLog" at bounding box center [288, 189] width 70 height 12
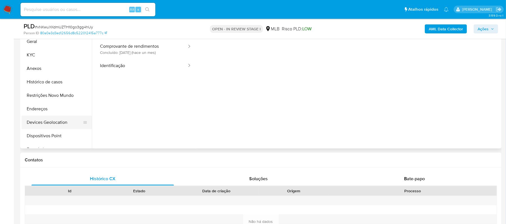
scroll to position [112, 0]
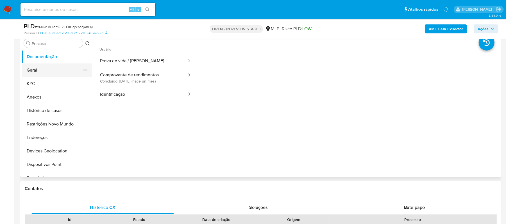
click at [43, 65] on button "Geral" at bounding box center [55, 69] width 66 height 13
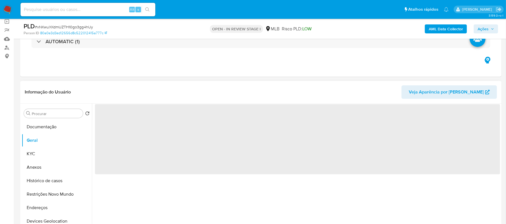
scroll to position [75, 0]
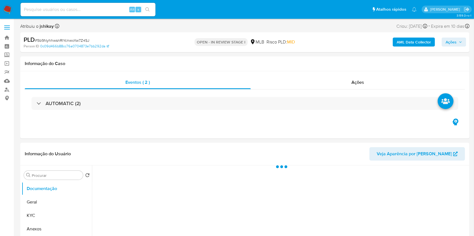
select select "10"
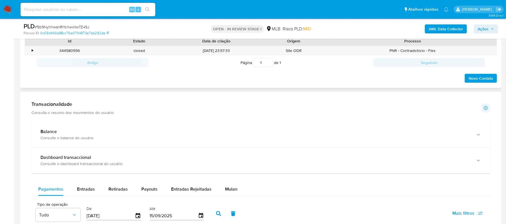
scroll to position [374, 0]
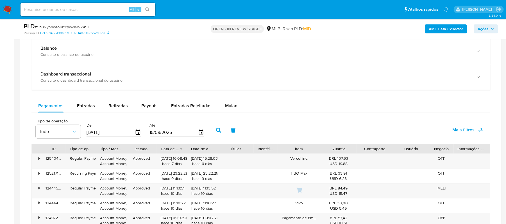
click at [226, 97] on div "Balance Consulte o balance do usuário Dashboard transaccional Consulte o dashbo…" at bounding box center [260, 177] width 459 height 279
click at [228, 100] on div "Balance Consulte o balance do usuário Dashboard transaccional Consulte o dashbo…" at bounding box center [260, 177] width 459 height 279
click at [232, 107] on span "Mulan" at bounding box center [231, 106] width 12 height 6
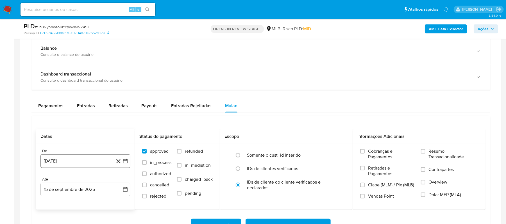
click at [124, 163] on icon "button" at bounding box center [125, 161] width 6 height 6
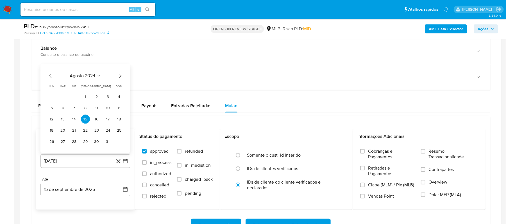
click at [90, 76] on span "agosto 2024" at bounding box center [83, 76] width 26 height 6
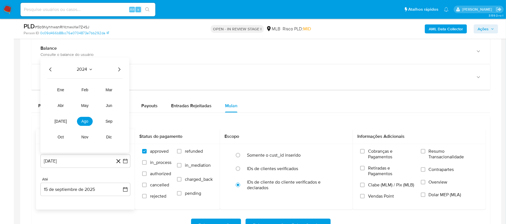
click at [119, 72] on icon "Año siguiente" at bounding box center [119, 69] width 7 height 7
click at [60, 122] on span "[DATE]" at bounding box center [60, 121] width 12 height 4
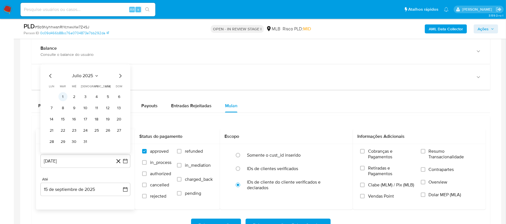
click at [64, 98] on button "1" at bounding box center [62, 96] width 9 height 9
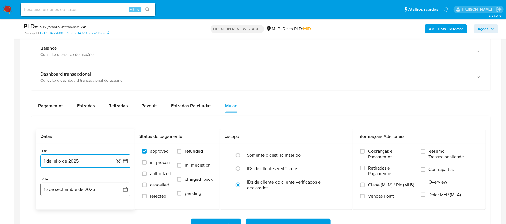
click at [123, 177] on button "15 de septiembre de 2025" at bounding box center [85, 189] width 90 height 13
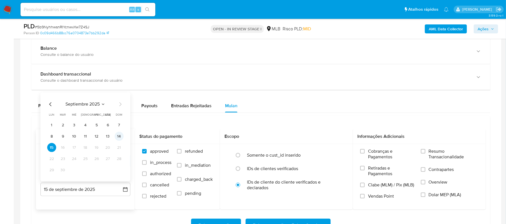
click at [117, 139] on button "14" at bounding box center [119, 136] width 9 height 9
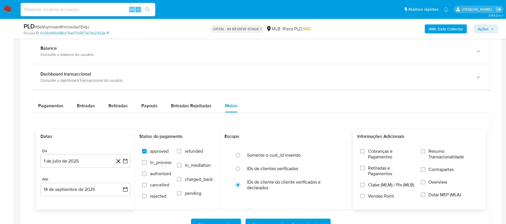
click at [355, 155] on span "Cobranças e Pagamentos" at bounding box center [391, 154] width 47 height 11
click at [355, 154] on input "Cobranças e Pagamentos" at bounding box center [362, 151] width 4 height 4
click at [355, 156] on span "Resumo Transacionalidade" at bounding box center [454, 154] width 50 height 11
click at [355, 154] on input "Resumo Transacionalidade" at bounding box center [423, 151] width 4 height 4
click at [355, 156] on span "Cobranças e Pagamentos" at bounding box center [391, 154] width 47 height 11
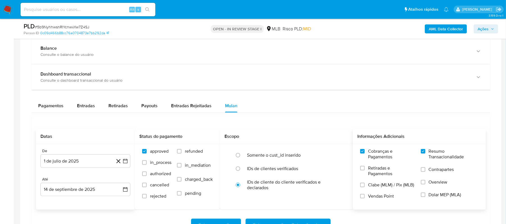
click at [355, 154] on input "Cobranças e Pagamentos" at bounding box center [362, 151] width 4 height 4
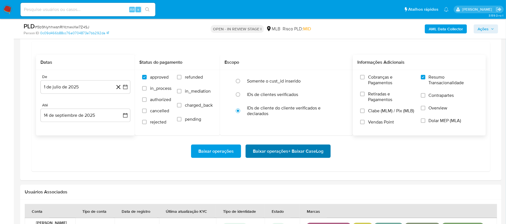
scroll to position [449, 0]
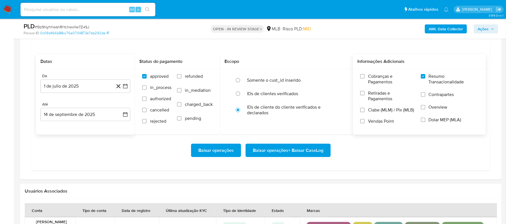
click at [287, 154] on span "Baixar operações + Baixar CaseLog" at bounding box center [288, 150] width 70 height 12
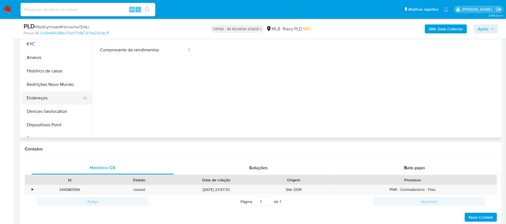
scroll to position [112, 0]
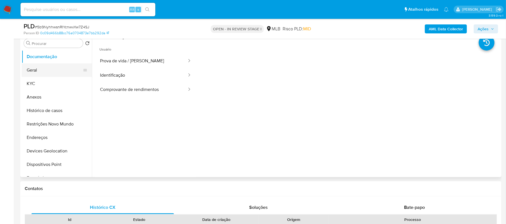
click at [43, 69] on button "Geral" at bounding box center [55, 69] width 66 height 13
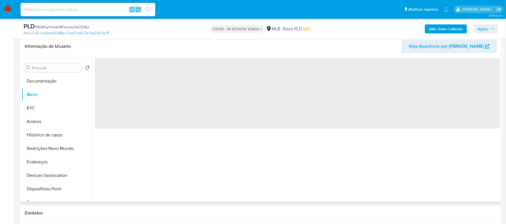
scroll to position [75, 0]
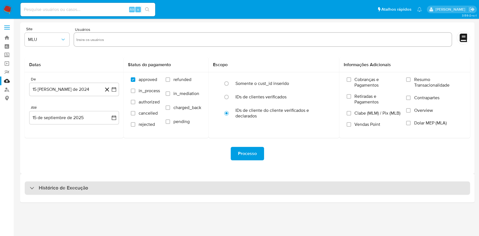
click at [57, 192] on div "Histórico de Execução" at bounding box center [248, 188] width 446 height 13
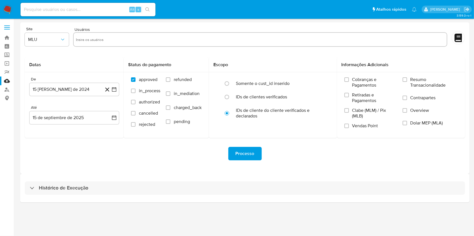
select select "10"
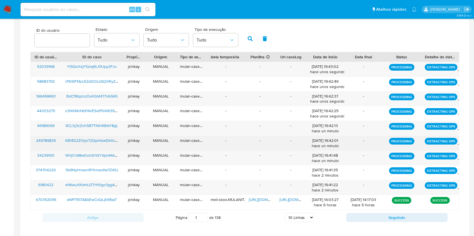
scroll to position [165, 0]
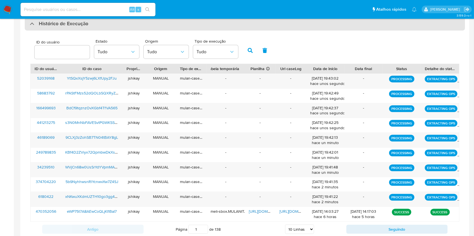
click at [49, 26] on h3 "Histórico de Execução" at bounding box center [63, 24] width 49 height 7
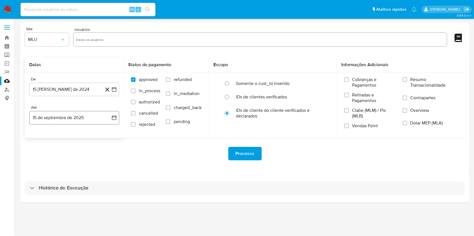
scroll to position [0, 0]
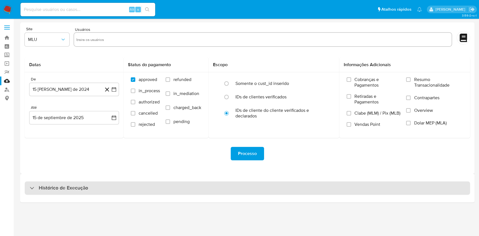
click at [56, 185] on h3 "Histórico de Execução" at bounding box center [63, 188] width 49 height 7
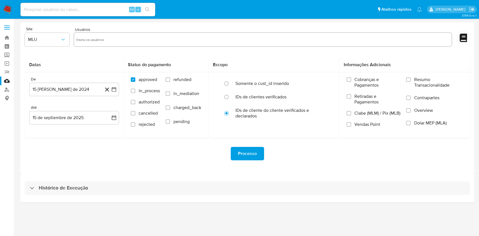
select select "10"
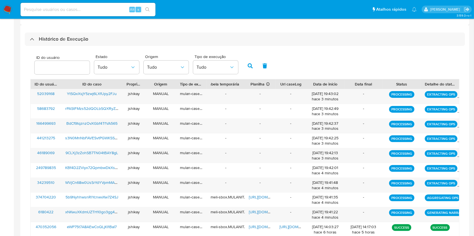
scroll to position [186, 0]
